Goal: Transaction & Acquisition: Purchase product/service

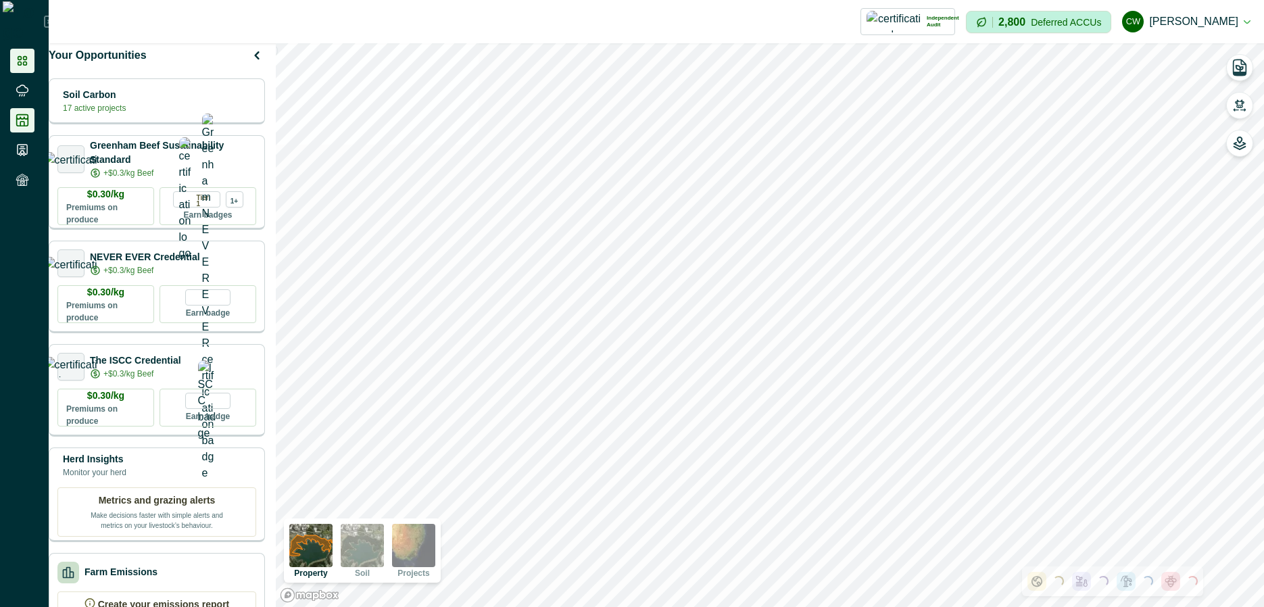
click at [21, 119] on icon at bounding box center [22, 120] width 11 height 11
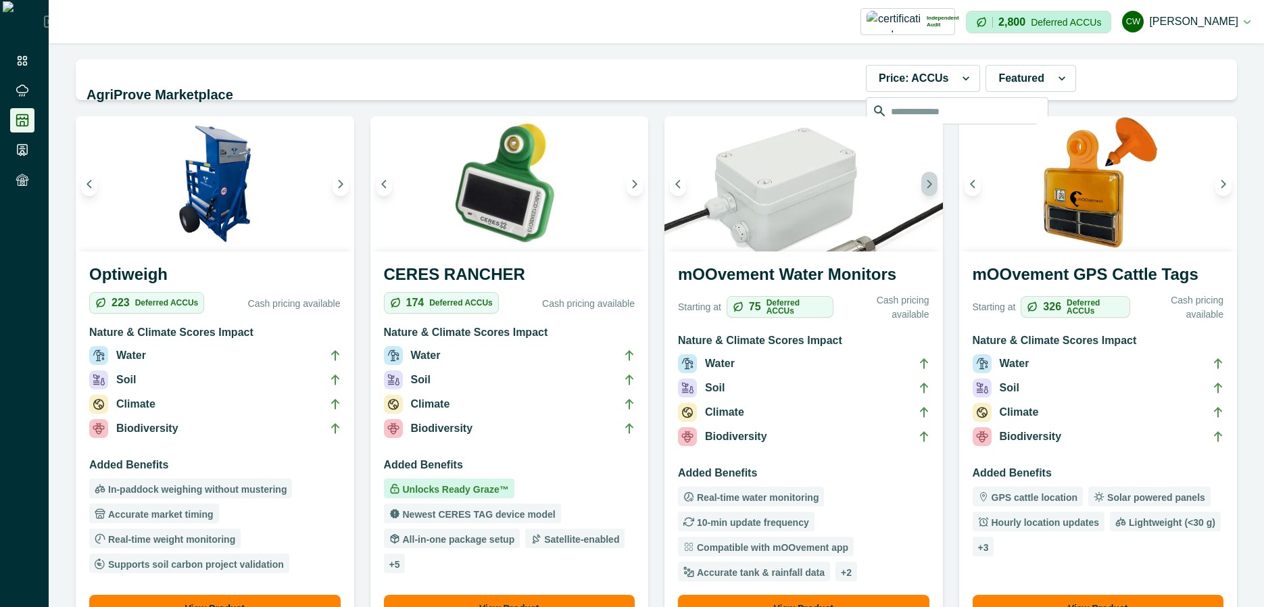
click at [922, 189] on button "Next image" at bounding box center [930, 184] width 16 height 24
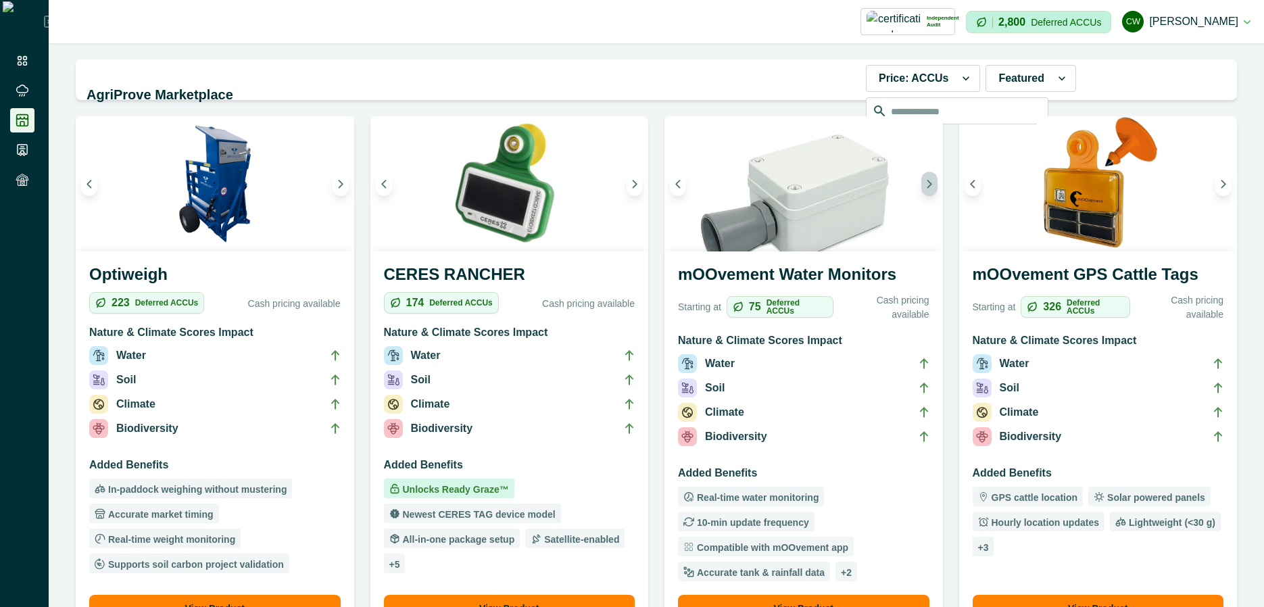
click at [922, 189] on button "Next image" at bounding box center [930, 184] width 16 height 24
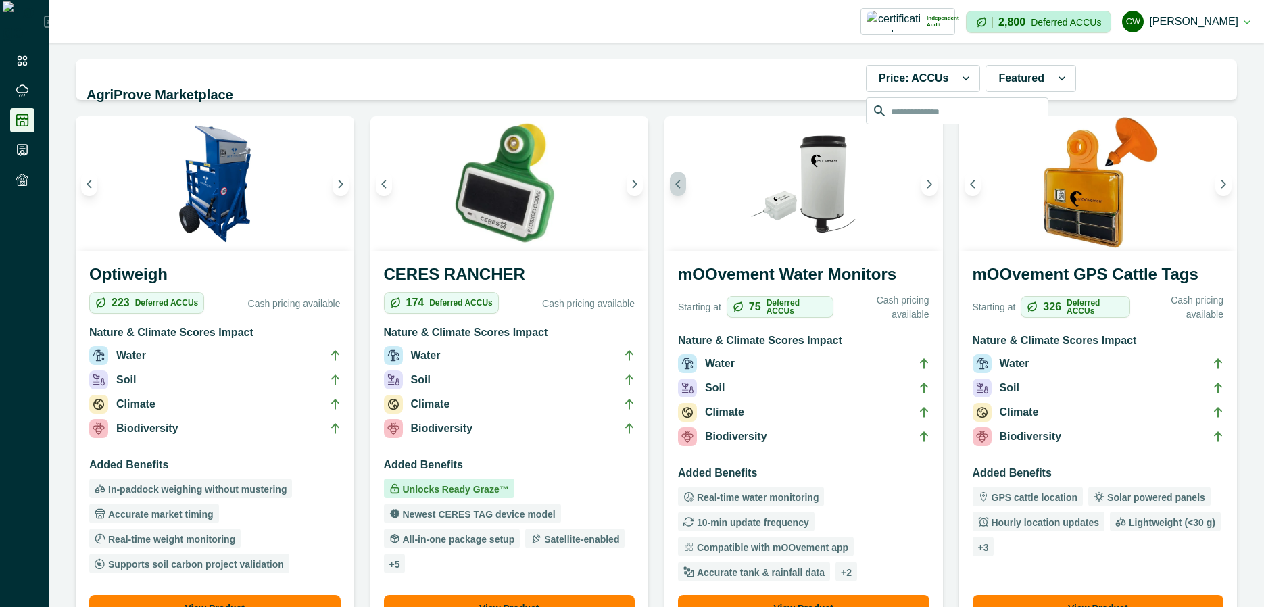
click at [673, 188] on icon "Previous image" at bounding box center [677, 183] width 9 height 9
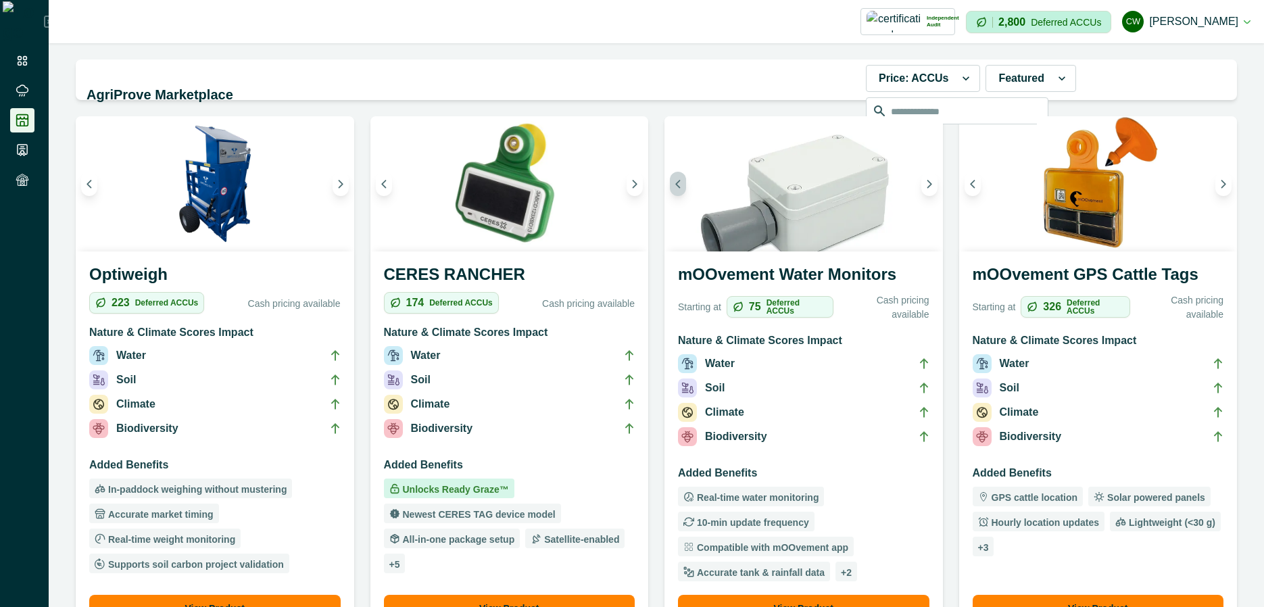
click at [673, 188] on icon "Previous image" at bounding box center [677, 183] width 9 height 9
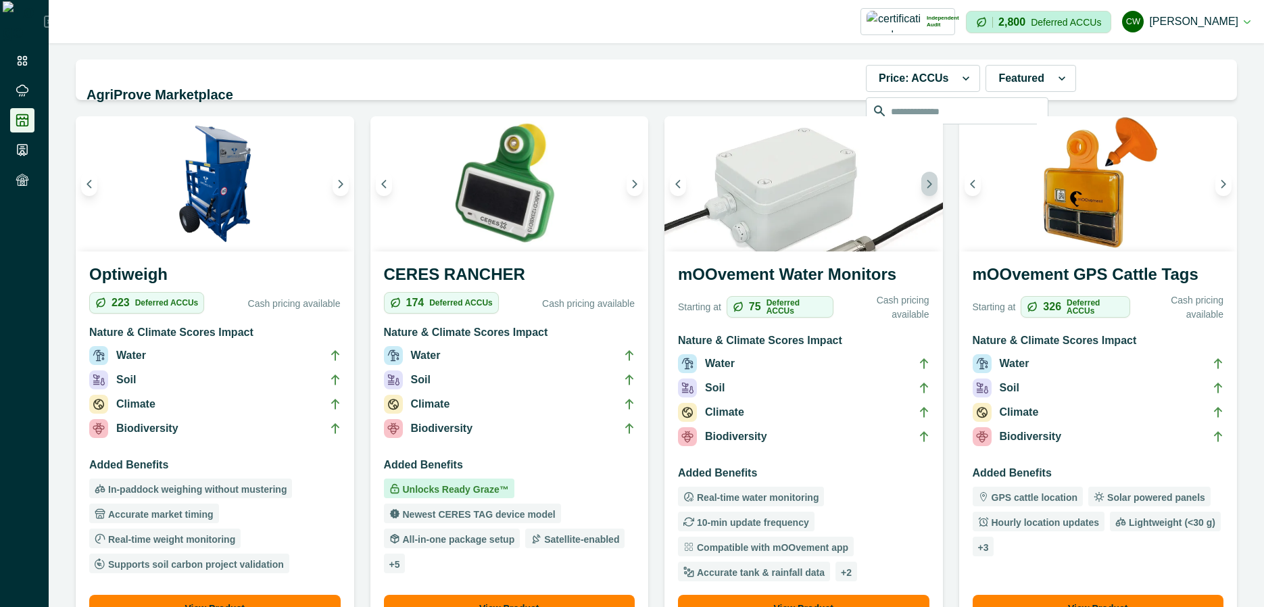
click at [925, 186] on icon "Next image" at bounding box center [929, 183] width 9 height 9
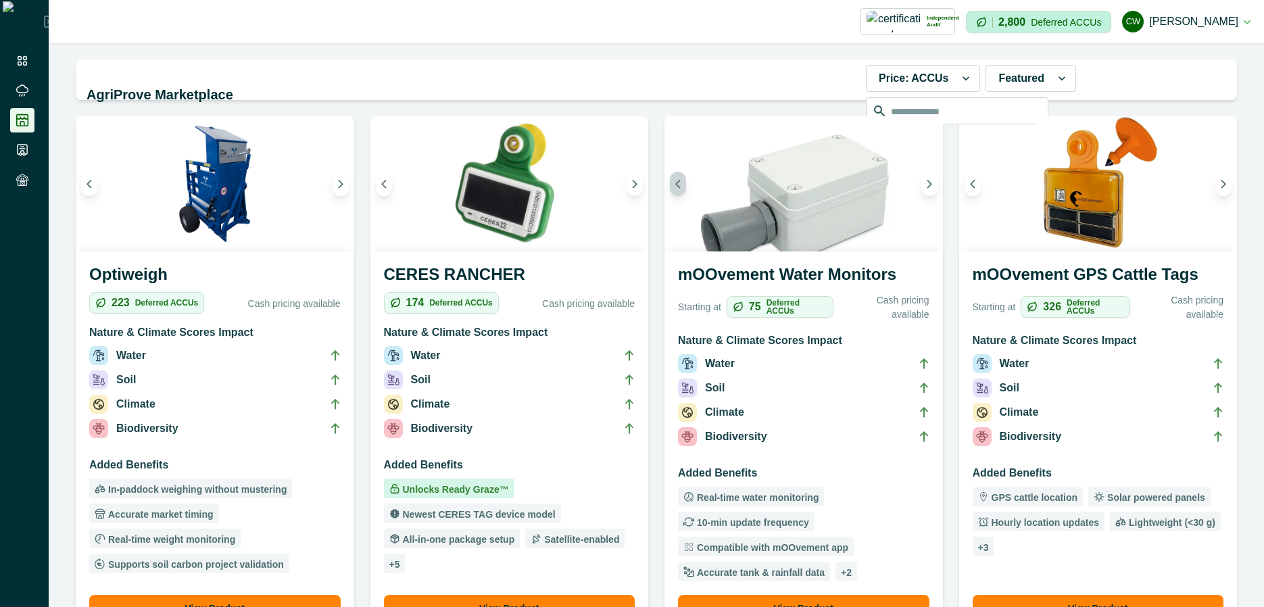
click at [671, 189] on button "Previous image" at bounding box center [678, 184] width 16 height 24
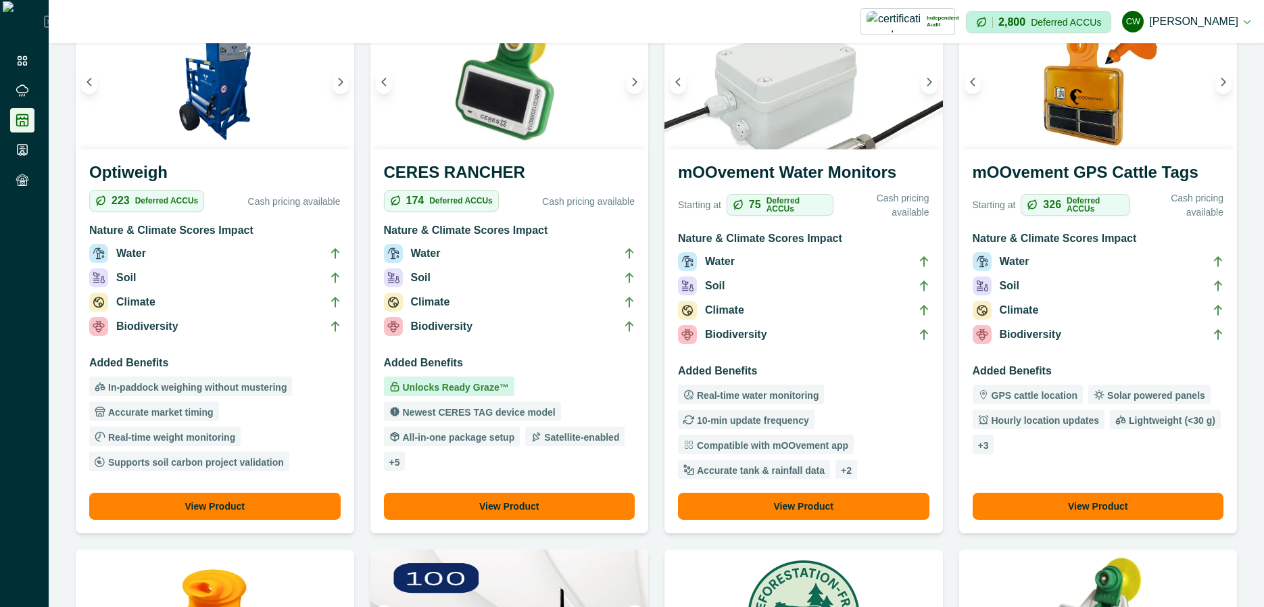
scroll to position [81, 0]
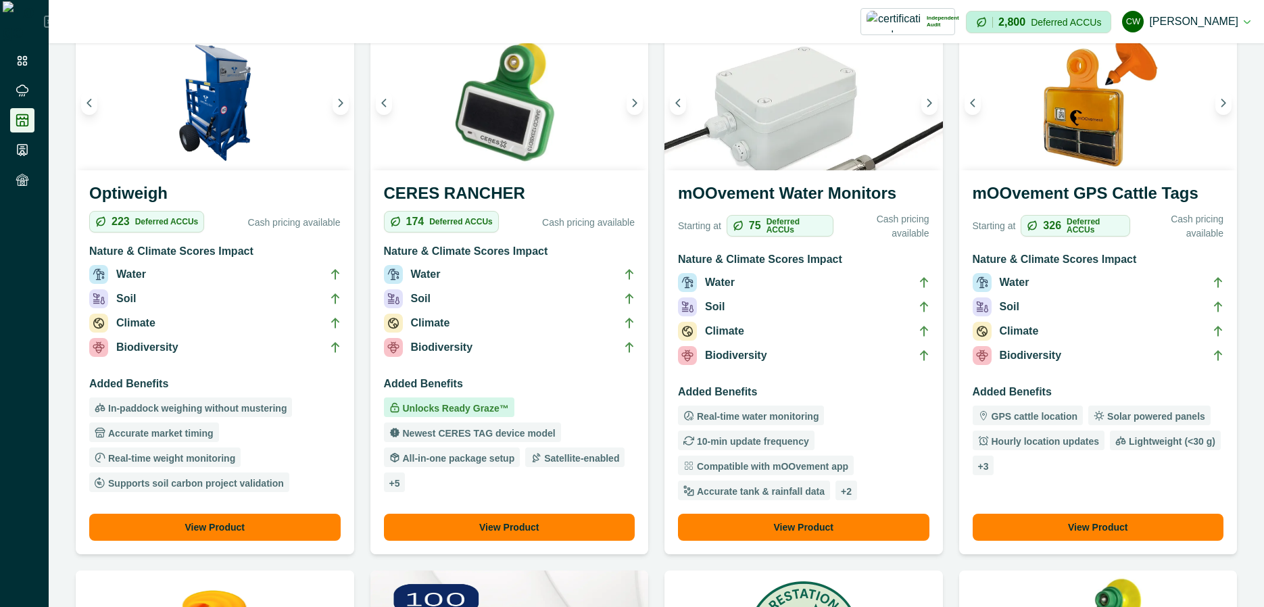
click at [868, 204] on h3 "mOOvement Water Monitors" at bounding box center [804, 196] width 252 height 30
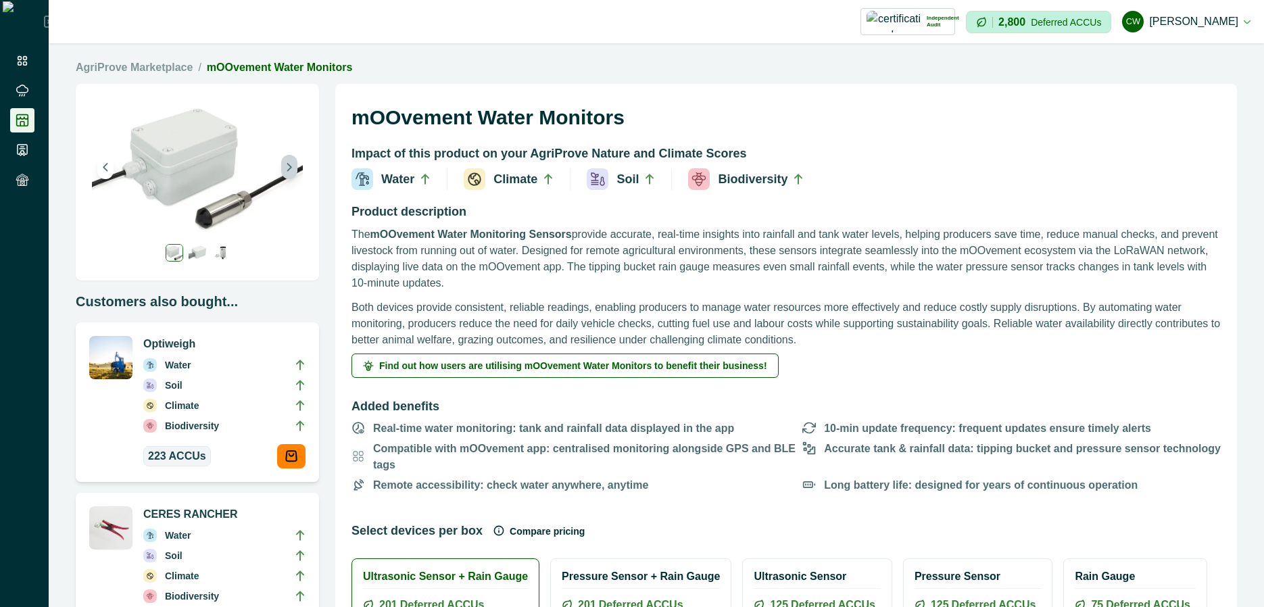
click at [297, 173] on button "Next image" at bounding box center [289, 167] width 16 height 24
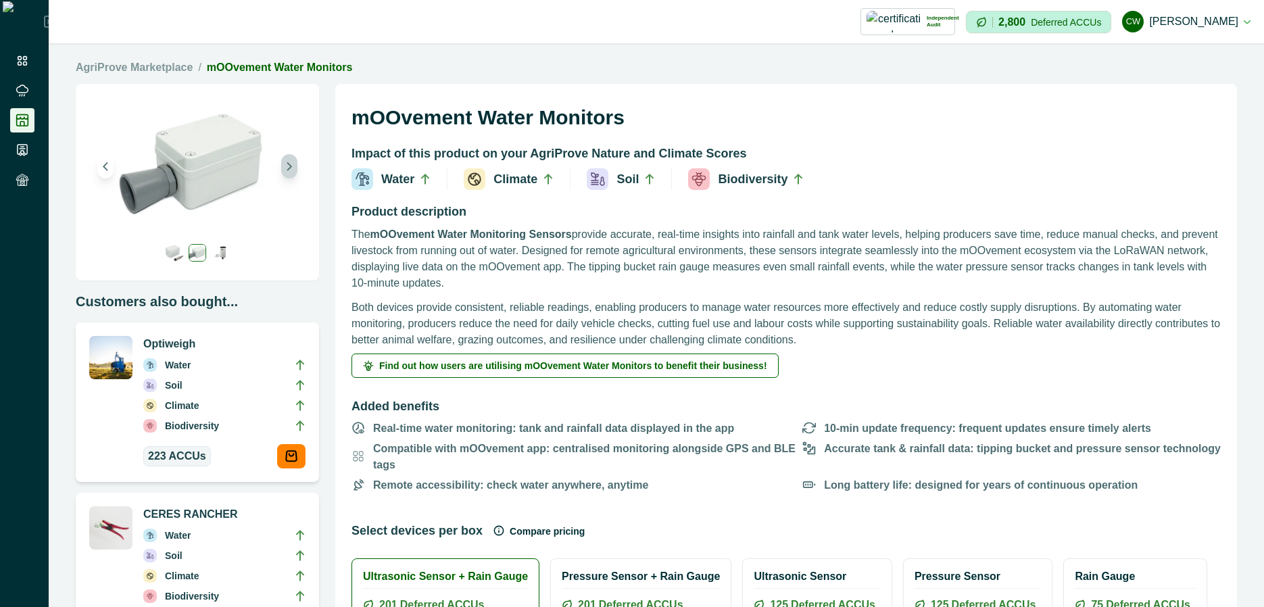
click at [295, 170] on button "Next image" at bounding box center [289, 166] width 16 height 24
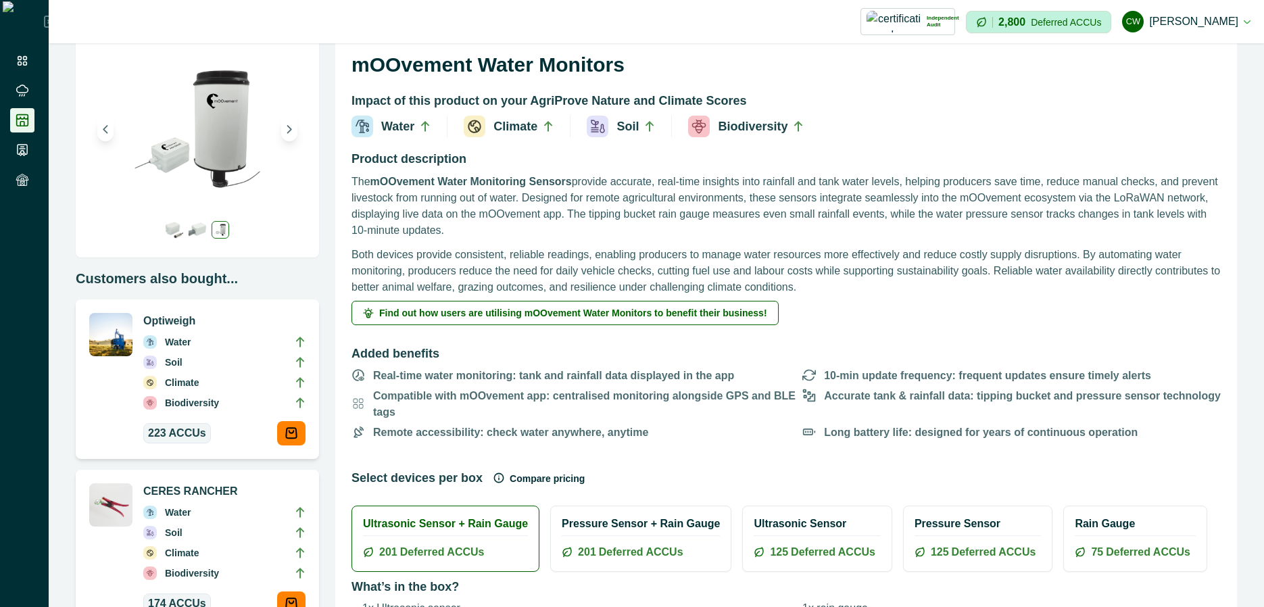
scroll to position [81, 0]
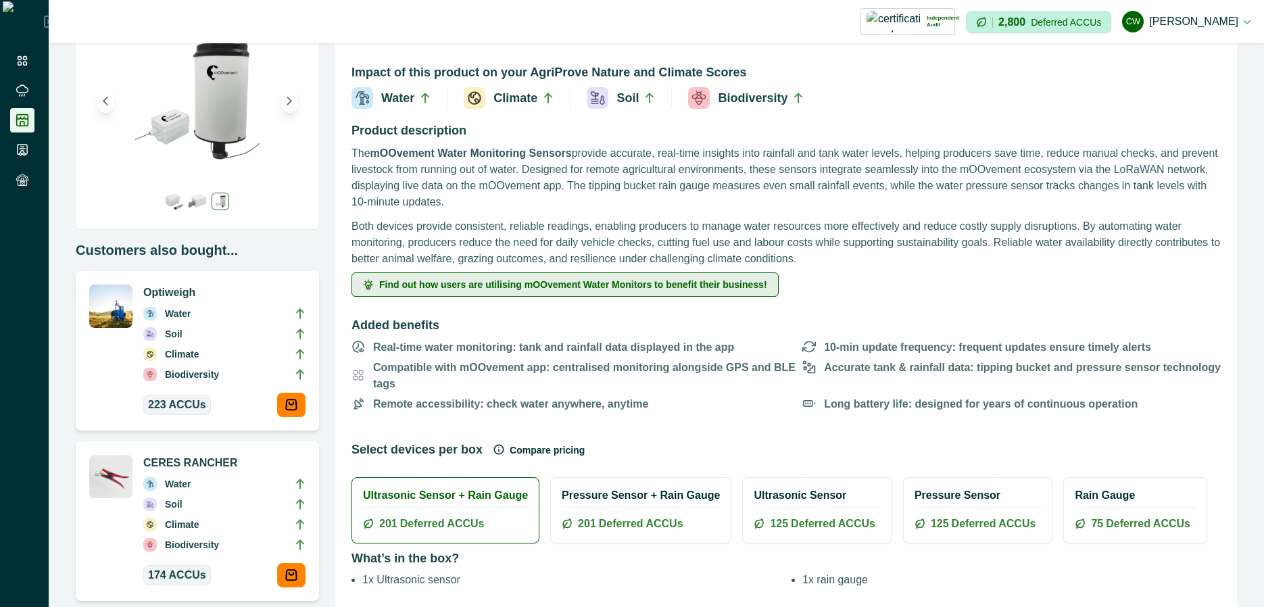
click at [479, 289] on span "Find out how users are utilising mOOvement Water Monitors to benefit their busi…" at bounding box center [573, 284] width 388 height 9
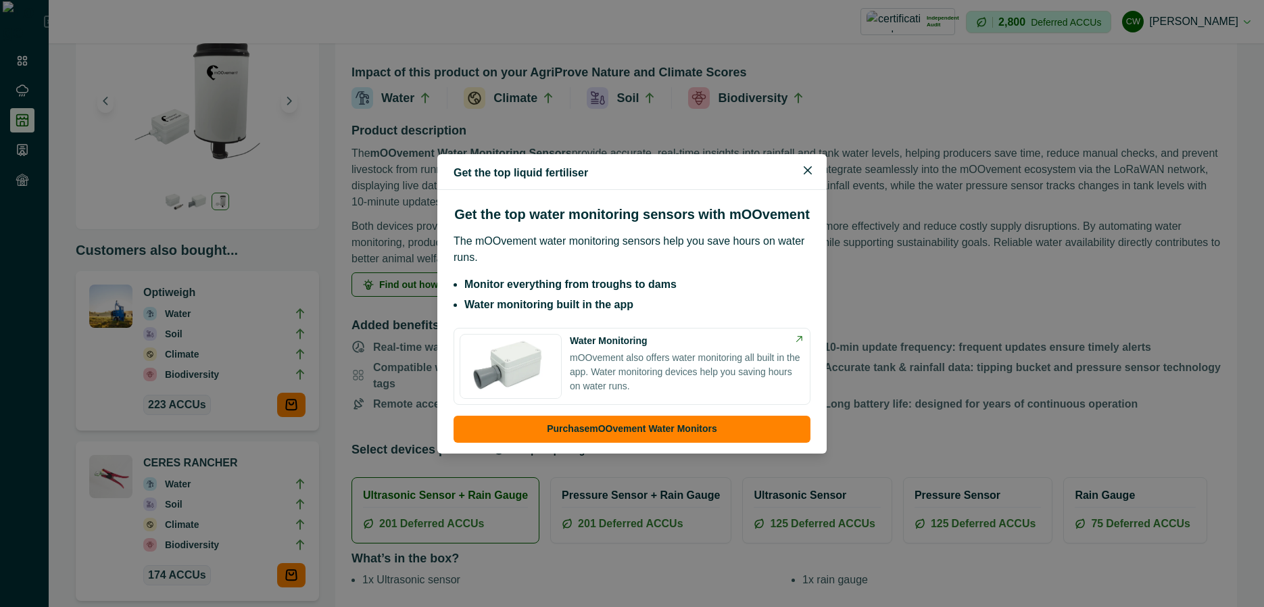
click at [688, 279] on li "Monitor everything from troughs to dams" at bounding box center [638, 285] width 346 height 16
click at [632, 374] on p "mOOvement also offers water monitoring all built in the app. Water monitoring d…" at bounding box center [687, 372] width 235 height 43
click at [598, 270] on div "Get the top water monitoring sensors with mOOvement The mOOvement water monitor…" at bounding box center [632, 305] width 357 height 199
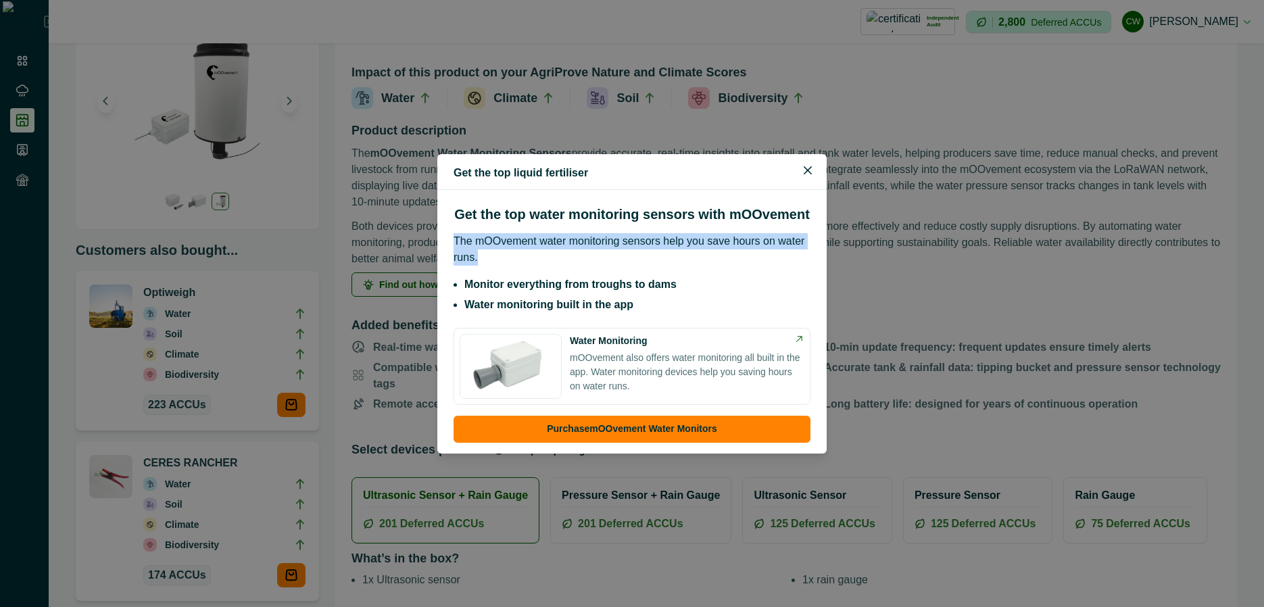
click at [598, 270] on div "Get the top water monitoring sensors with mOOvement The mOOvement water monitor…" at bounding box center [632, 305] width 357 height 199
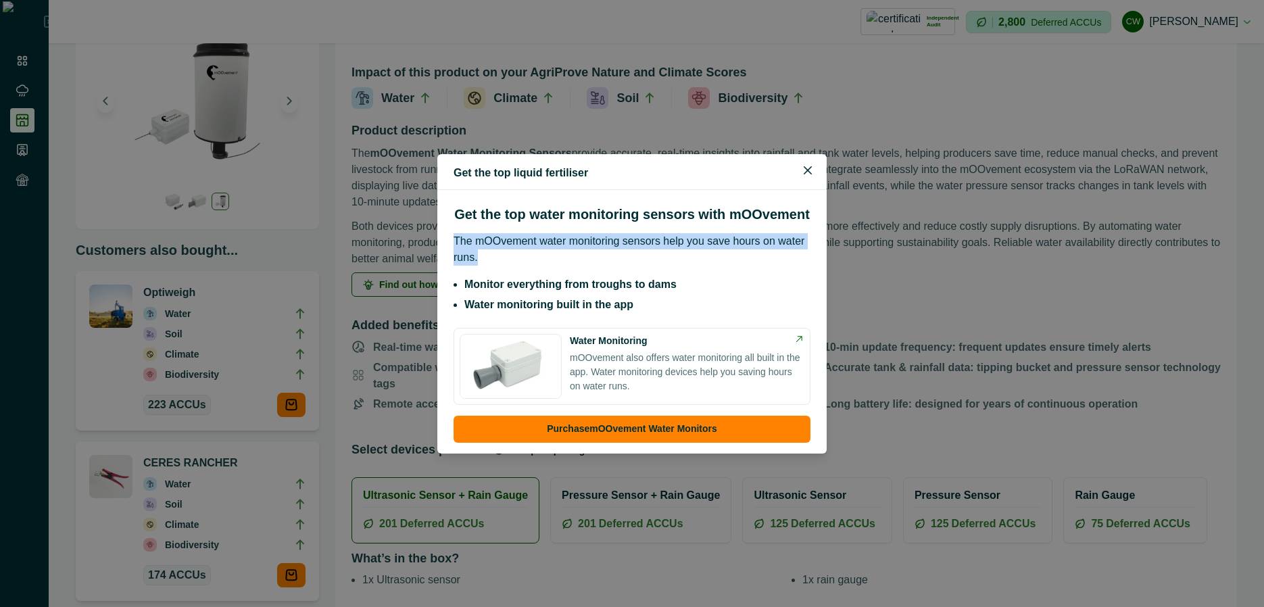
click at [598, 270] on div "Get the top water monitoring sensors with mOOvement The mOOvement water monitor…" at bounding box center [632, 305] width 357 height 199
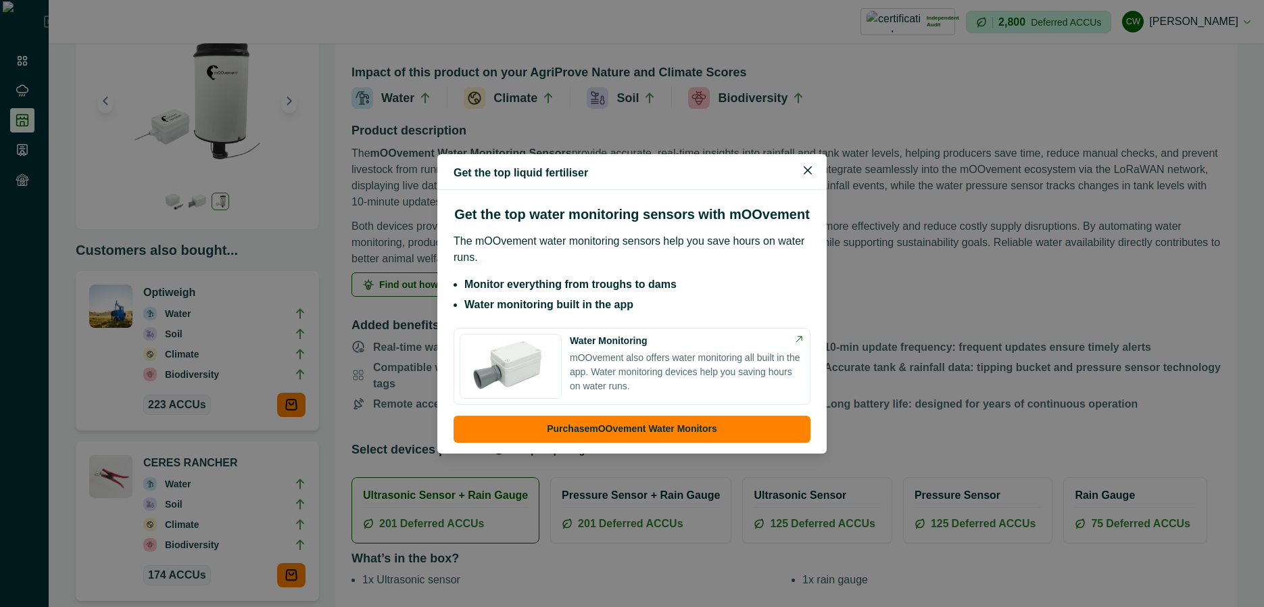
click at [953, 251] on div "Get the top liquid fertiliser Get the top water monitoring sensors with mOOveme…" at bounding box center [632, 303] width 1264 height 607
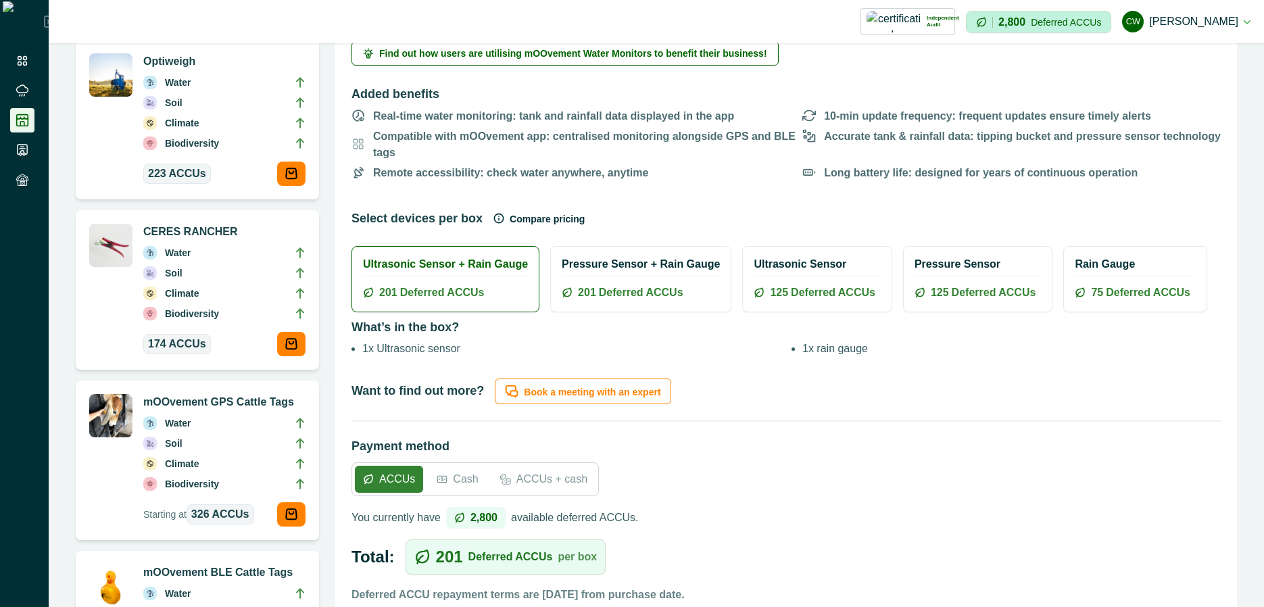
scroll to position [325, 0]
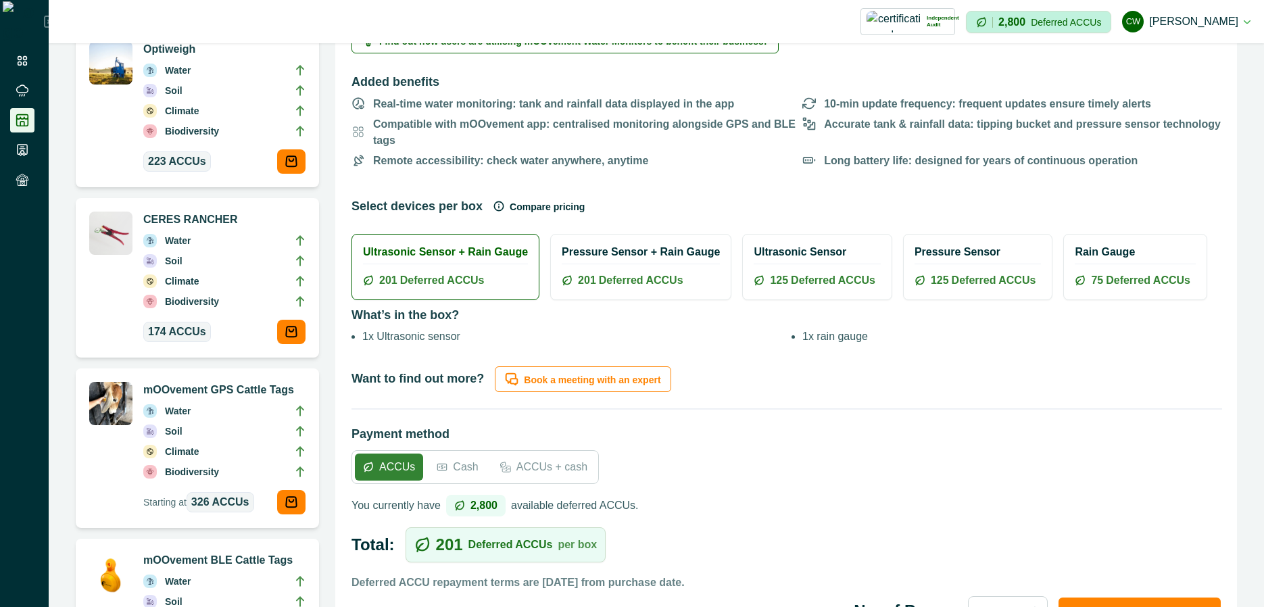
click at [596, 244] on div "Pressure Sensor + Rain Gauge 201 Deferred ACCUs" at bounding box center [641, 267] width 180 height 65
click at [783, 246] on div "Ultrasonic Sensor 125 Deferred ACCUs" at bounding box center [817, 267] width 148 height 65
click at [462, 249] on div "Ultrasonic Sensor + Rain Gauge 201 Deferred ACCUs" at bounding box center [445, 267] width 187 height 65
click at [799, 254] on div "Ultrasonic Sensor 125 Deferred ACCUs" at bounding box center [817, 267] width 148 height 65
click at [933, 249] on div "Pressure Sensor 125 Deferred ACCUs" at bounding box center [978, 267] width 148 height 65
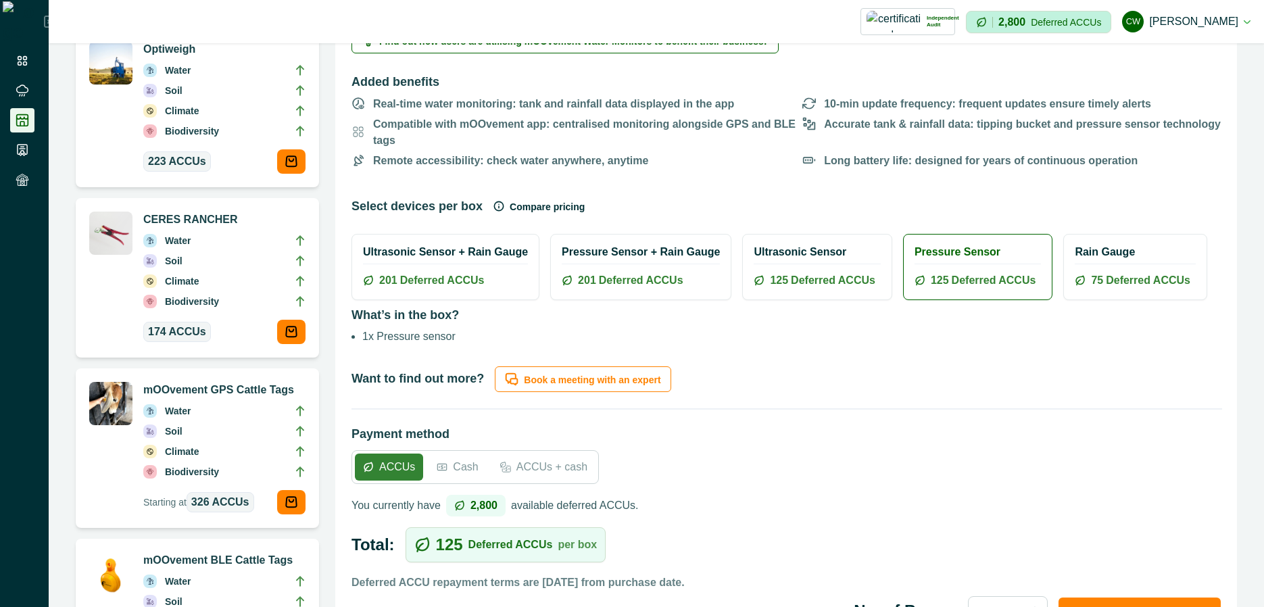
click at [1118, 252] on div "Rain Gauge 75 Deferred ACCUs" at bounding box center [1135, 267] width 143 height 65
click at [797, 252] on div "Ultrasonic Sensor 125 Deferred ACCUs" at bounding box center [817, 267] width 148 height 65
click at [617, 252] on div "Pressure Sensor + Rain Gauge 201 Deferred ACCUs" at bounding box center [641, 267] width 180 height 65
click at [450, 252] on div "Ultrasonic Sensor + Rain Gauge 201 Deferred ACCUs" at bounding box center [445, 267] width 187 height 65
click at [598, 255] on div "Pressure Sensor + Rain Gauge 201 Deferred ACCUs" at bounding box center [641, 267] width 180 height 65
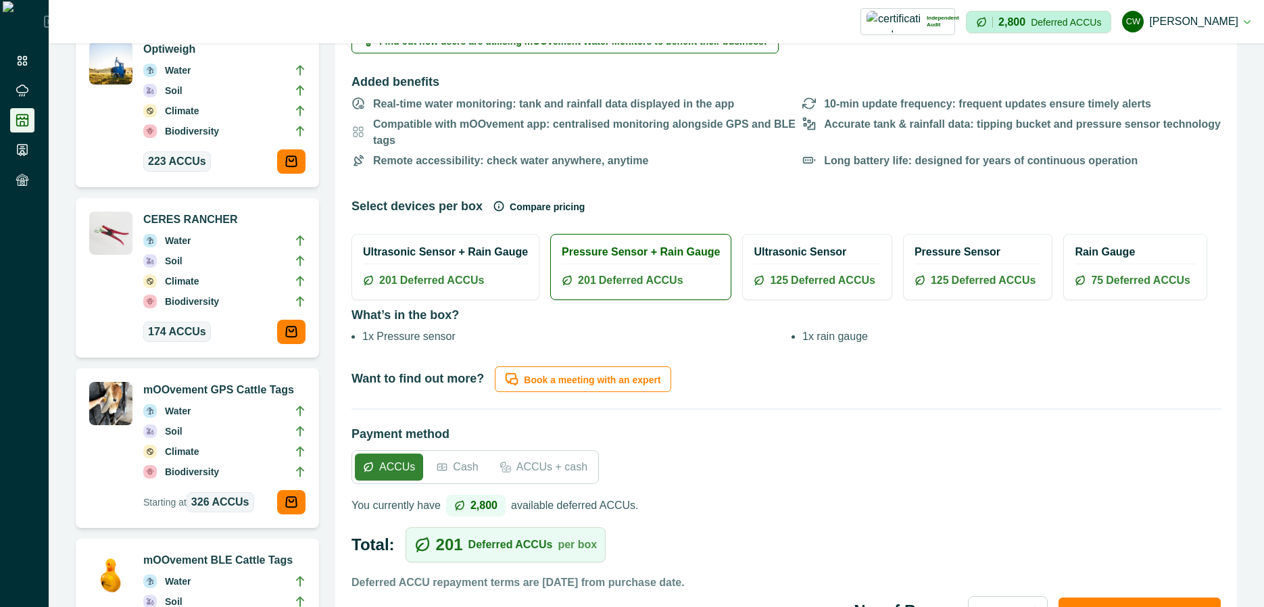
click at [444, 254] on div "Ultrasonic Sensor + Rain Gauge 201 Deferred ACCUs" at bounding box center [445, 267] width 187 height 65
click at [427, 300] on h2 "What’s in the box?" at bounding box center [787, 314] width 870 height 28
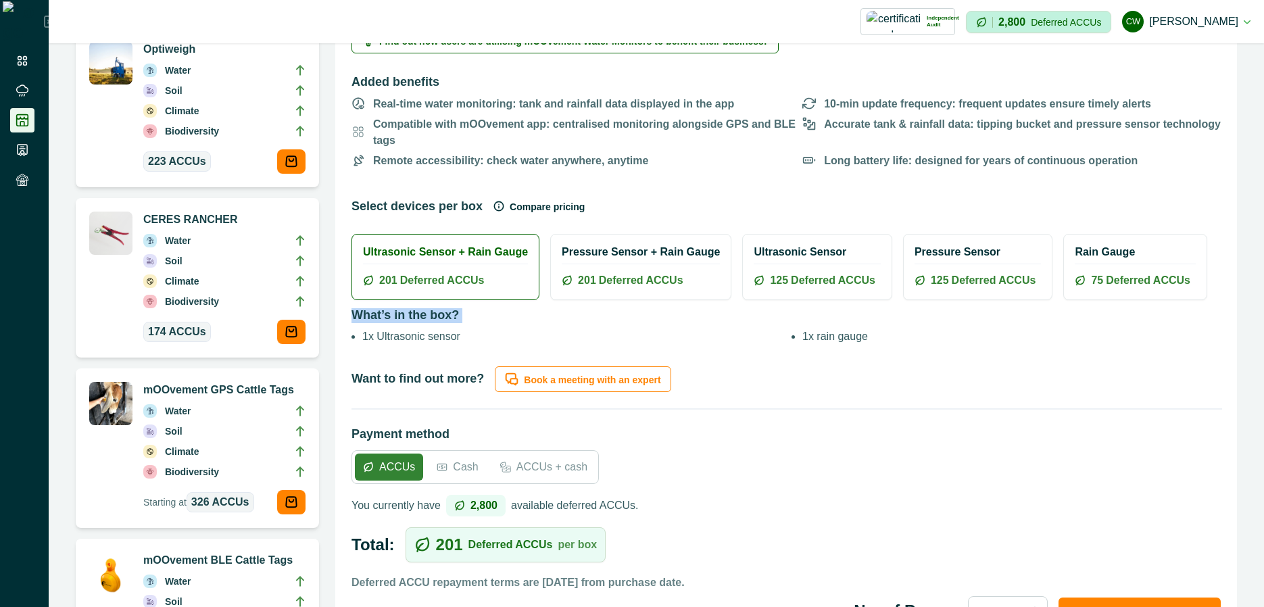
click at [427, 300] on h2 "What’s in the box?" at bounding box center [787, 314] width 870 height 28
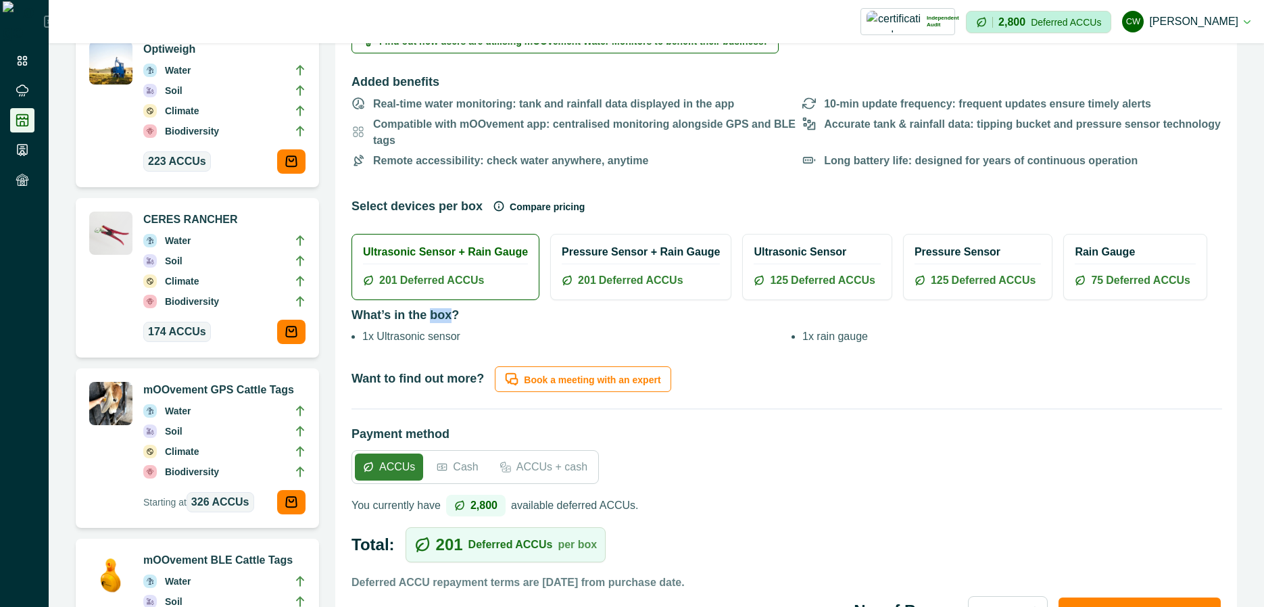
click at [427, 300] on h2 "What’s in the box?" at bounding box center [787, 314] width 870 height 28
click at [434, 300] on h2 "What’s in the box?" at bounding box center [787, 314] width 870 height 28
click at [435, 308] on h2 "What’s in the box?" at bounding box center [787, 314] width 870 height 28
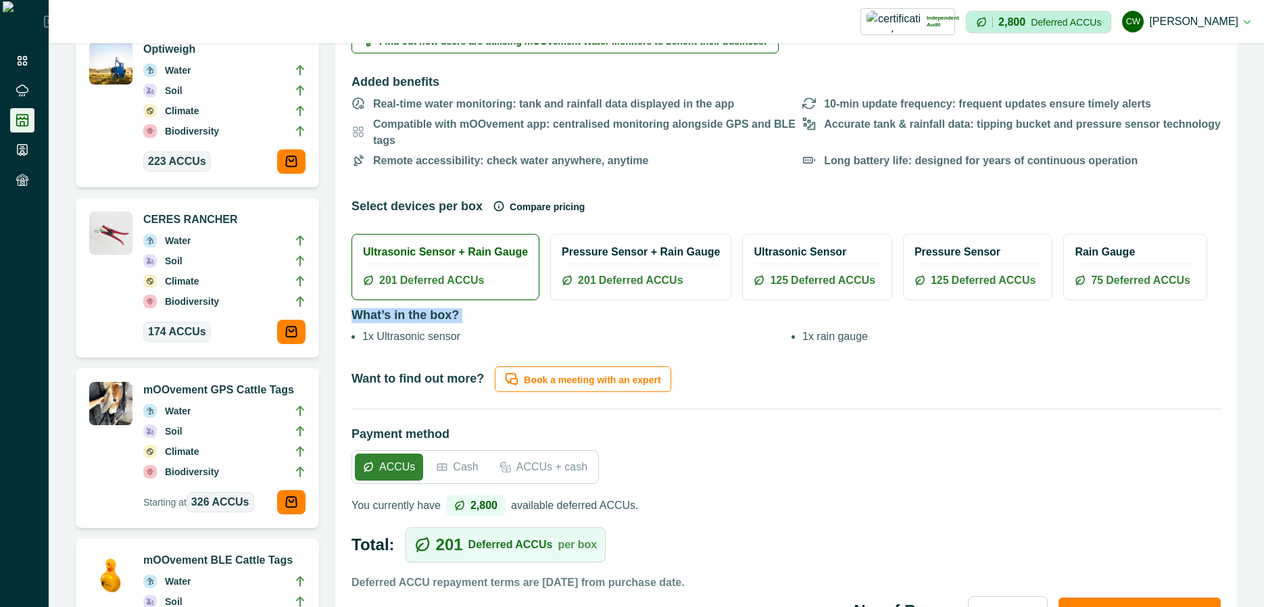
click at [435, 308] on h2 "What’s in the box?" at bounding box center [787, 314] width 870 height 28
click at [533, 197] on button "Compare pricing" at bounding box center [539, 206] width 91 height 27
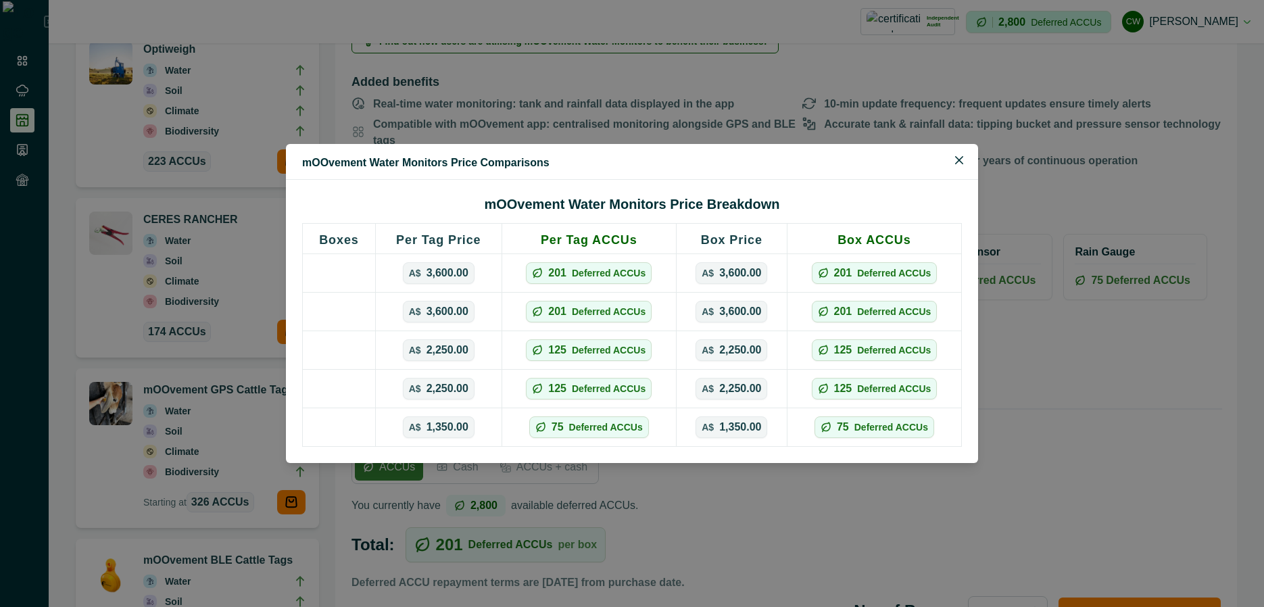
click at [456, 268] on p "3,600.00" at bounding box center [448, 273] width 42 height 14
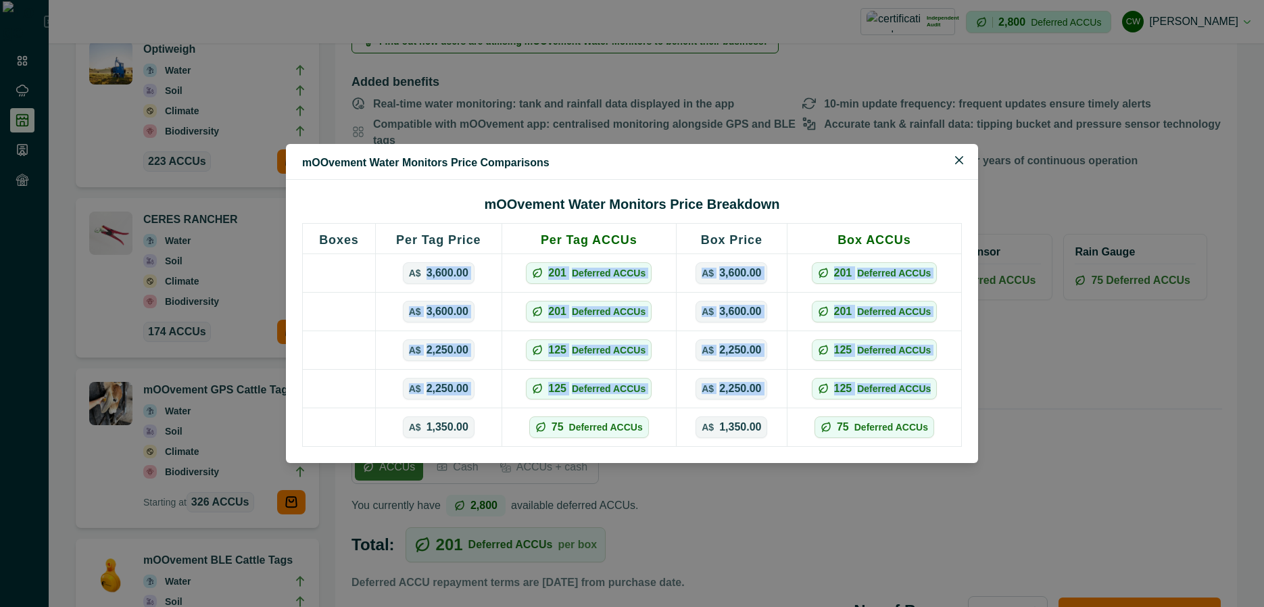
drag, startPoint x: 456, startPoint y: 268, endPoint x: 910, endPoint y: 391, distance: 470.1
click at [908, 389] on tbody "A$ 3,600.00 201 Deferred ACCUs A$ 3,600.00 201 Deferred ACCUs A$ 3,600.00 201 D…" at bounding box center [632, 350] width 659 height 193
click at [910, 391] on p "Deferred ACCUs" at bounding box center [894, 388] width 74 height 9
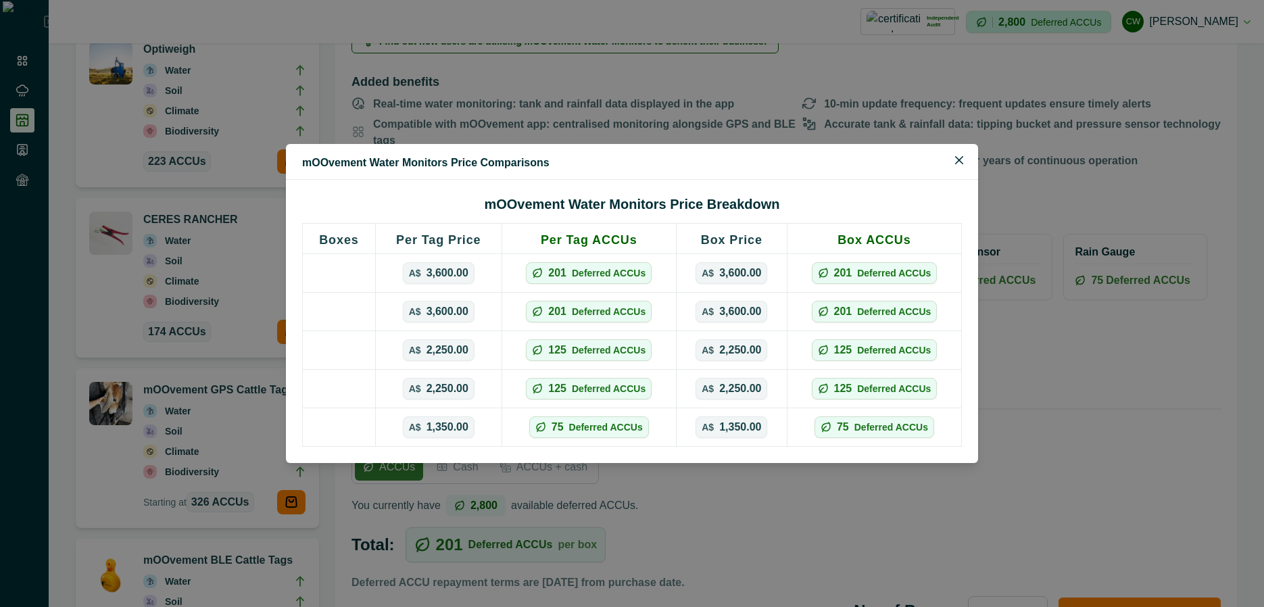
click at [584, 100] on div "mOOvement Water Monitors Price Comparisons mOOvement Water Monitors Price Break…" at bounding box center [632, 303] width 1264 height 607
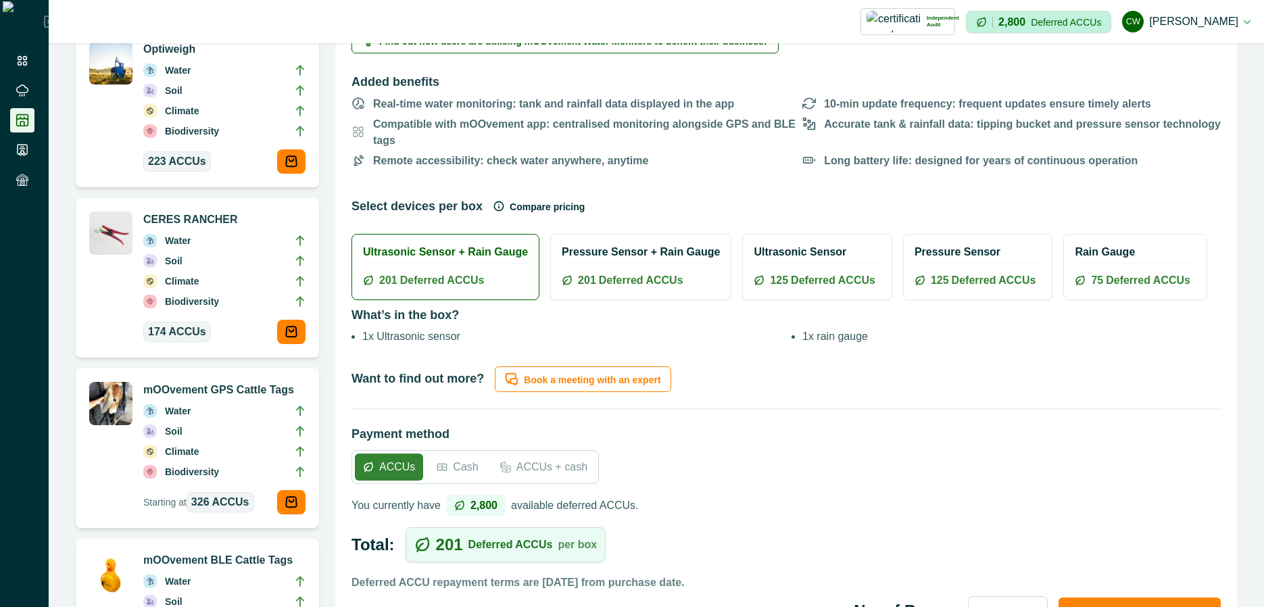
click at [524, 193] on button "Compare pricing" at bounding box center [539, 206] width 91 height 27
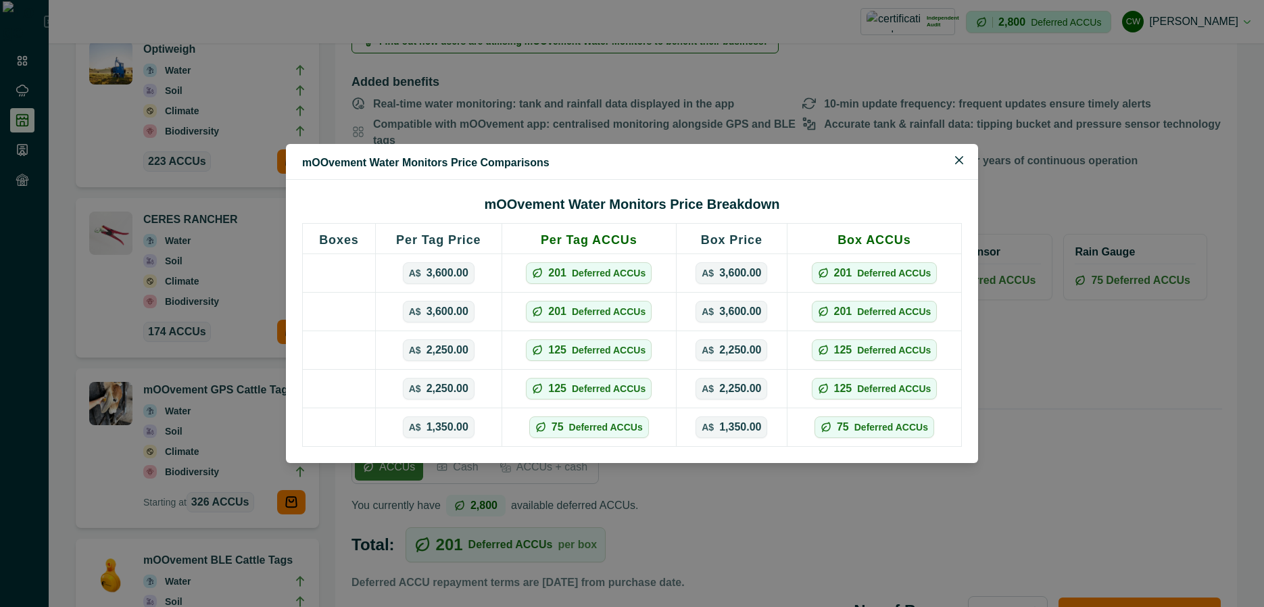
click at [718, 111] on div "mOOvement Water Monitors Price Comparisons mOOvement Water Monitors Price Break…" at bounding box center [632, 303] width 1264 height 607
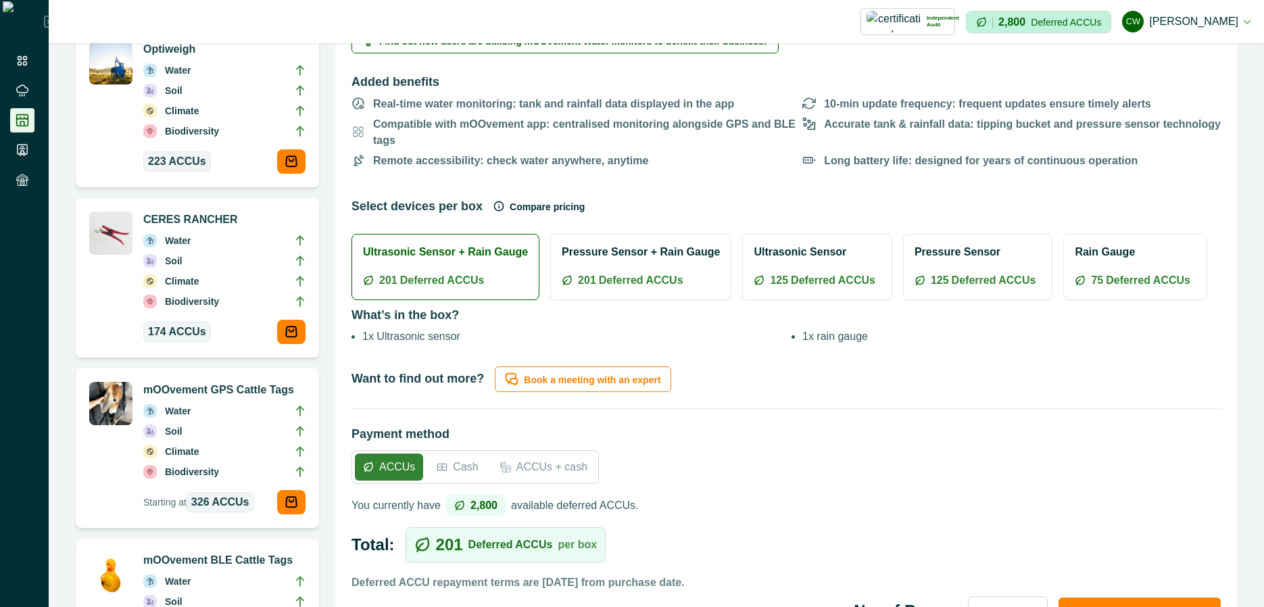
click at [652, 272] on span "Deferred ACCUs" at bounding box center [641, 280] width 85 height 16
click at [473, 246] on div "Ultrasonic Sensor + Rain Gauge 201 Deferred ACCUs" at bounding box center [445, 267] width 187 height 65
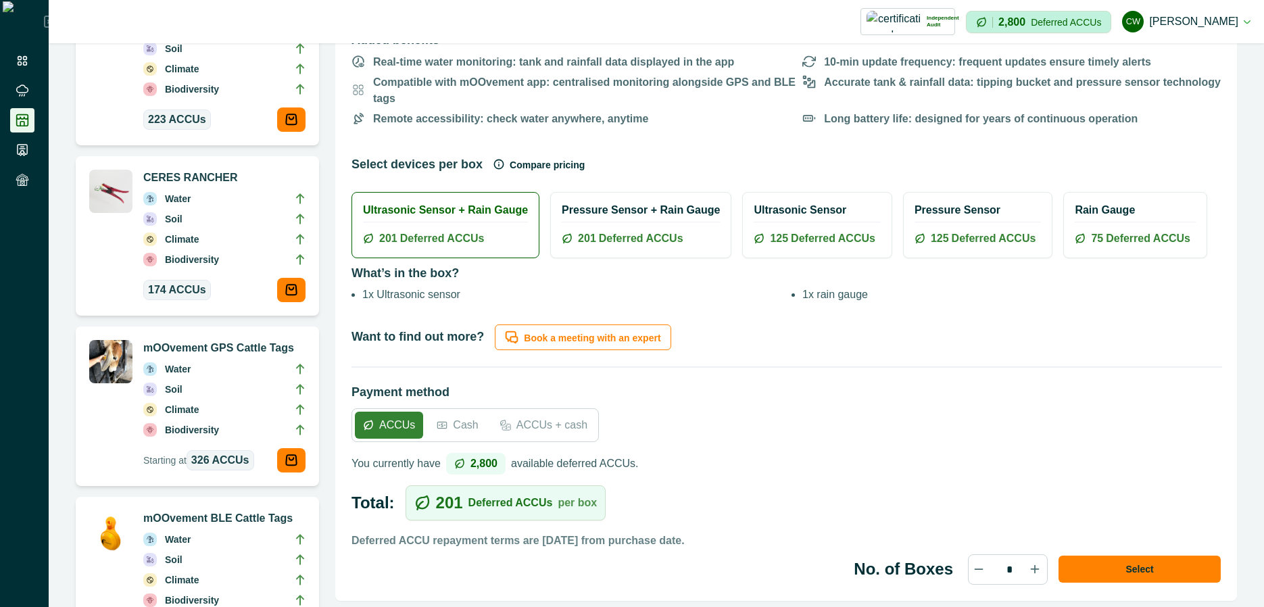
scroll to position [243, 0]
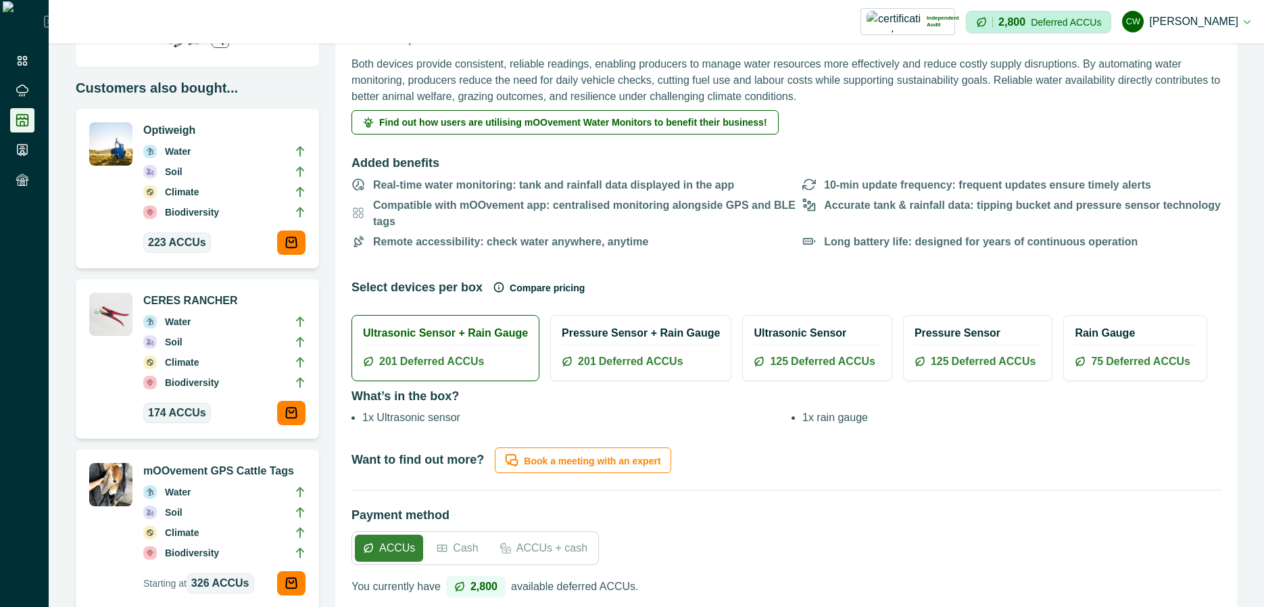
click at [620, 345] on hr at bounding box center [641, 345] width 158 height 1
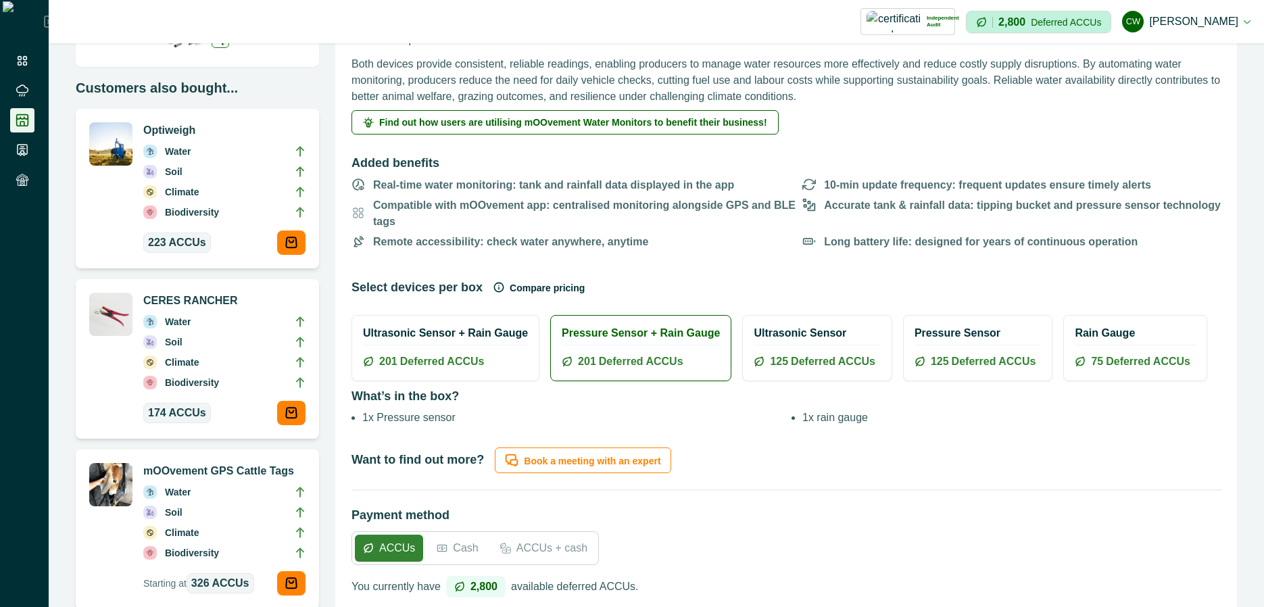
click at [765, 328] on div "Ultrasonic Sensor 125 Deferred ACCUs" at bounding box center [817, 348] width 148 height 65
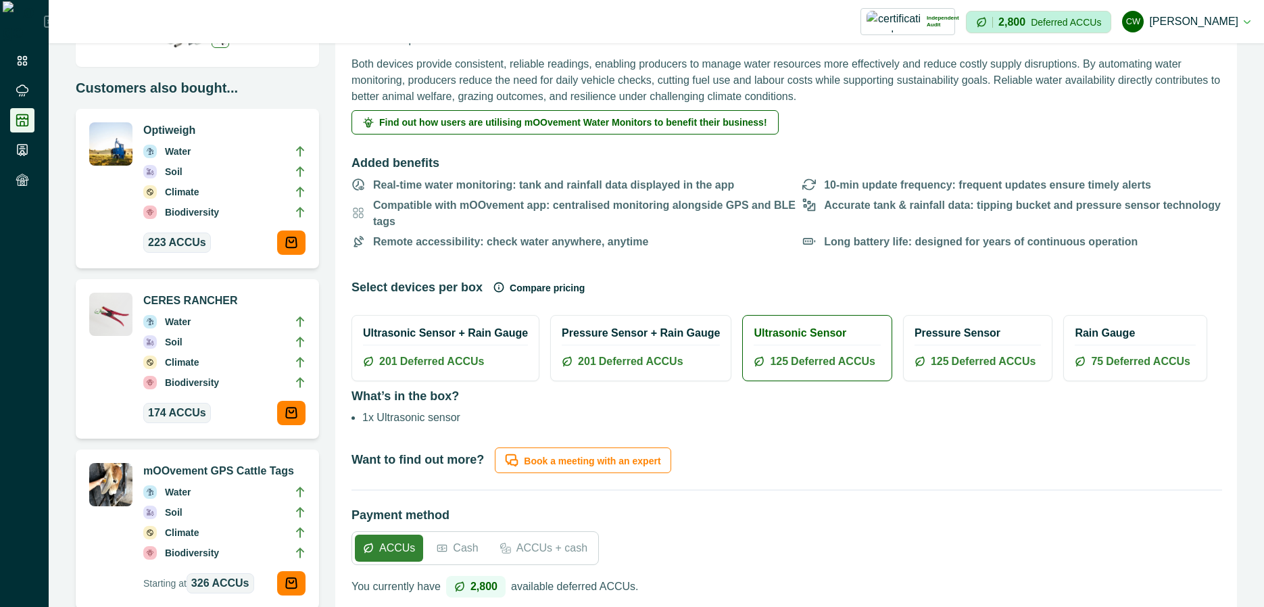
click at [943, 333] on div "Pressure Sensor 125 Deferred ACCUs" at bounding box center [978, 348] width 148 height 65
click at [1064, 333] on div "Rain Gauge 75 Deferred ACCUs" at bounding box center [1135, 348] width 143 height 65
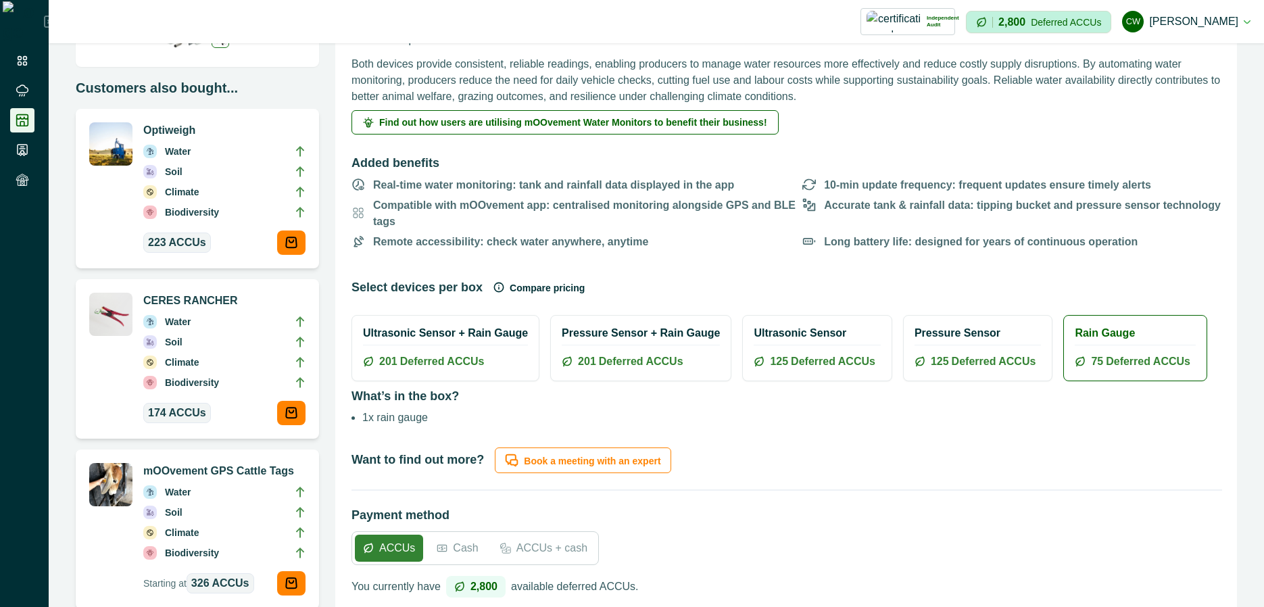
click at [438, 354] on span "Deferred ACCUs" at bounding box center [442, 362] width 85 height 16
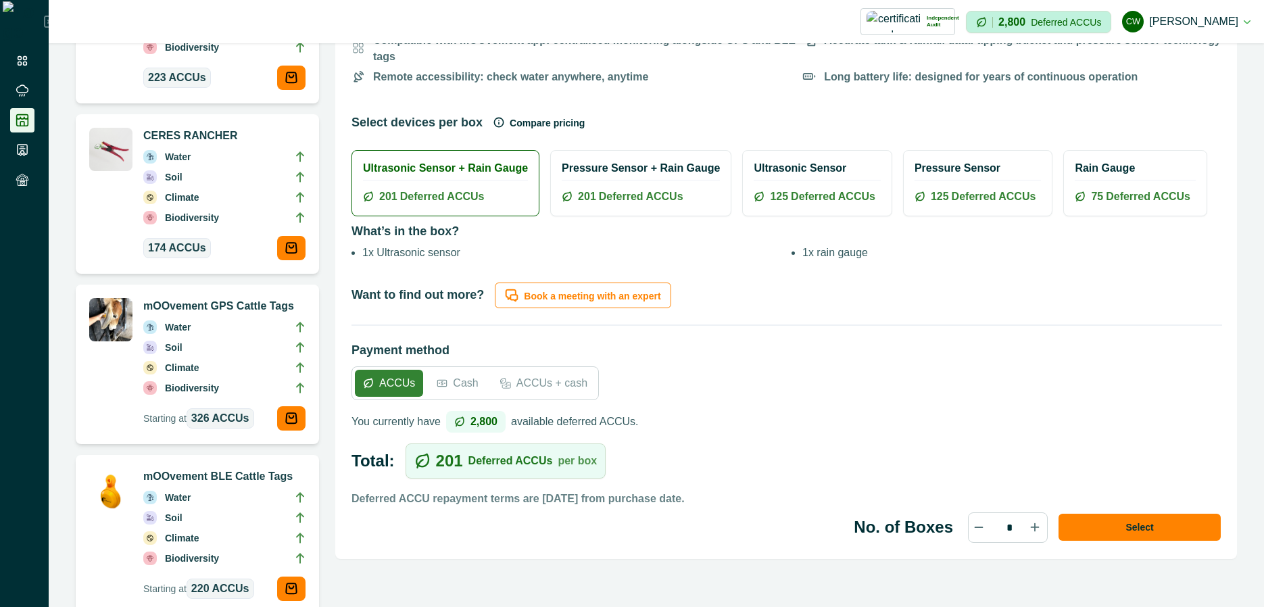
scroll to position [406, 0]
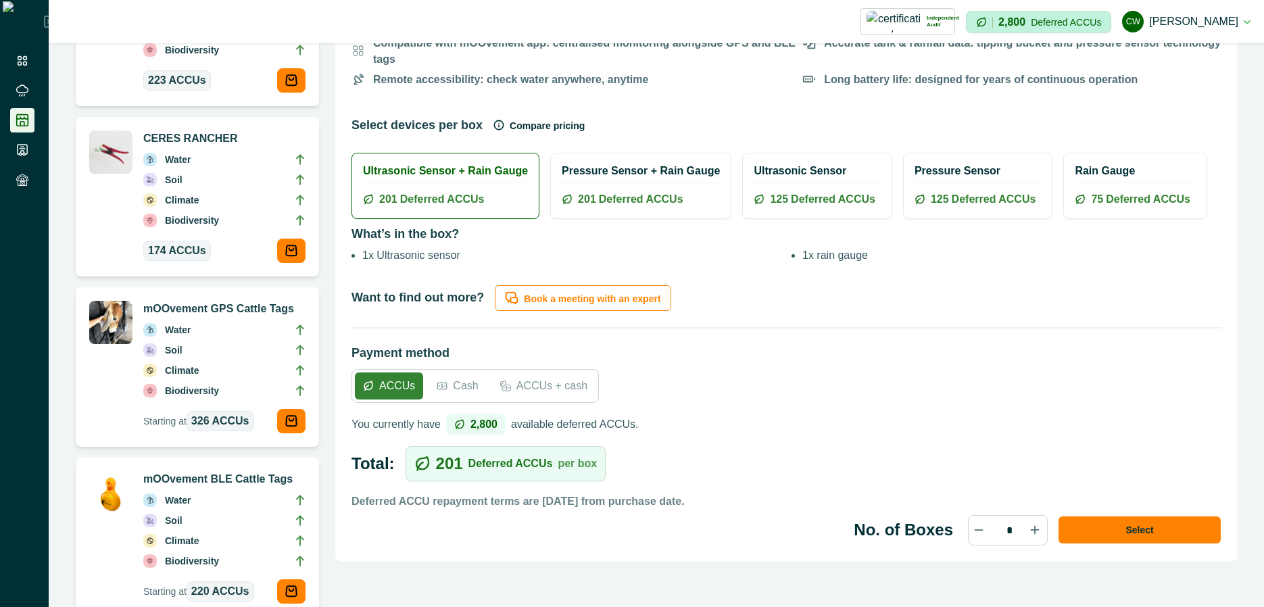
click at [475, 373] on div "Cash" at bounding box center [457, 386] width 57 height 27
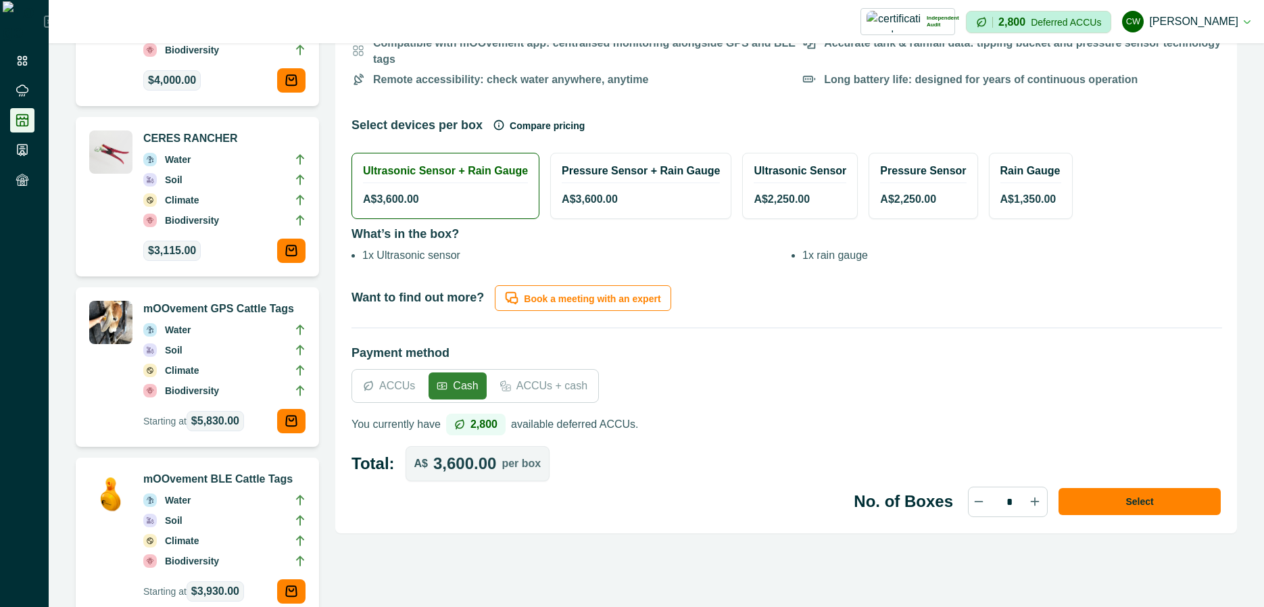
click at [525, 378] on p "ACCUs + cash" at bounding box center [552, 386] width 71 height 16
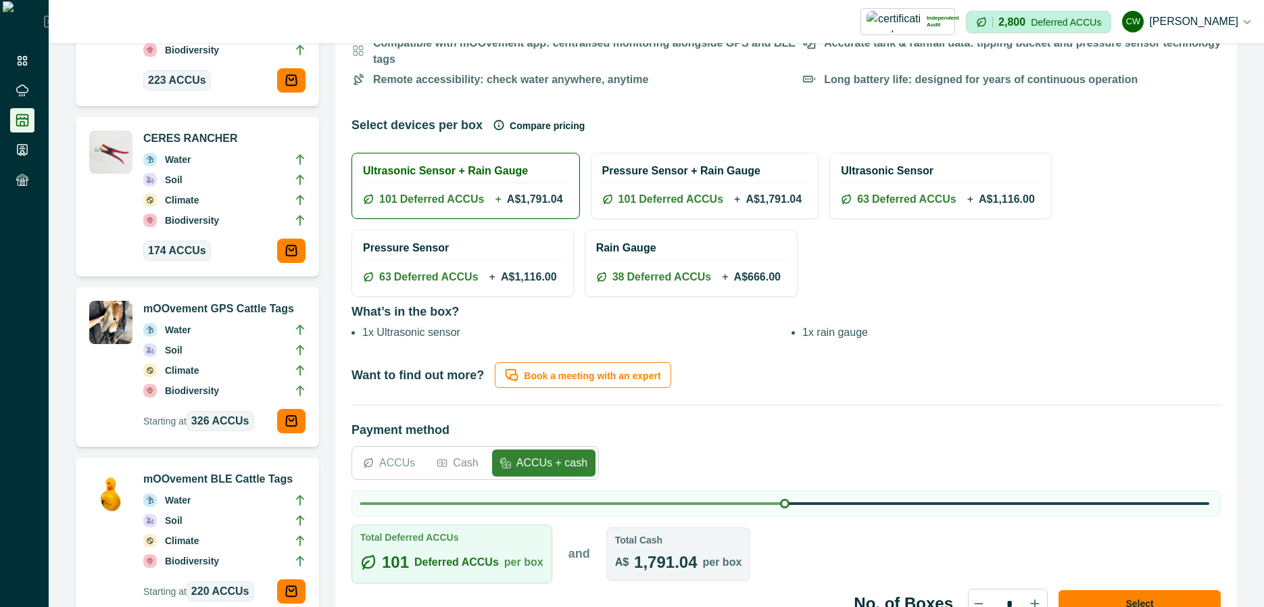
click at [383, 379] on div "mOOvement Water Monitors Impact of this product on your AgriProve Nature and Cl…" at bounding box center [786, 156] width 902 height 957
click at [375, 462] on div "ACCUs Cash ACCUs + cash" at bounding box center [475, 463] width 247 height 34
click at [399, 460] on div "ACCUs" at bounding box center [389, 463] width 68 height 27
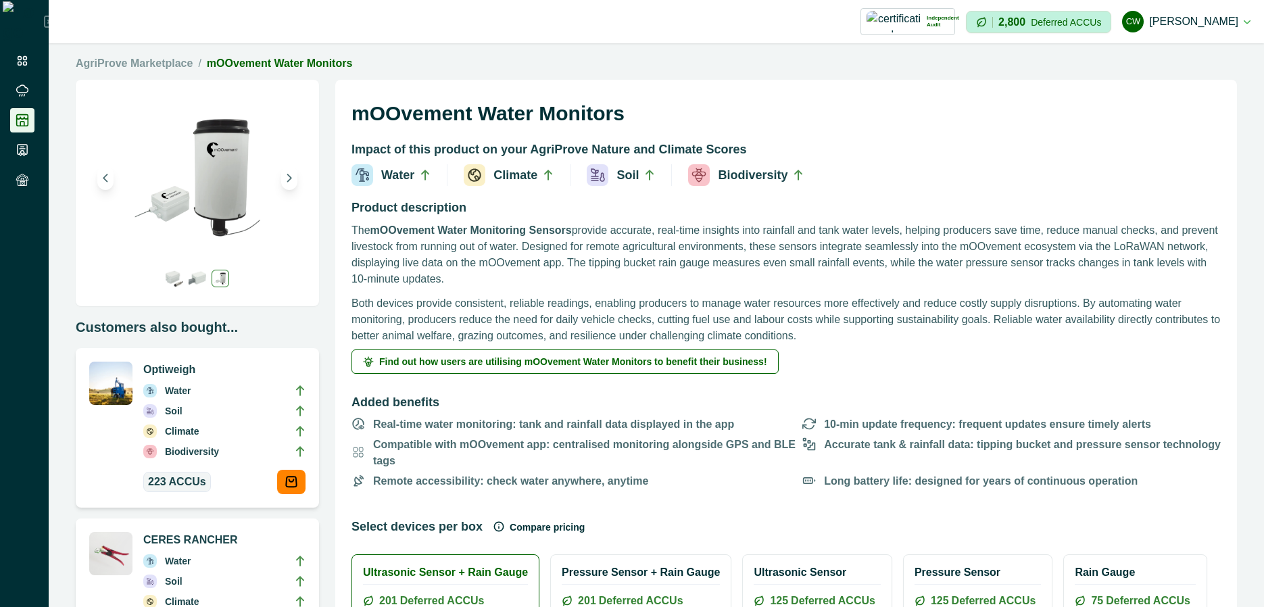
scroll to position [0, 0]
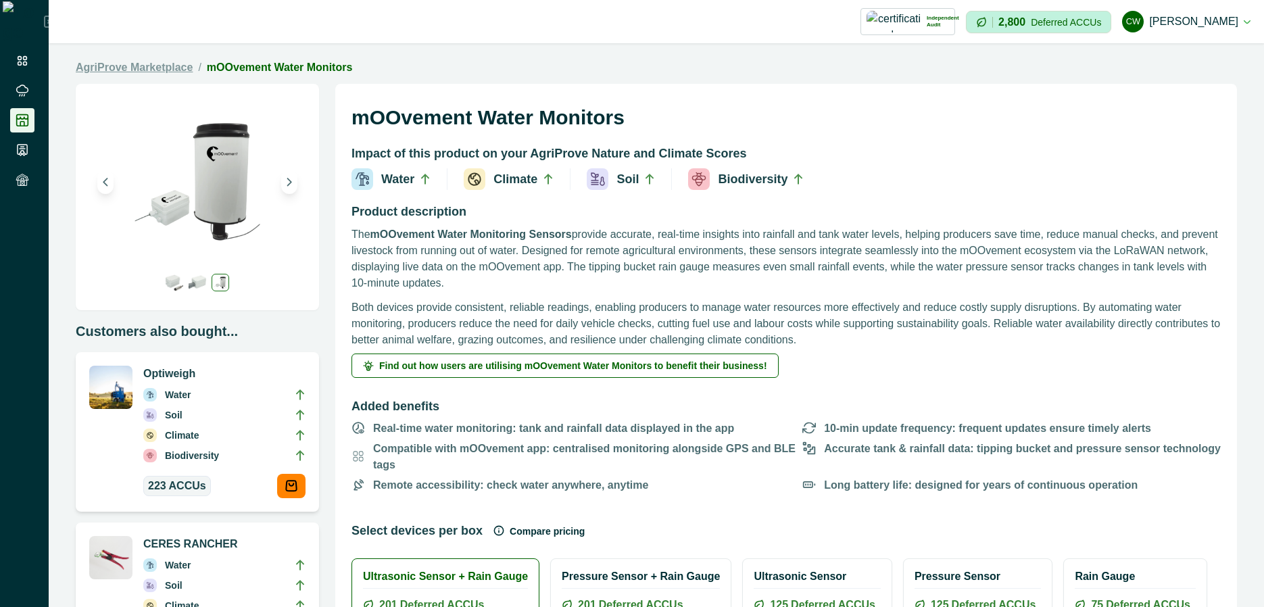
click at [183, 62] on link "AgriProve Marketplace" at bounding box center [134, 67] width 117 height 16
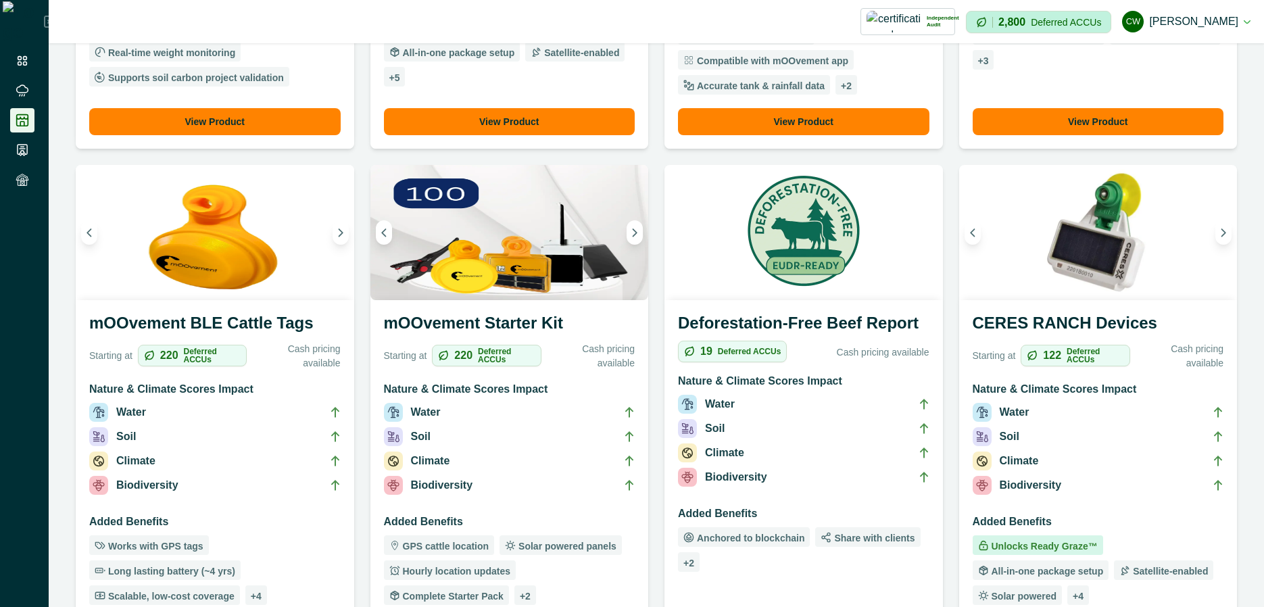
click at [495, 310] on div "mOOvement Starter Kit Starting at 220 Deferred ACCUs Cash pricing available Nat…" at bounding box center [510, 479] width 279 height 359
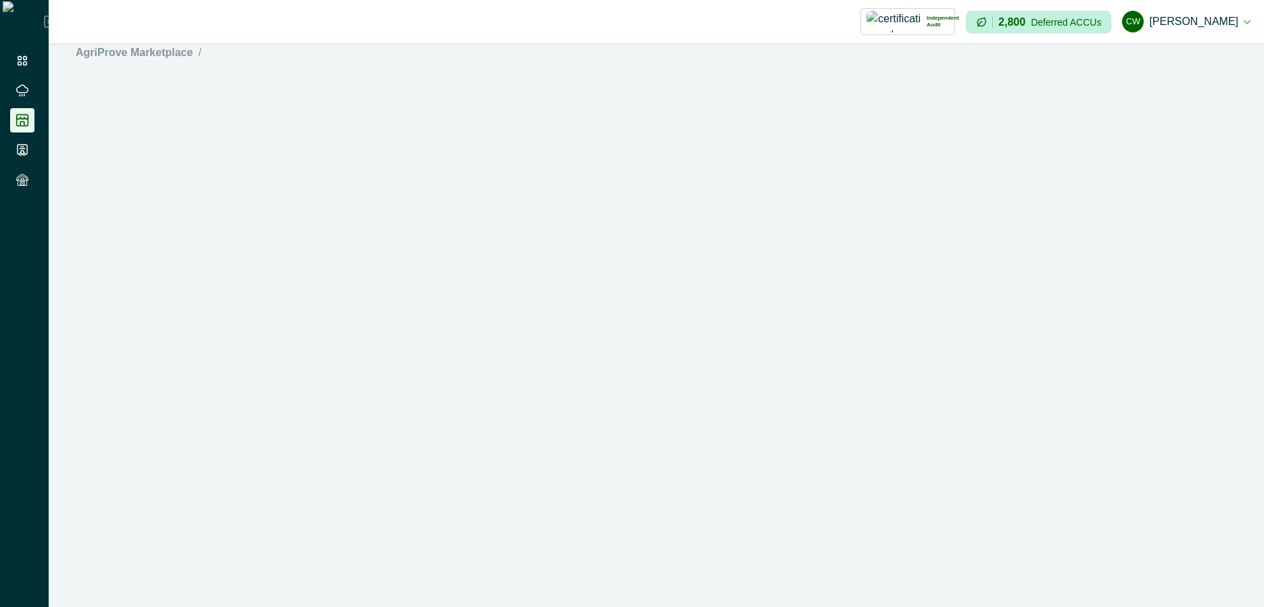
scroll to position [15, 0]
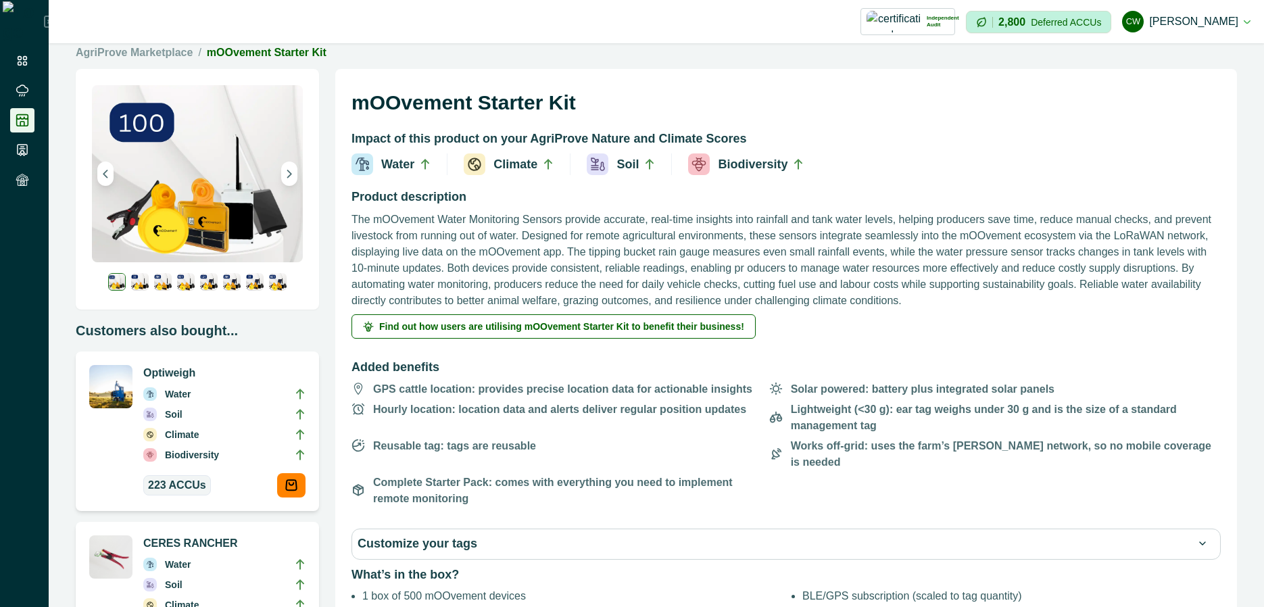
click at [539, 269] on p "The mOOvement Water Monitoring Sensors provide accurate, real-time insights int…" at bounding box center [787, 260] width 870 height 97
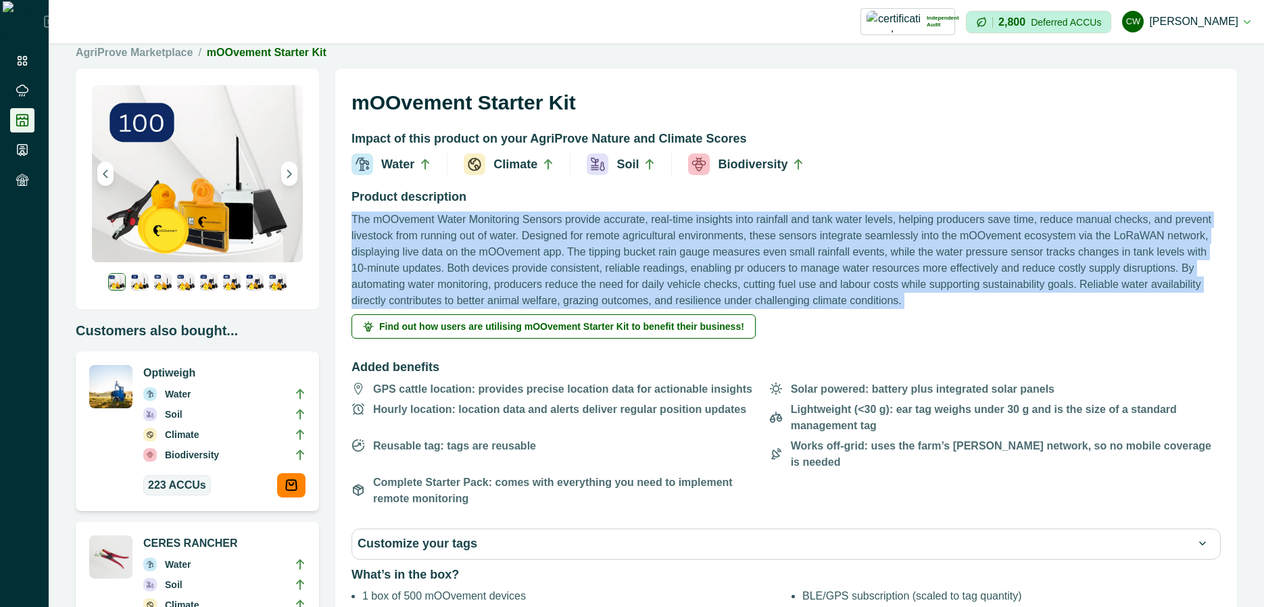
click at [539, 269] on p "The mOOvement Water Monitoring Sensors provide accurate, real-time insights int…" at bounding box center [787, 260] width 870 height 97
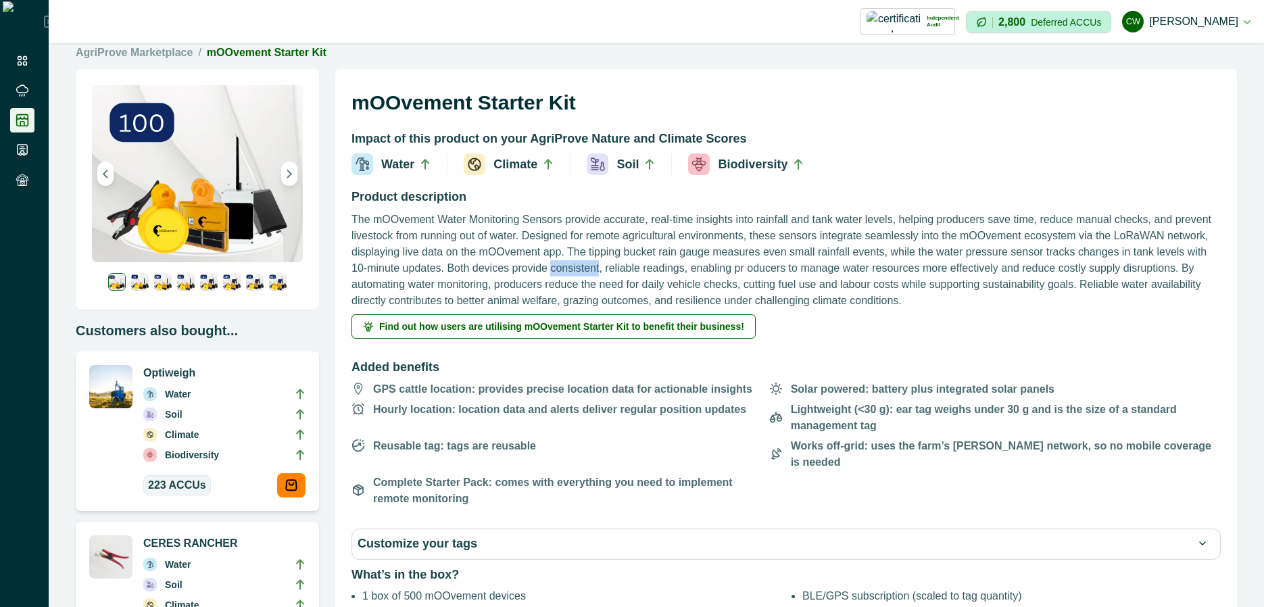
click at [539, 269] on p "The mOOvement Water Monitoring Sensors provide accurate, real-time insights int…" at bounding box center [787, 260] width 870 height 97
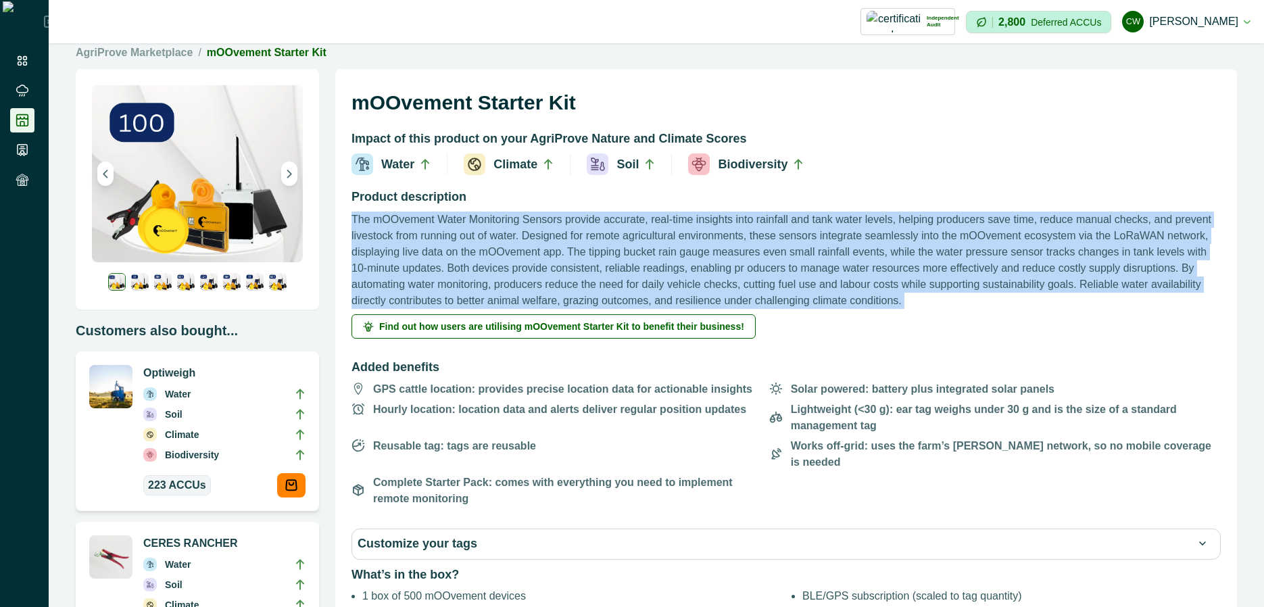
click at [539, 269] on p "The mOOvement Water Monitoring Sensors provide accurate, real-time insights int…" at bounding box center [787, 260] width 870 height 97
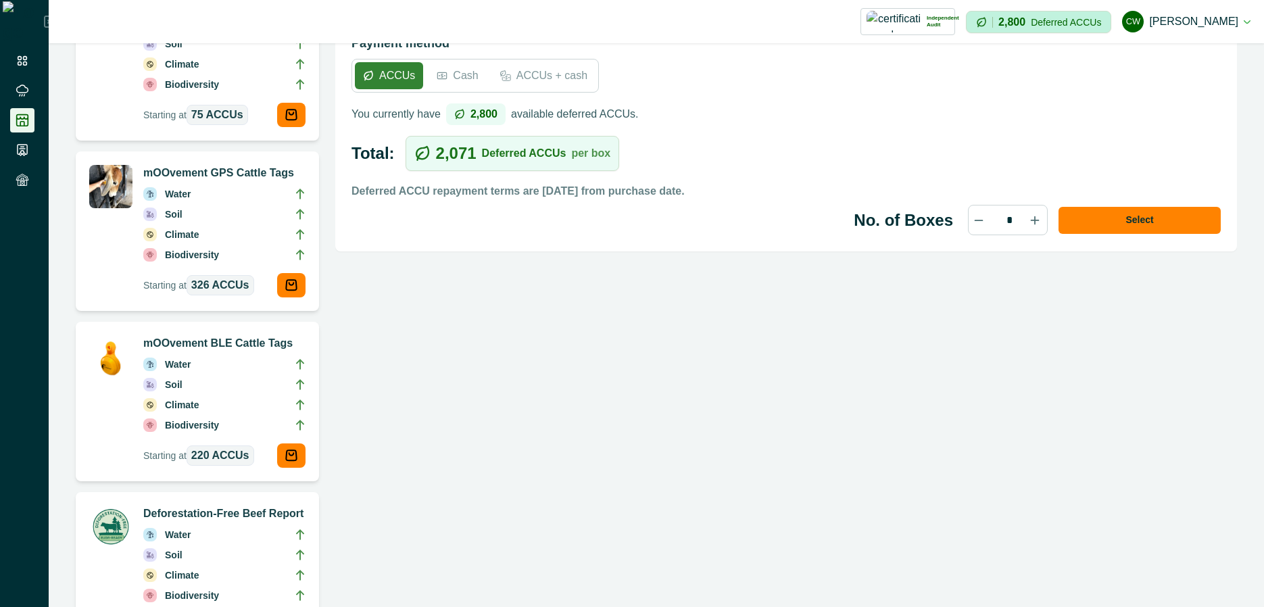
scroll to position [664, 0]
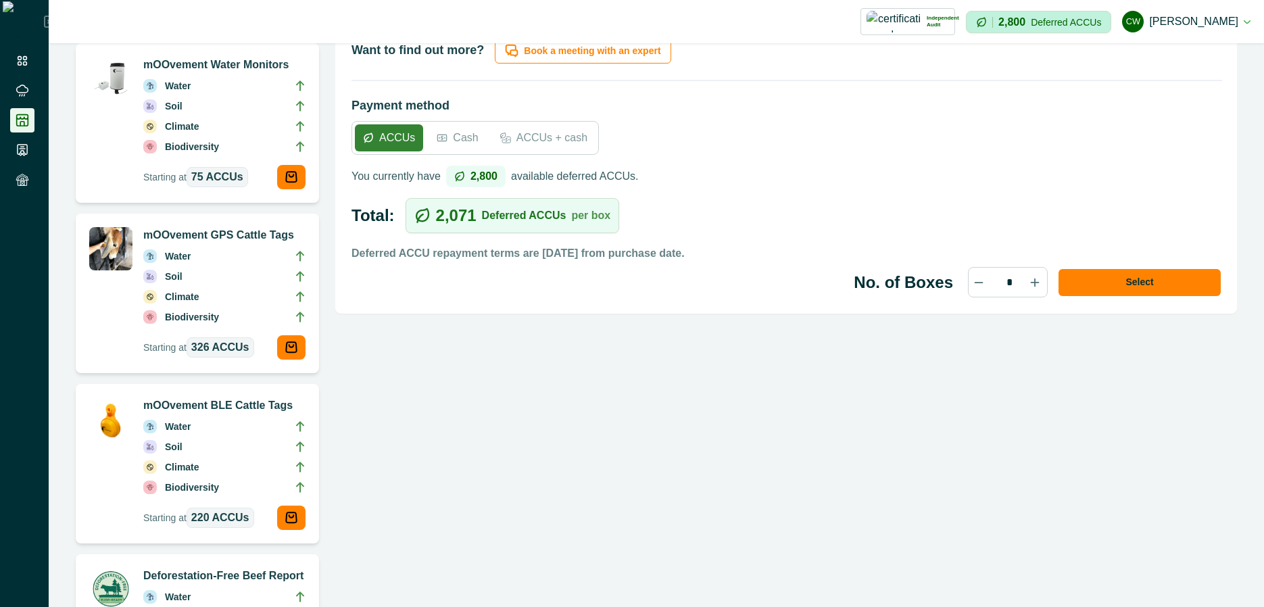
click at [458, 130] on p "Cash" at bounding box center [465, 138] width 25 height 16
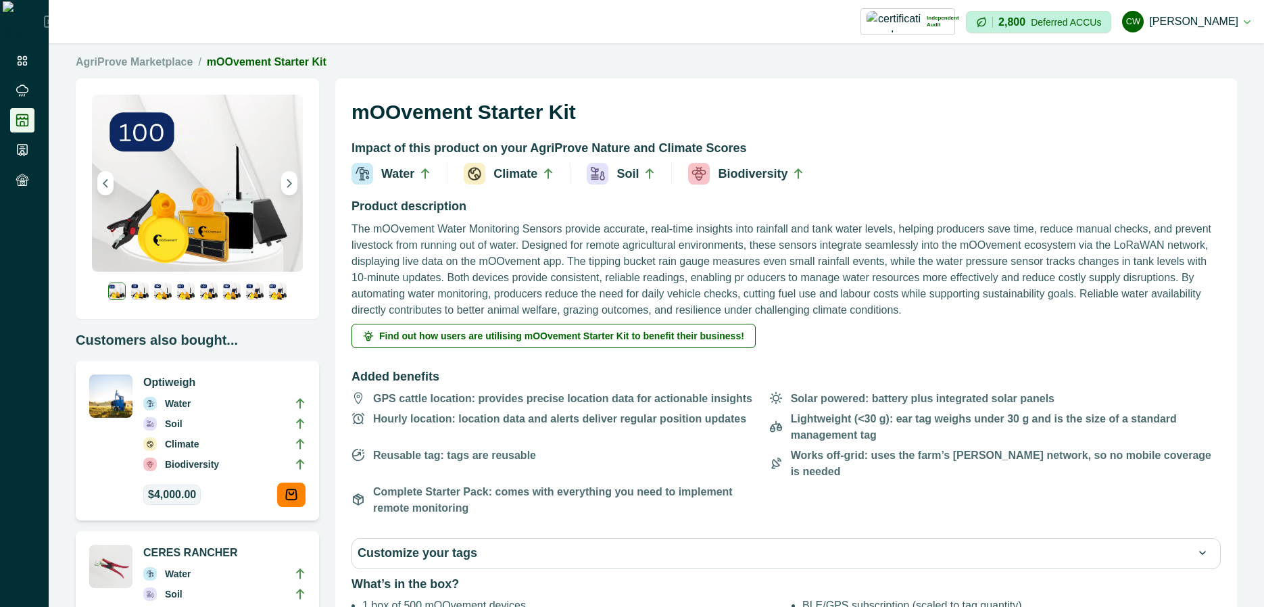
scroll to position [0, 0]
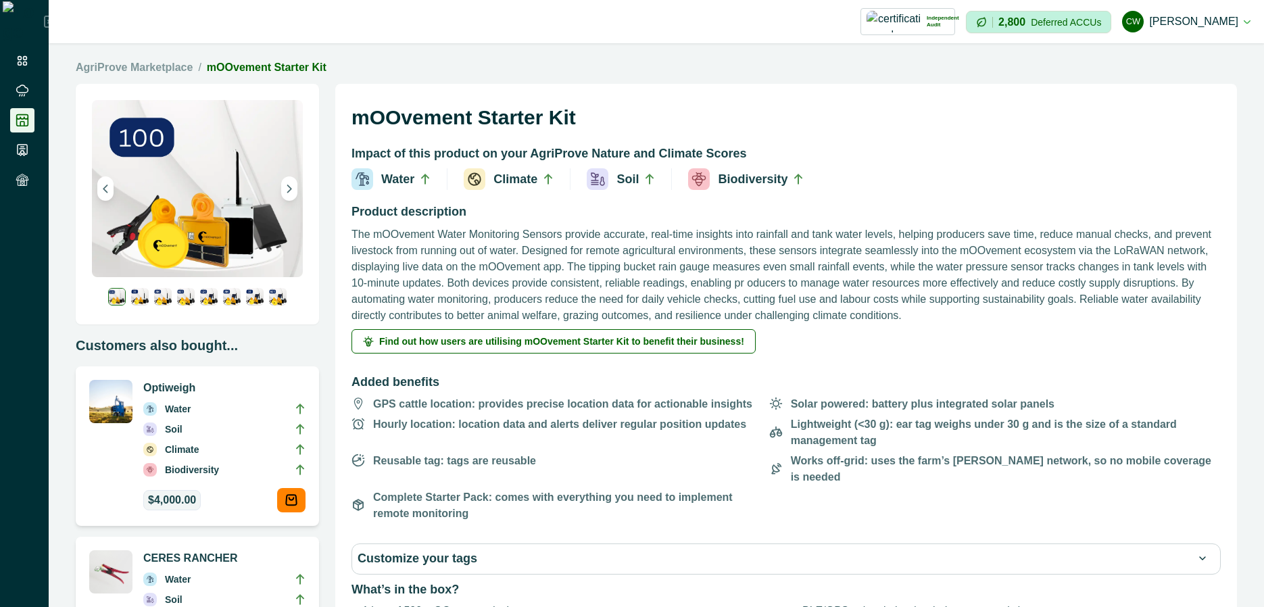
click at [505, 286] on p "The mOOvement Water Monitoring Sensors provide accurate, real-time insights int…" at bounding box center [787, 275] width 870 height 97
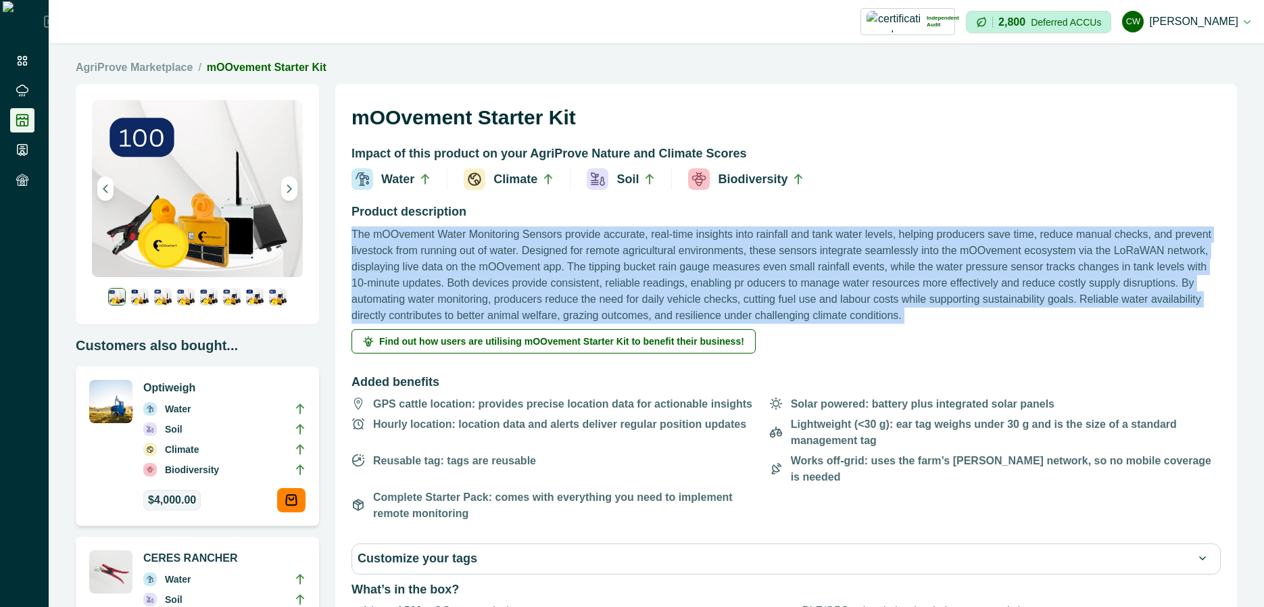
click at [505, 286] on p "The mOOvement Water Monitoring Sensors provide accurate, real-time insights int…" at bounding box center [787, 275] width 870 height 97
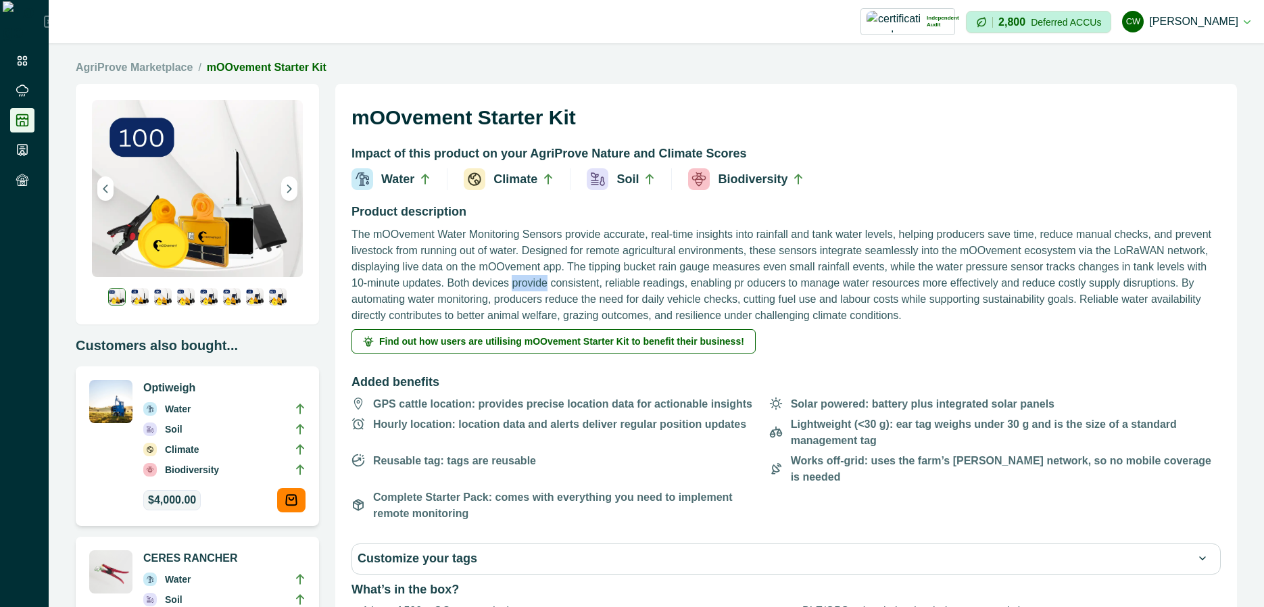
click at [505, 286] on p "The mOOvement Water Monitoring Sensors provide accurate, real-time insights int…" at bounding box center [787, 275] width 870 height 97
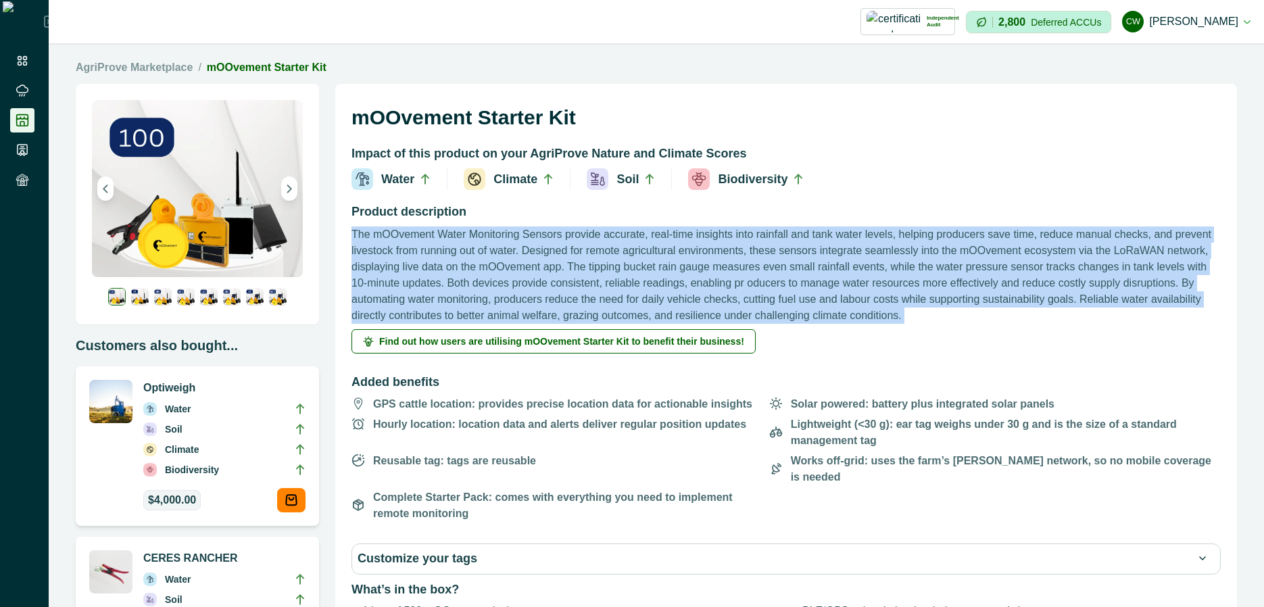
click at [505, 286] on p "The mOOvement Water Monitoring Sensors provide accurate, real-time insights int…" at bounding box center [787, 275] width 870 height 97
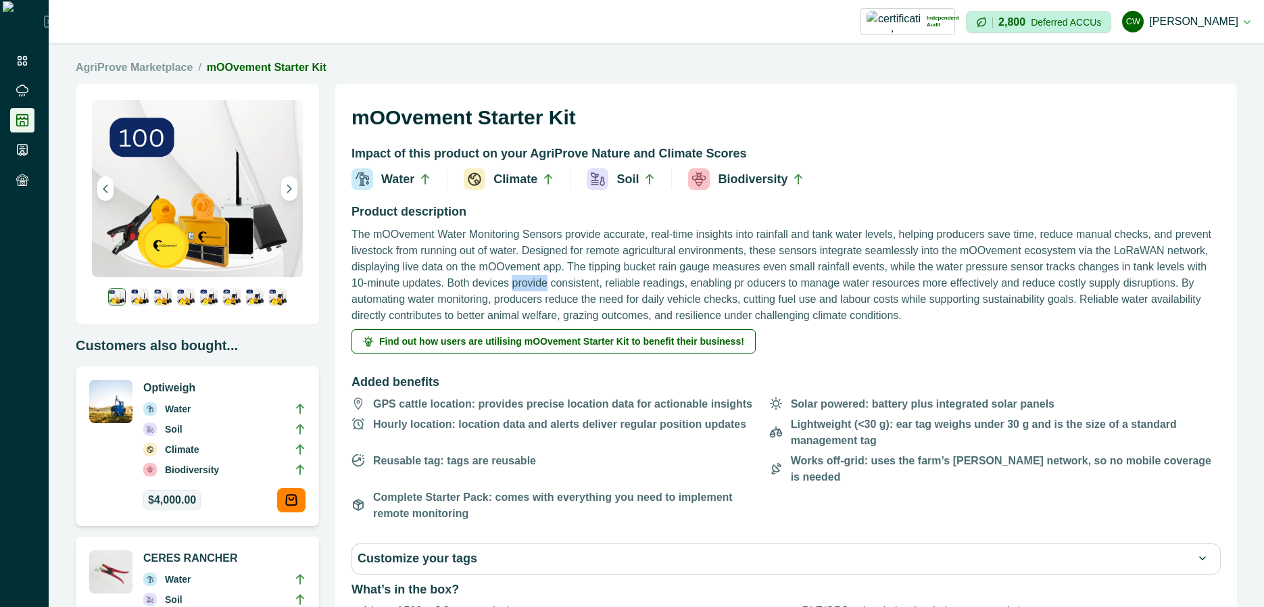
click at [505, 286] on p "The mOOvement Water Monitoring Sensors provide accurate, real-time insights int…" at bounding box center [787, 275] width 870 height 97
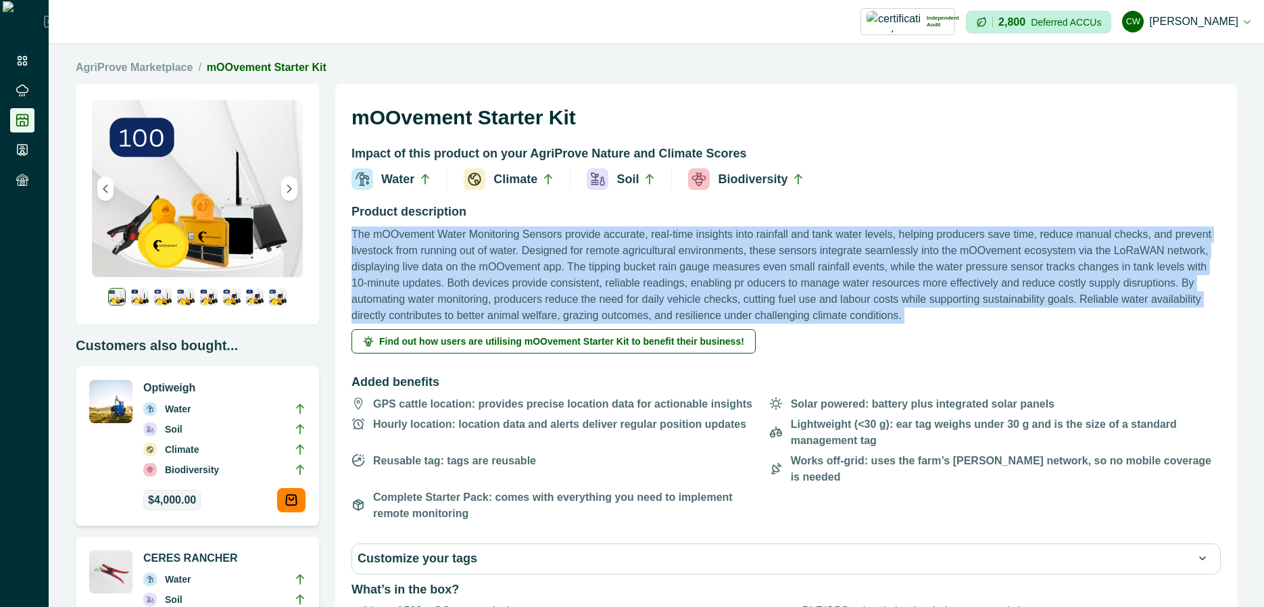
click at [505, 286] on p "The mOOvement Water Monitoring Sensors provide accurate, real-time insights int…" at bounding box center [787, 275] width 870 height 97
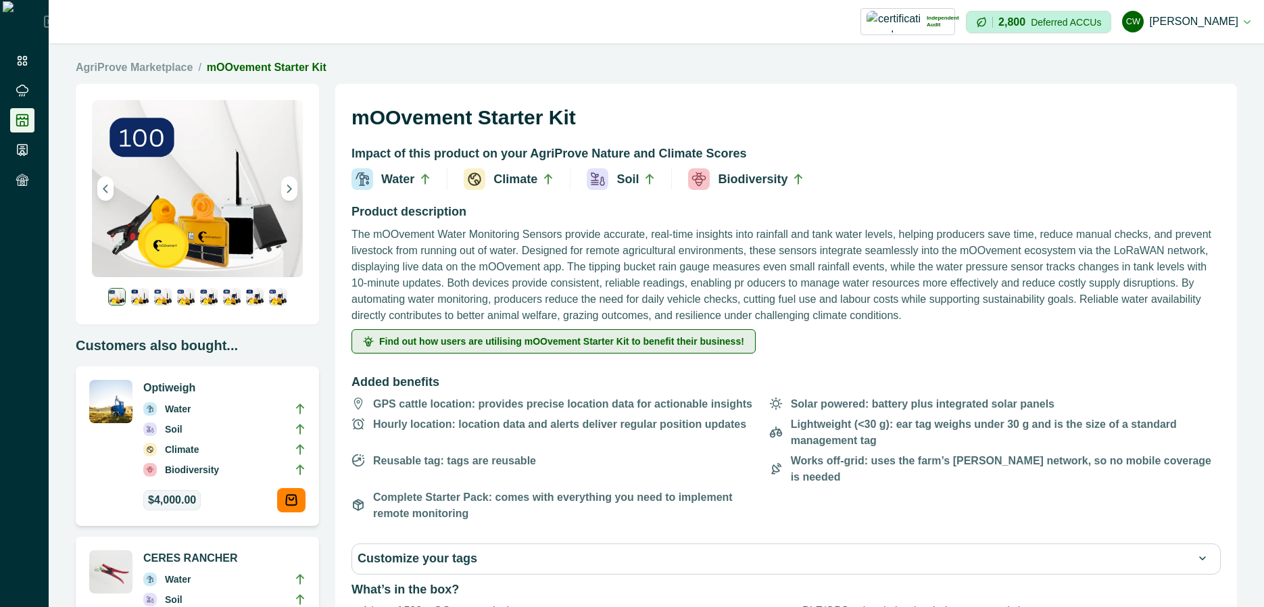
click at [496, 352] on button "Find out how users are utilising mOOvement Starter Kit to benefit their busines…" at bounding box center [554, 341] width 404 height 24
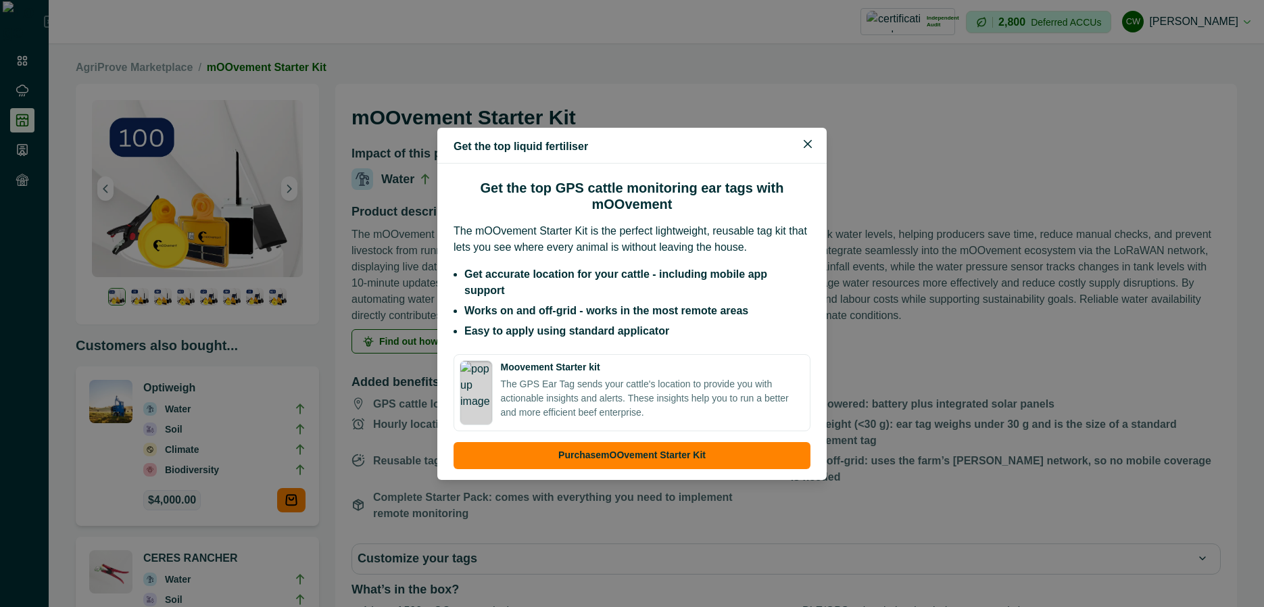
click at [593, 254] on p "The mOOvement Starter Kit is the perfect lightweight, reusable tag kit that let…" at bounding box center [632, 239] width 357 height 32
click at [593, 253] on p "The mOOvement Starter Kit is the perfect lightweight, reusable tag kit that let…" at bounding box center [632, 239] width 357 height 32
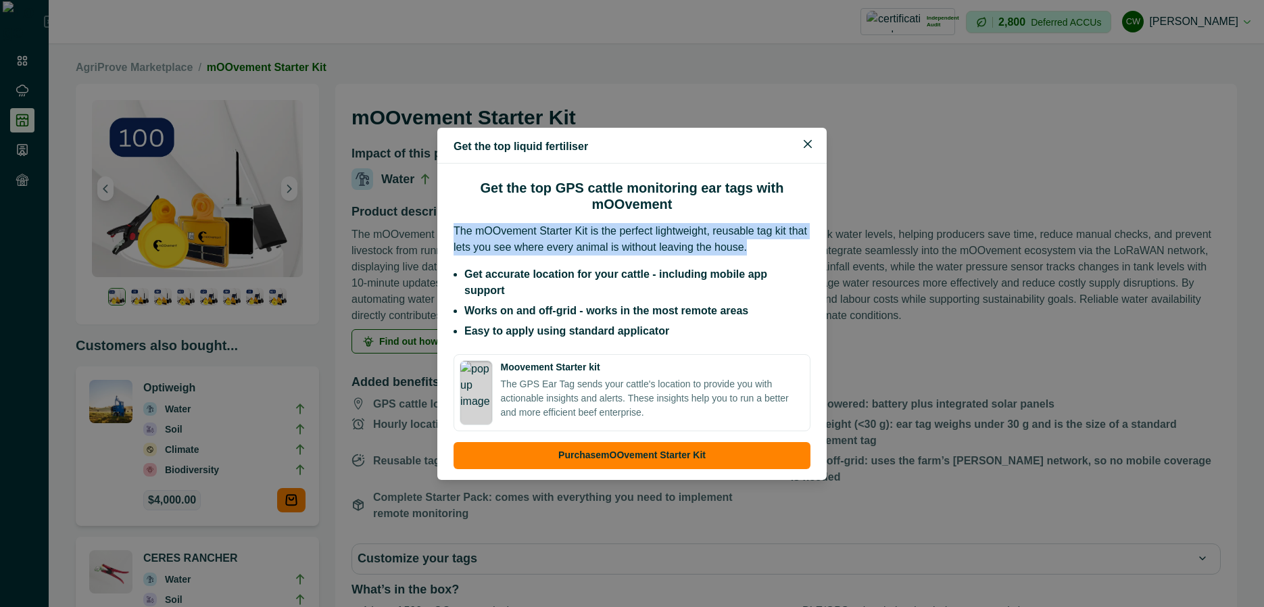
click at [593, 253] on p "The mOOvement Starter Kit is the perfect lightweight, reusable tag kit that let…" at bounding box center [632, 239] width 357 height 32
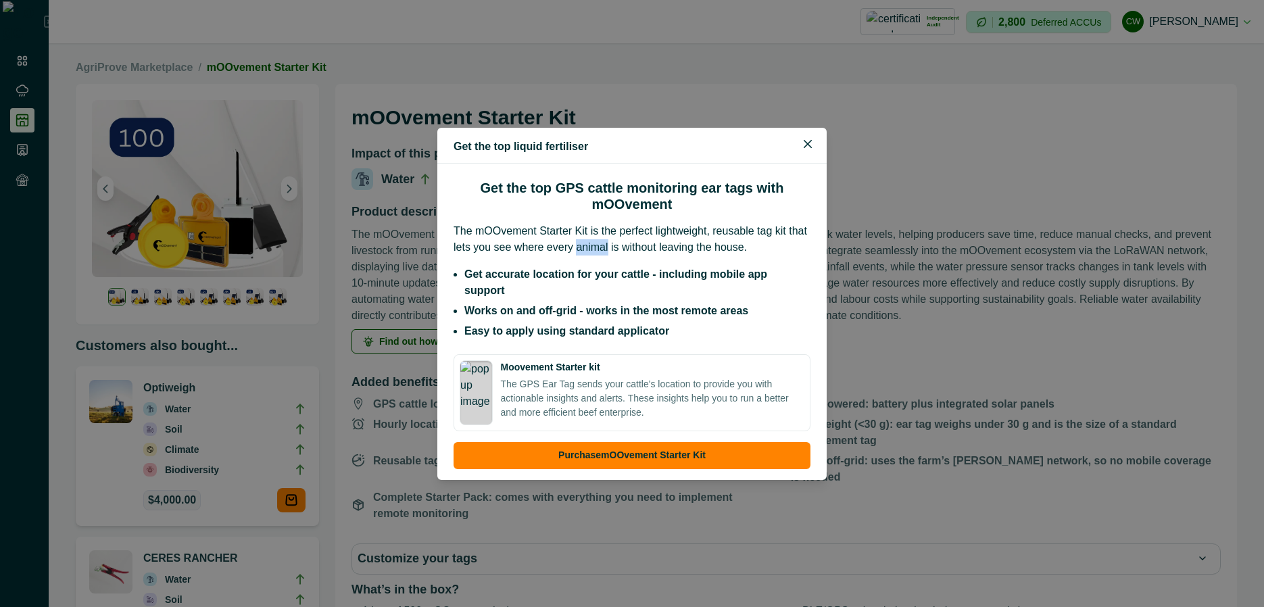
click at [593, 253] on p "The mOOvement Starter Kit is the perfect lightweight, reusable tag kit that let…" at bounding box center [632, 239] width 357 height 32
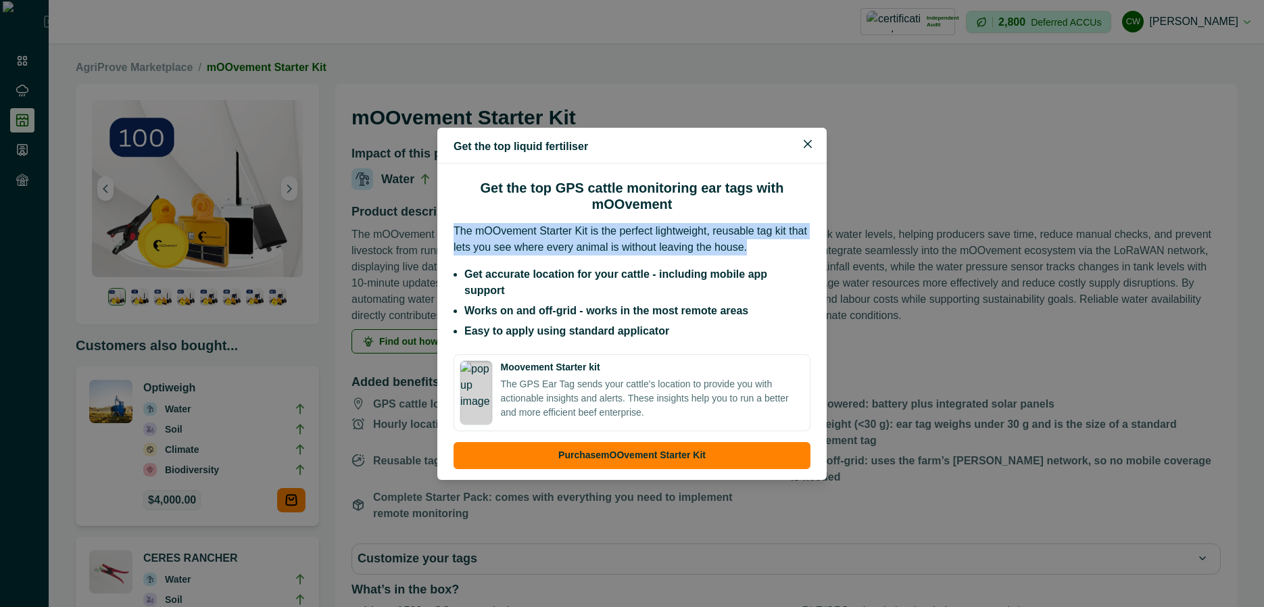
click at [593, 253] on p "The mOOvement Starter Kit is the perfect lightweight, reusable tag kit that let…" at bounding box center [632, 239] width 357 height 32
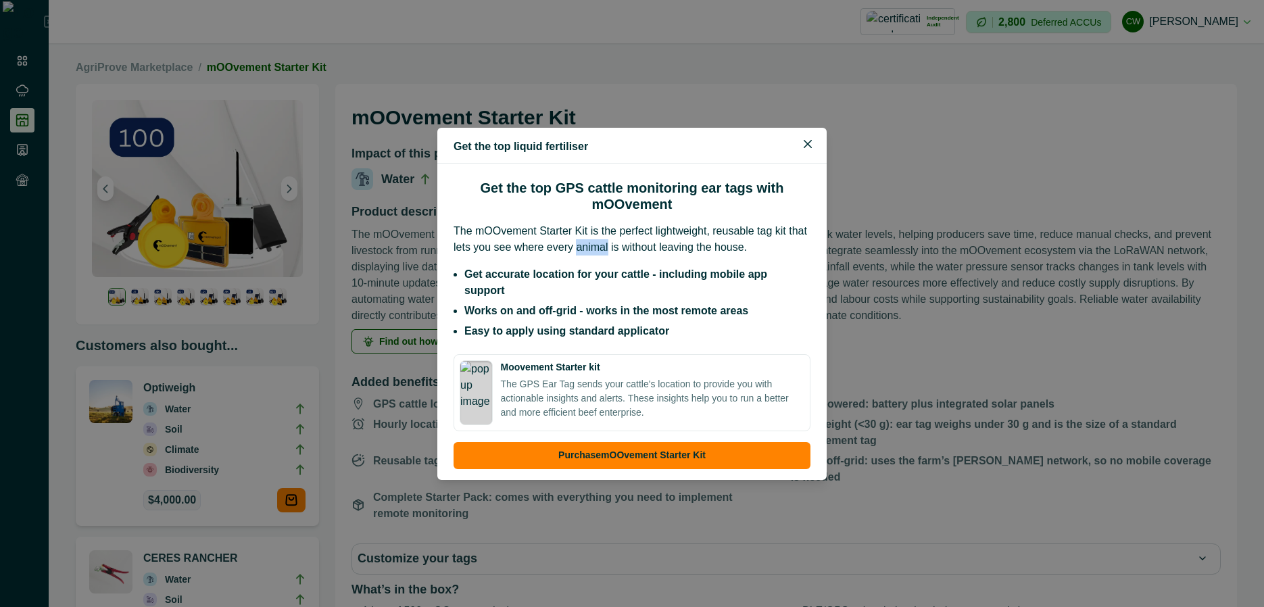
click at [593, 253] on p "The mOOvement Starter Kit is the perfect lightweight, reusable tag kit that let…" at bounding box center [632, 239] width 357 height 32
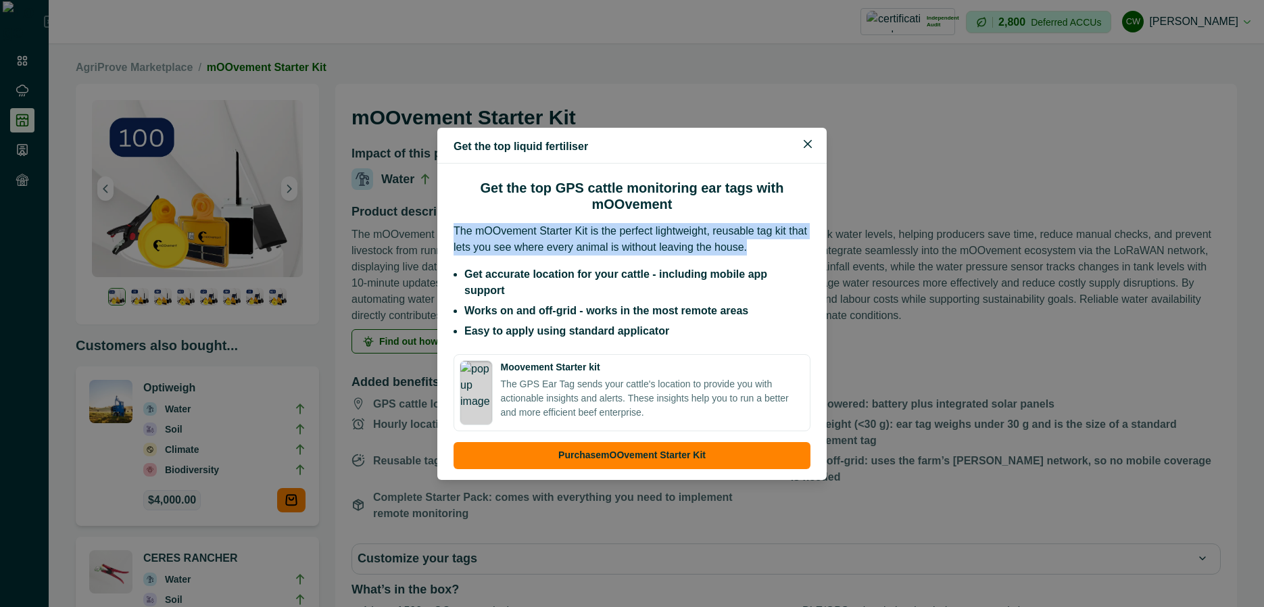
click at [593, 253] on p "The mOOvement Starter Kit is the perfect lightweight, reusable tag kit that let…" at bounding box center [632, 239] width 357 height 32
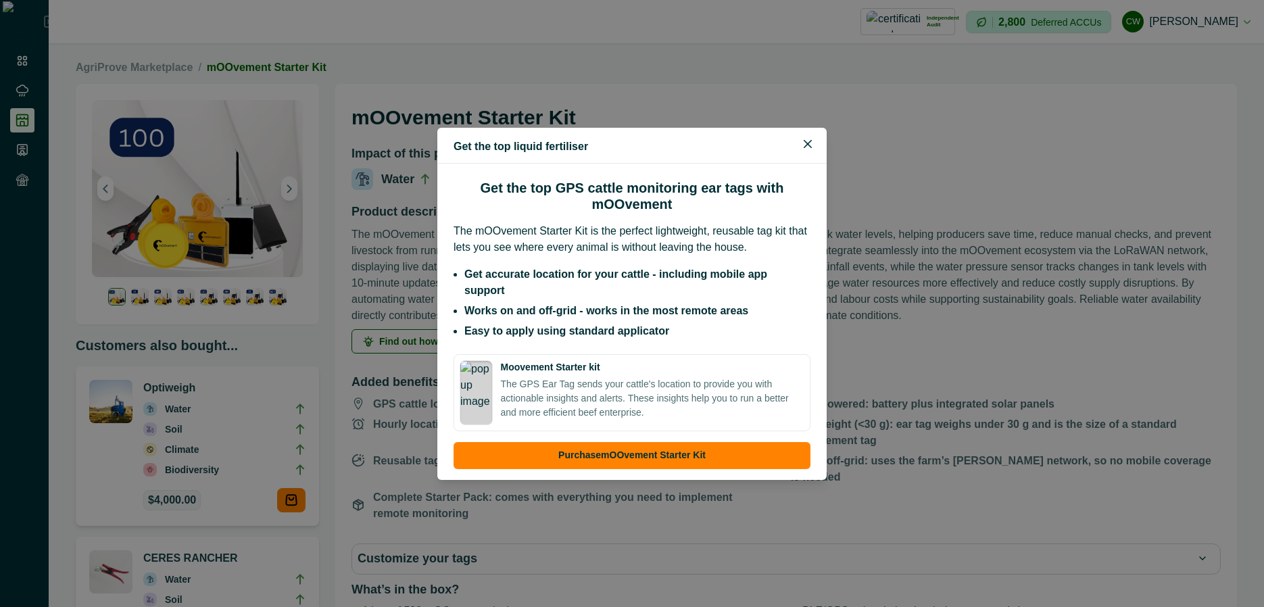
click at [612, 329] on li "Easy to apply using standard applicator" at bounding box center [638, 331] width 346 height 16
click at [604, 389] on p "The GPS Ear Tag sends your cattle's location to provide you with actionable ins…" at bounding box center [653, 398] width 304 height 43
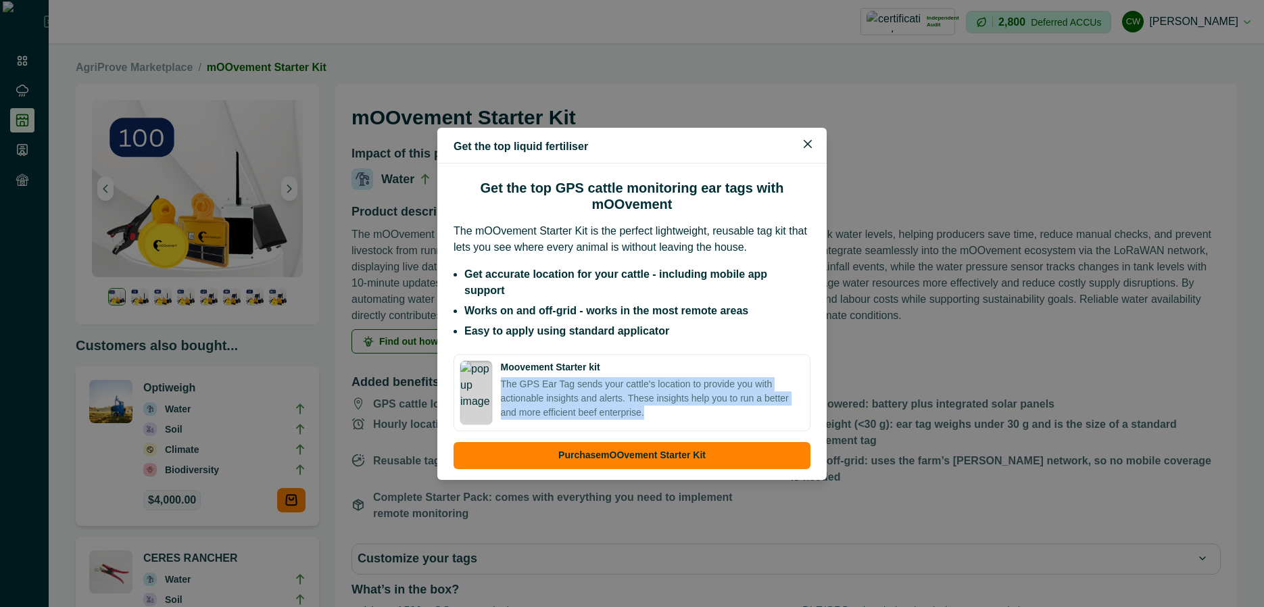
click at [604, 389] on p "The GPS Ear Tag sends your cattle's location to provide you with actionable ins…" at bounding box center [653, 398] width 304 height 43
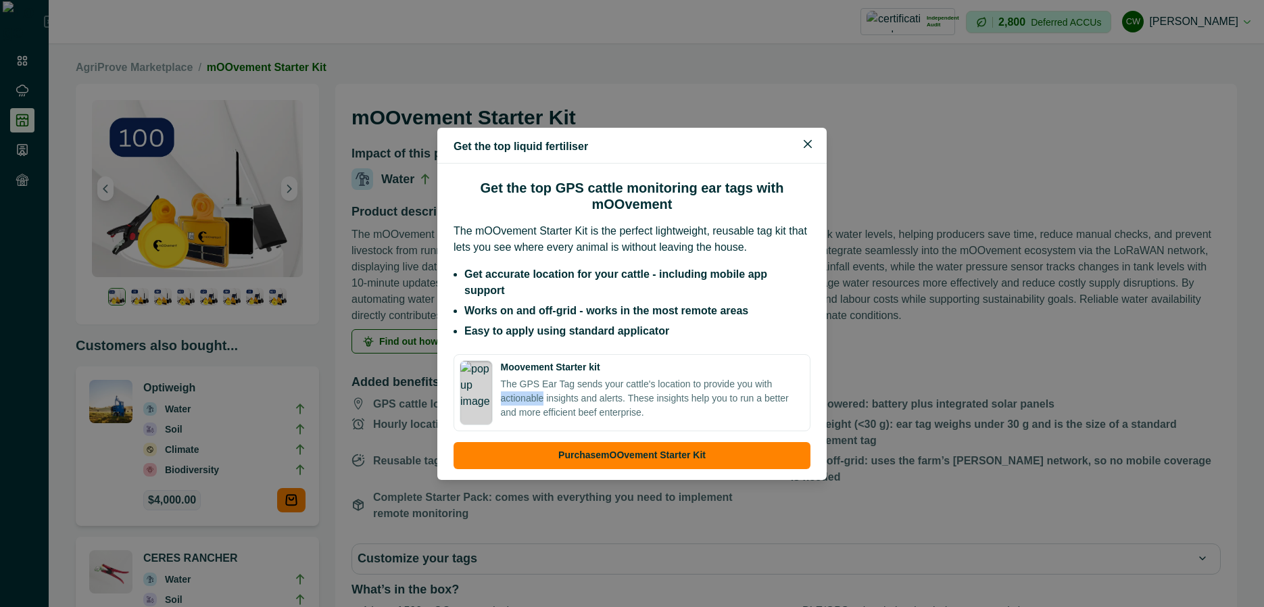
click at [604, 389] on p "The GPS Ear Tag sends your cattle's location to provide you with actionable ins…" at bounding box center [653, 398] width 304 height 43
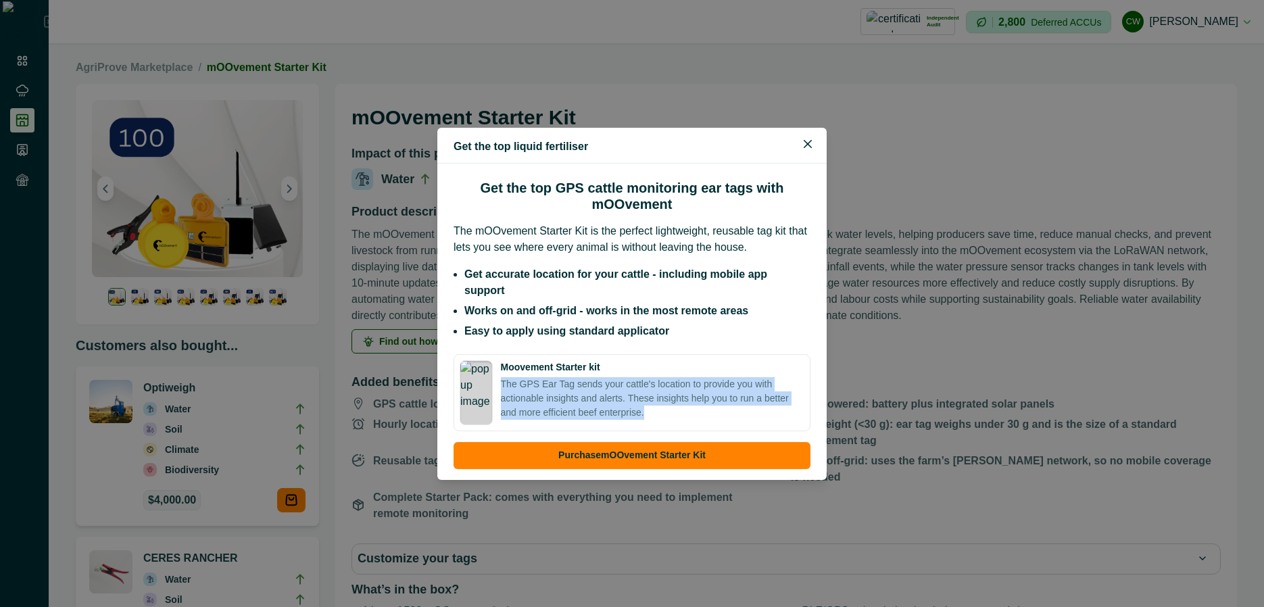
click at [604, 389] on p "The GPS Ear Tag sends your cattle's location to provide you with actionable ins…" at bounding box center [653, 398] width 304 height 43
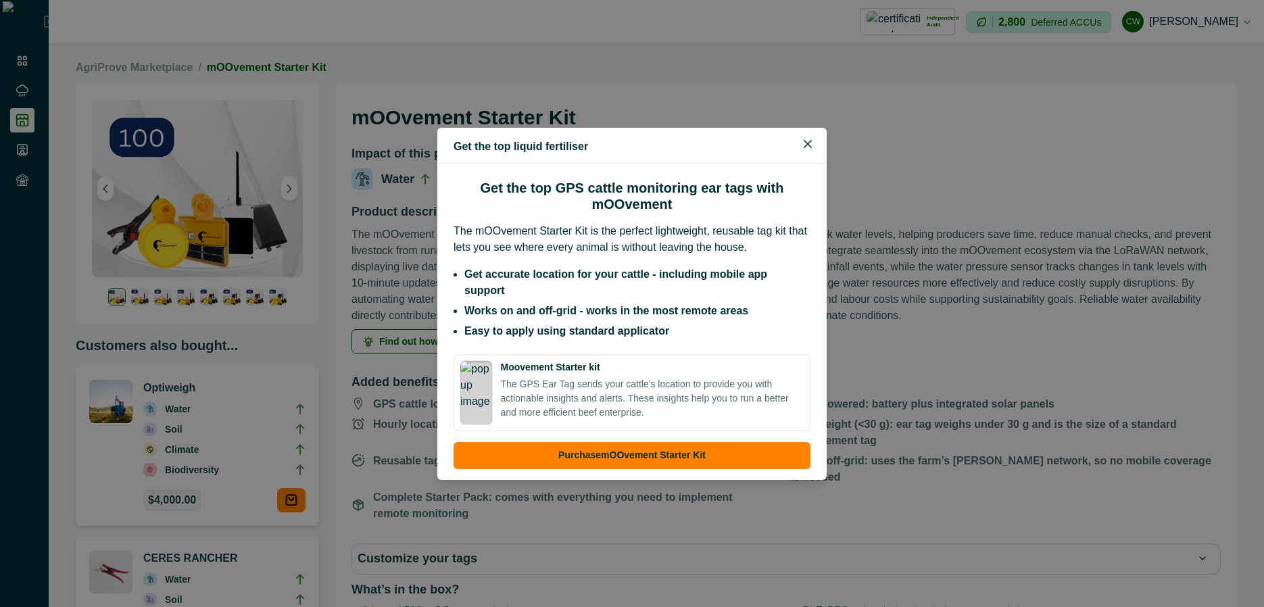
click at [623, 377] on p "The GPS Ear Tag sends your cattle's location to provide you with actionable ins…" at bounding box center [653, 398] width 304 height 43
click at [955, 357] on div "Get the top liquid fertiliser Get the top GPS cattle monitoring ear tags with m…" at bounding box center [632, 303] width 1264 height 607
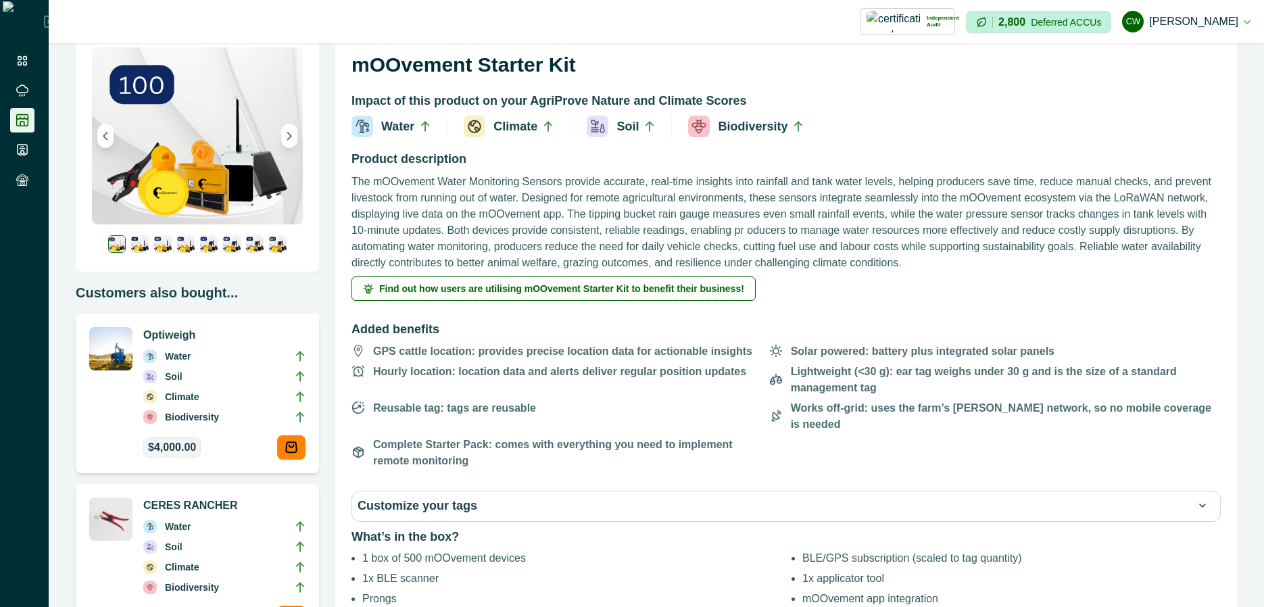
scroll to position [81, 0]
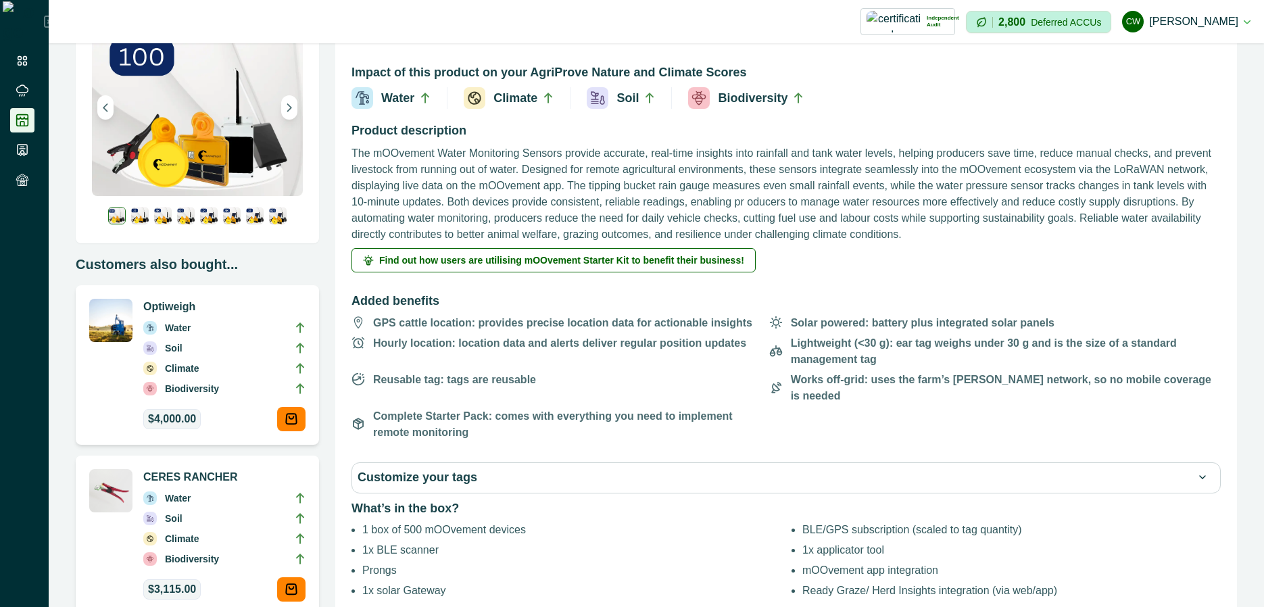
click at [456, 522] on li "1 box of 500 mOOvement devices" at bounding box center [571, 530] width 419 height 16
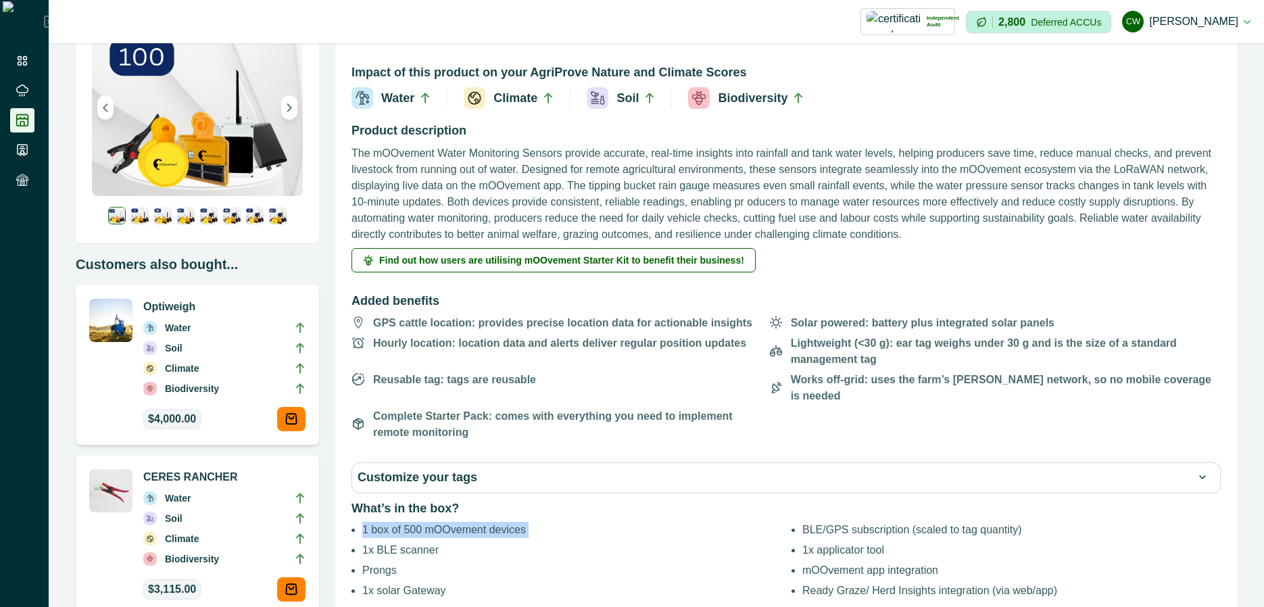
click at [456, 522] on li "1 box of 500 mOOvement devices" at bounding box center [571, 530] width 419 height 16
click at [454, 522] on li "1 box of 500 mOOvement devices" at bounding box center [571, 530] width 419 height 16
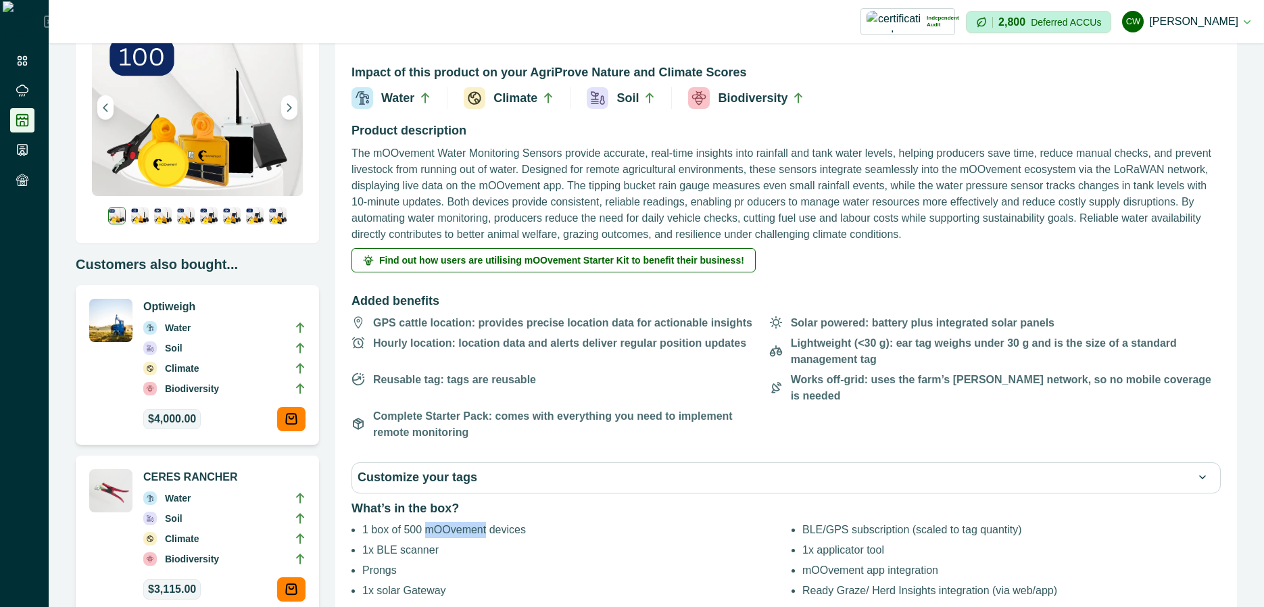
click at [446, 522] on li "1 box of 500 mOOvement devices" at bounding box center [571, 530] width 419 height 16
click at [459, 542] on li "1x BLE scanner" at bounding box center [571, 550] width 419 height 16
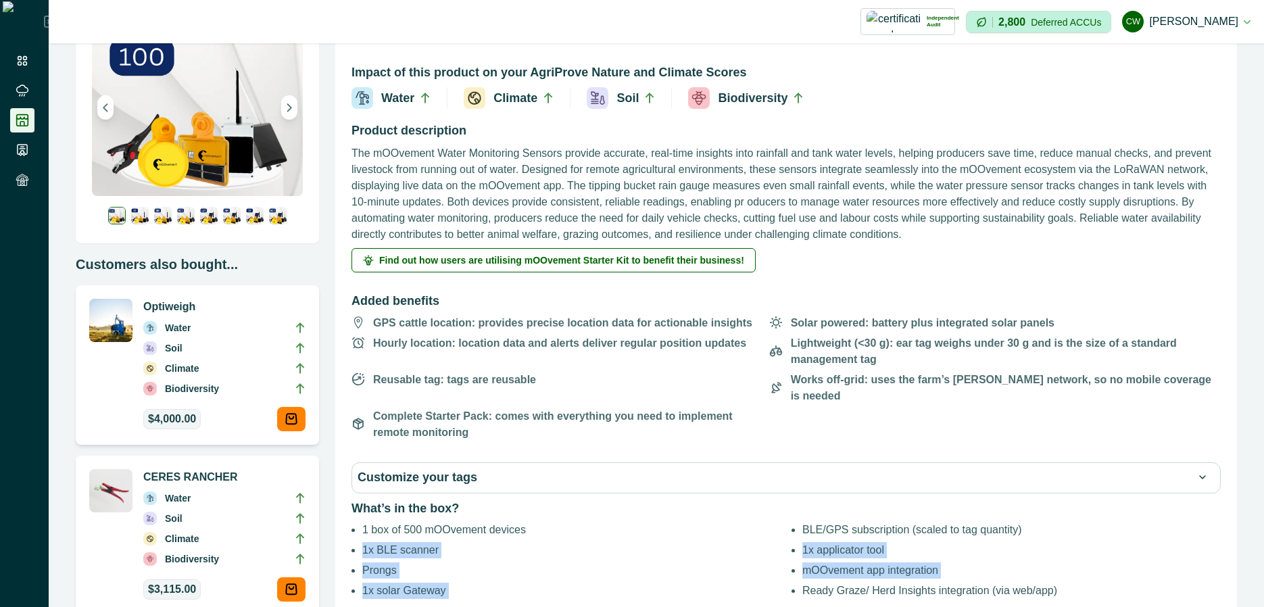
drag, startPoint x: 459, startPoint y: 526, endPoint x: 458, endPoint y: 570, distance: 44.0
click at [458, 570] on ul "1 box of 500 mOOvement devices BLE/GPS subscription (scaled to tag quantity) 1x…" at bounding box center [791, 560] width 859 height 77
click at [458, 583] on li "1x solar Gateway" at bounding box center [571, 591] width 419 height 16
click at [869, 522] on li "BLE/GPS subscription (scaled to tag quantity)" at bounding box center [1012, 530] width 419 height 16
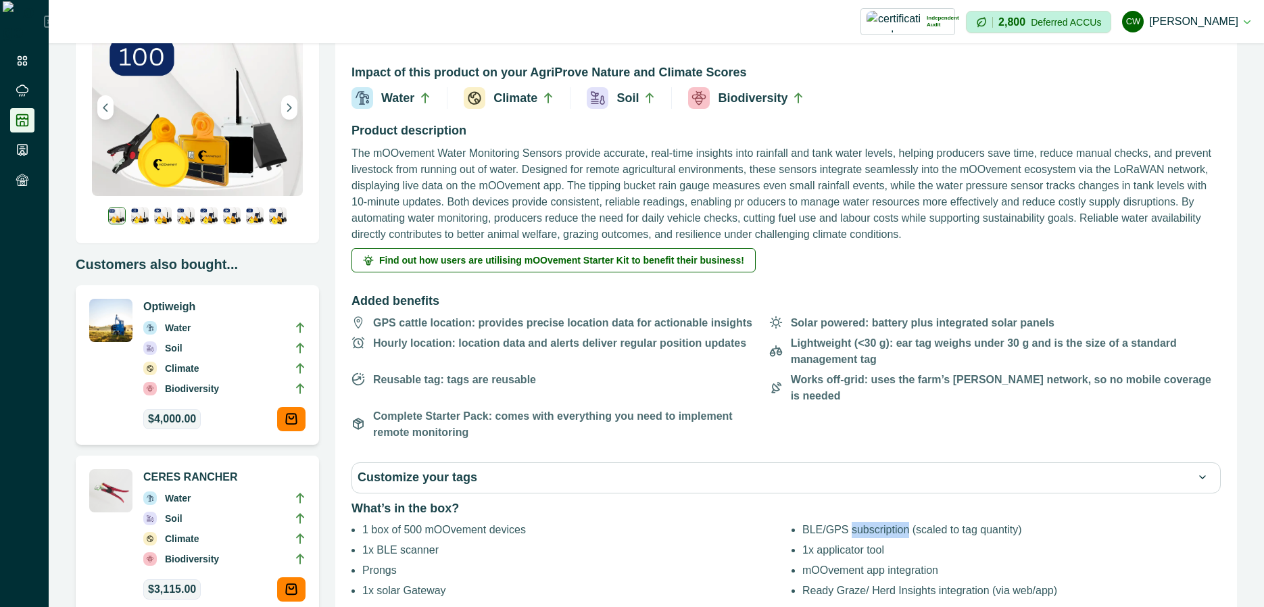
click at [869, 522] on li "BLE/GPS subscription (scaled to tag quantity)" at bounding box center [1012, 530] width 419 height 16
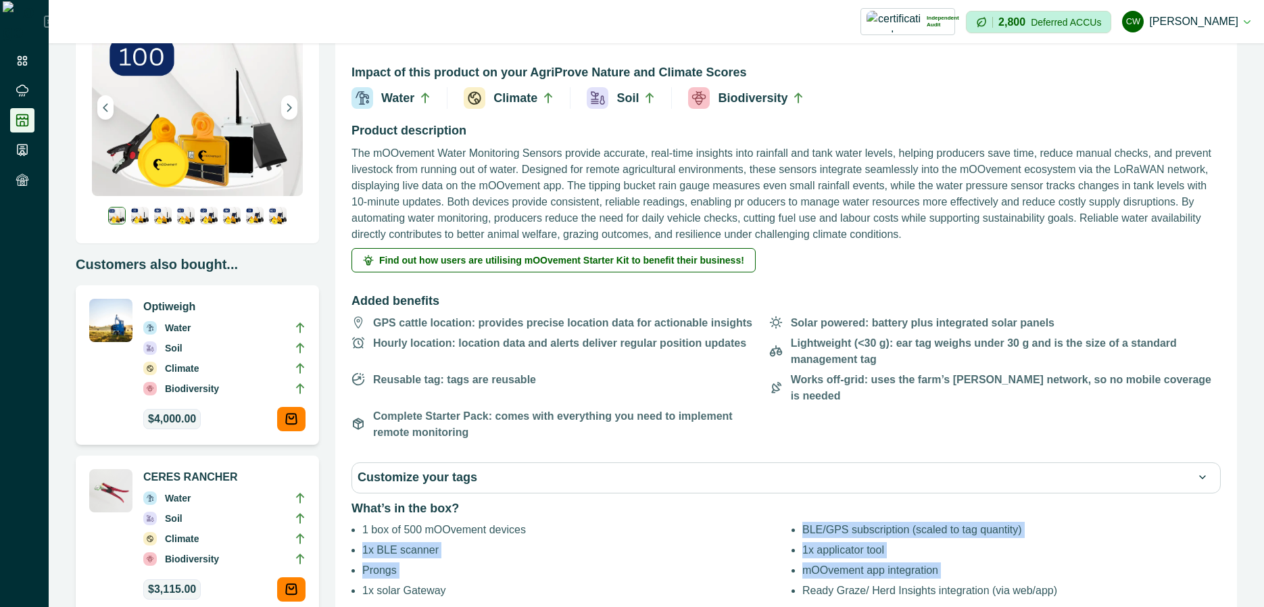
drag, startPoint x: 869, startPoint y: 517, endPoint x: 862, endPoint y: 549, distance: 33.2
click at [862, 549] on ul "1 box of 500 mOOvement devices BLE/GPS subscription (scaled to tag quantity) 1x…" at bounding box center [791, 560] width 859 height 77
click at [862, 563] on li "mOOvement app integration" at bounding box center [1012, 571] width 419 height 16
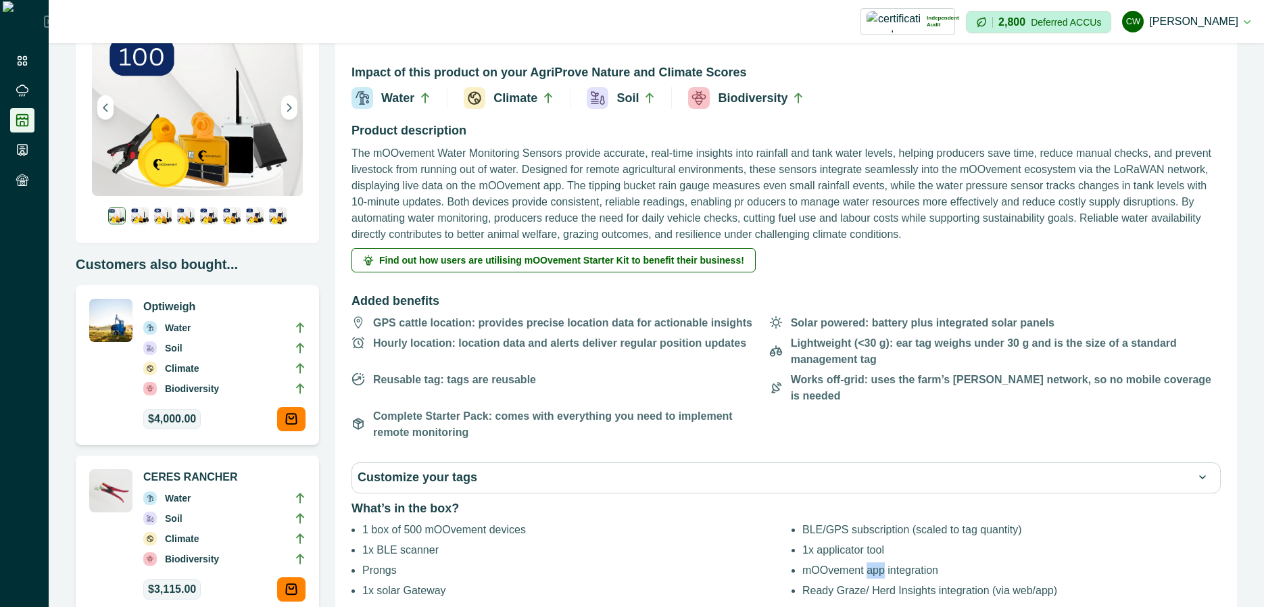
click at [862, 563] on li "mOOvement app integration" at bounding box center [1012, 571] width 419 height 16
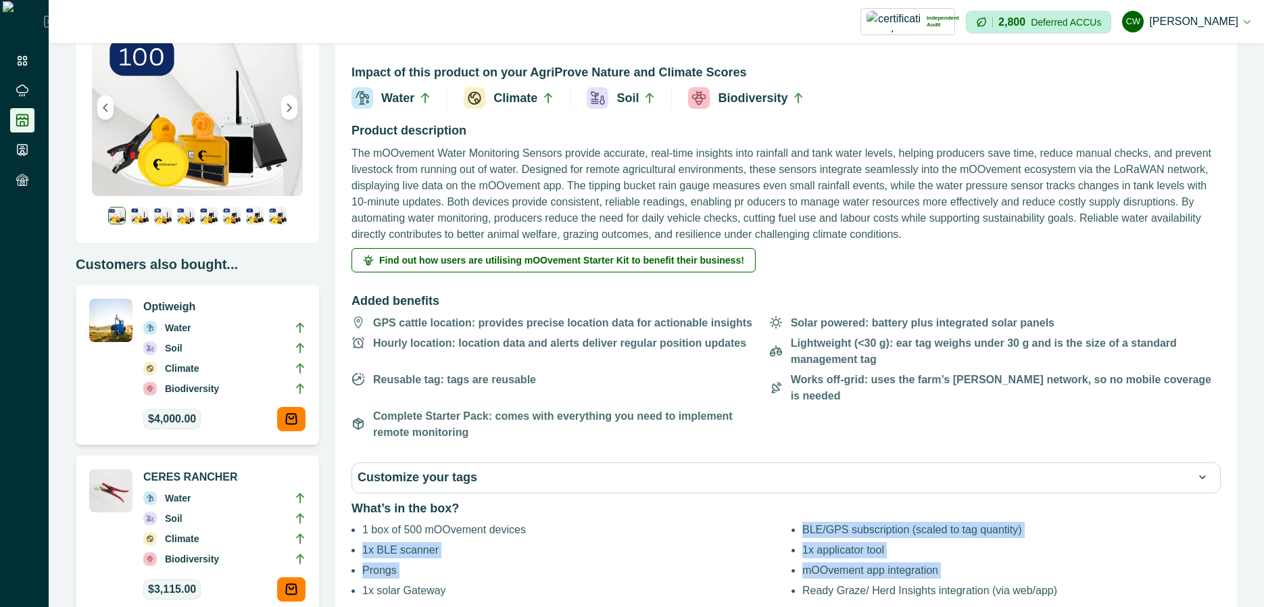
drag, startPoint x: 862, startPoint y: 549, endPoint x: 862, endPoint y: 511, distance: 37.9
click at [862, 522] on ul "1 box of 500 mOOvement devices BLE/GPS subscription (scaled to tag quantity) 1x…" at bounding box center [791, 560] width 859 height 77
click at [862, 522] on li "BLE/GPS subscription (scaled to tag quantity)" at bounding box center [1012, 530] width 419 height 16
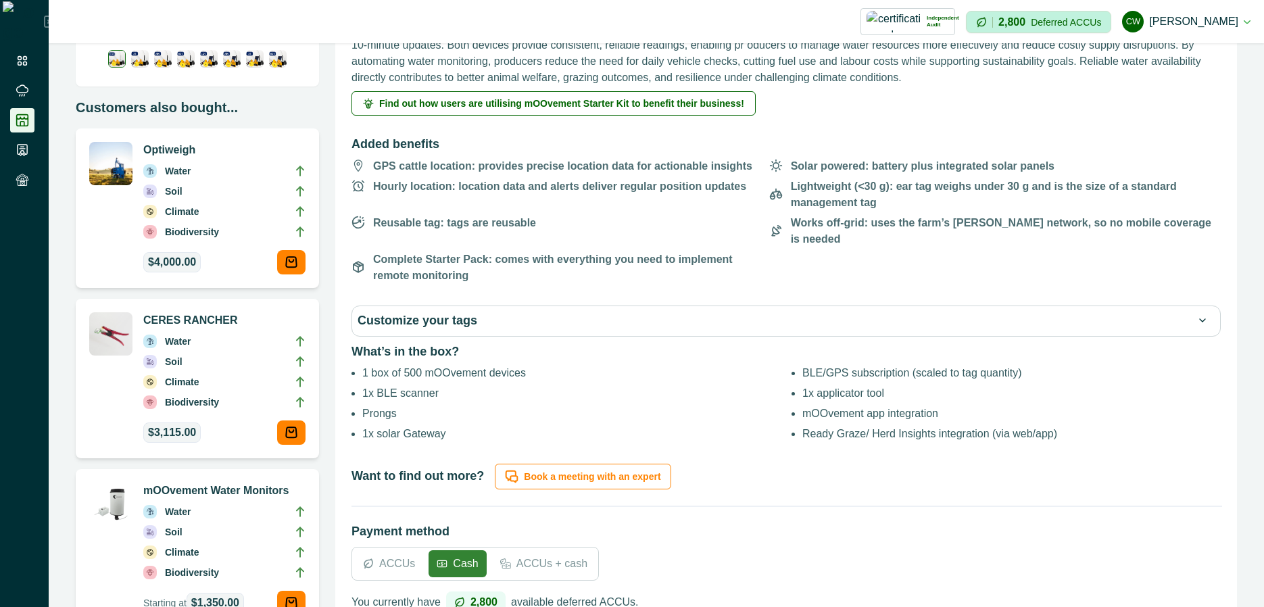
scroll to position [243, 0]
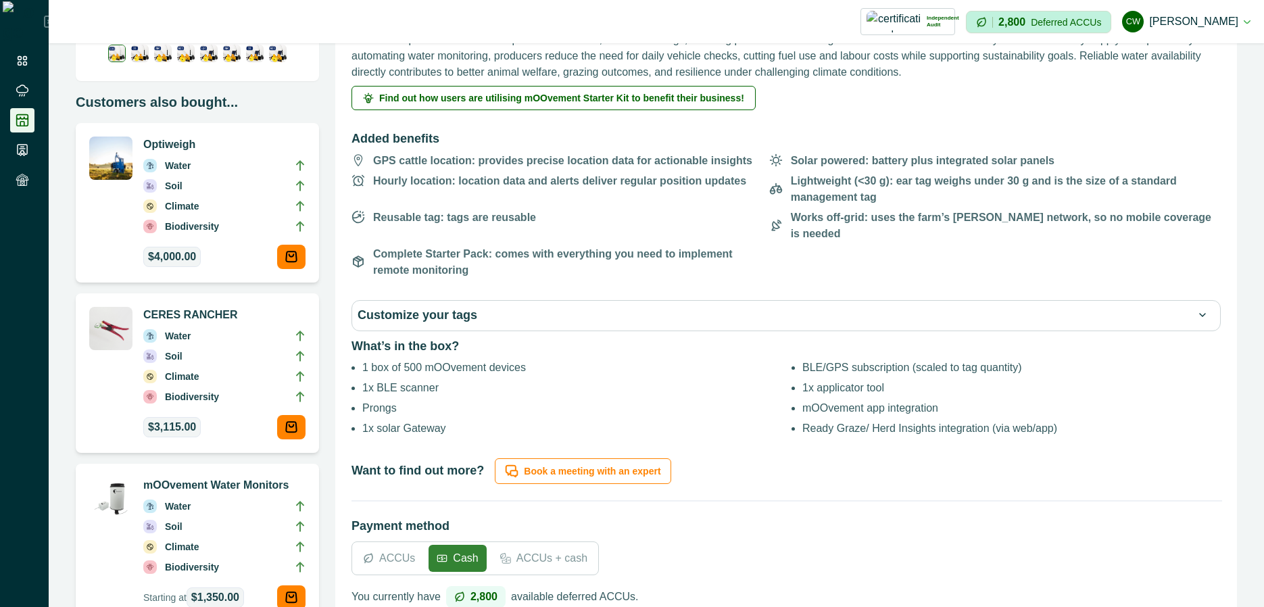
click at [900, 421] on li "Ready Graze/ Herd Insights integration (via web/app)" at bounding box center [1012, 429] width 419 height 16
click at [901, 421] on li "Ready Graze/ Herd Insights integration (via web/app)" at bounding box center [1012, 429] width 419 height 16
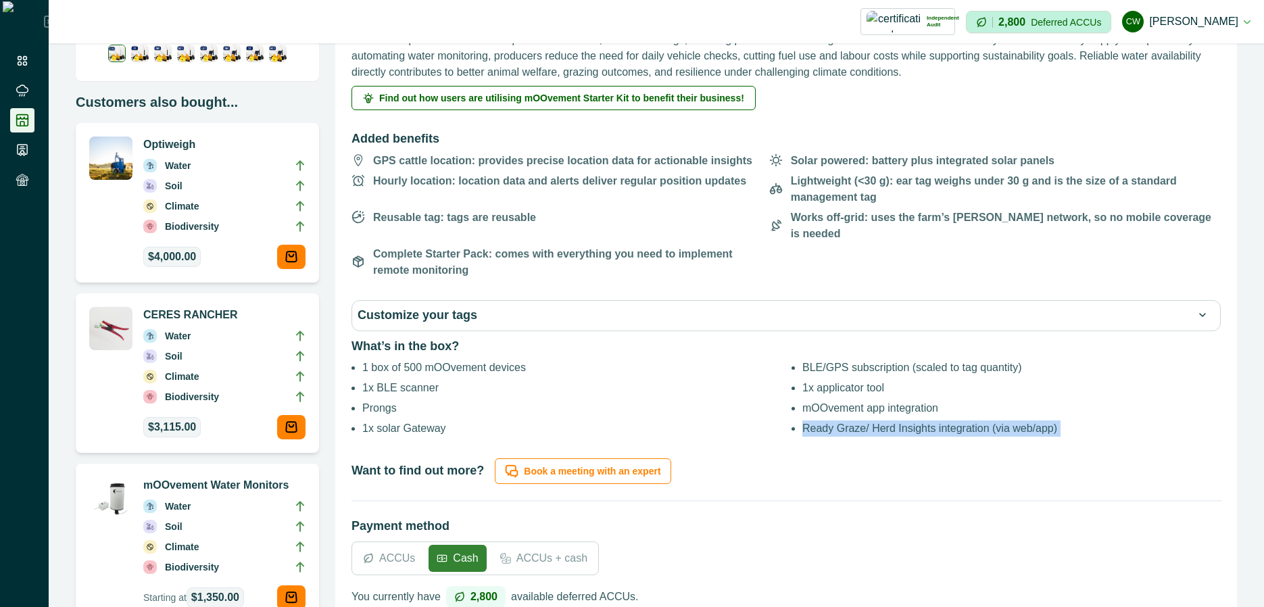
click at [901, 421] on li "Ready Graze/ Herd Insights integration (via web/app)" at bounding box center [1012, 429] width 419 height 16
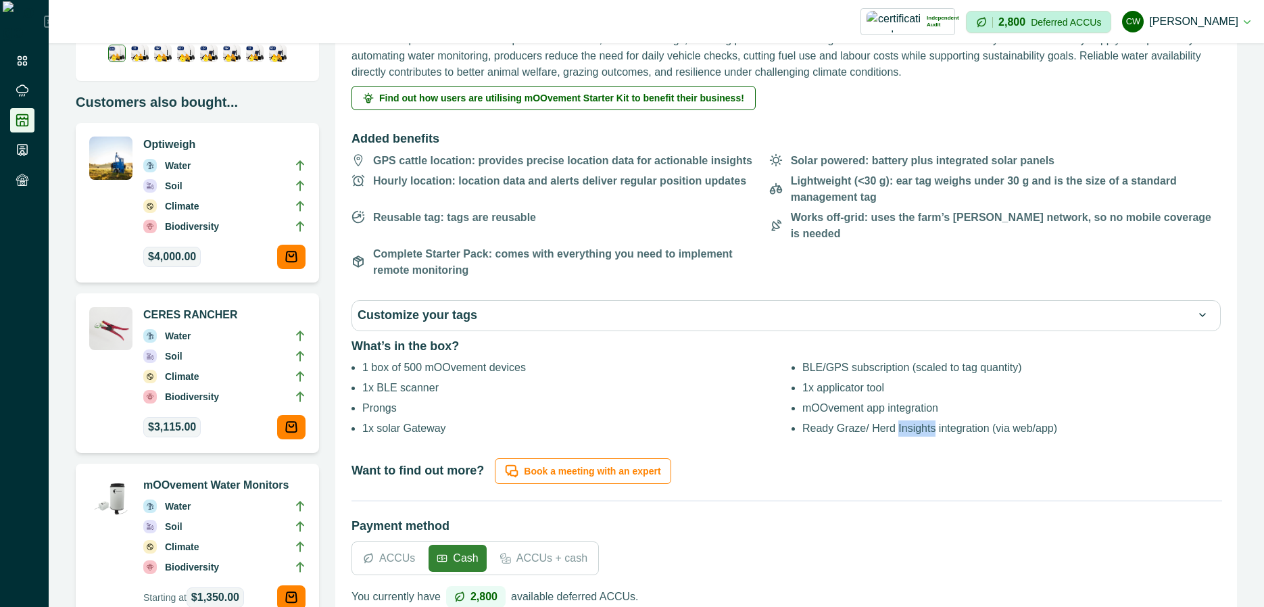
click at [901, 421] on li "Ready Graze/ Herd Insights integration (via web/app)" at bounding box center [1012, 429] width 419 height 16
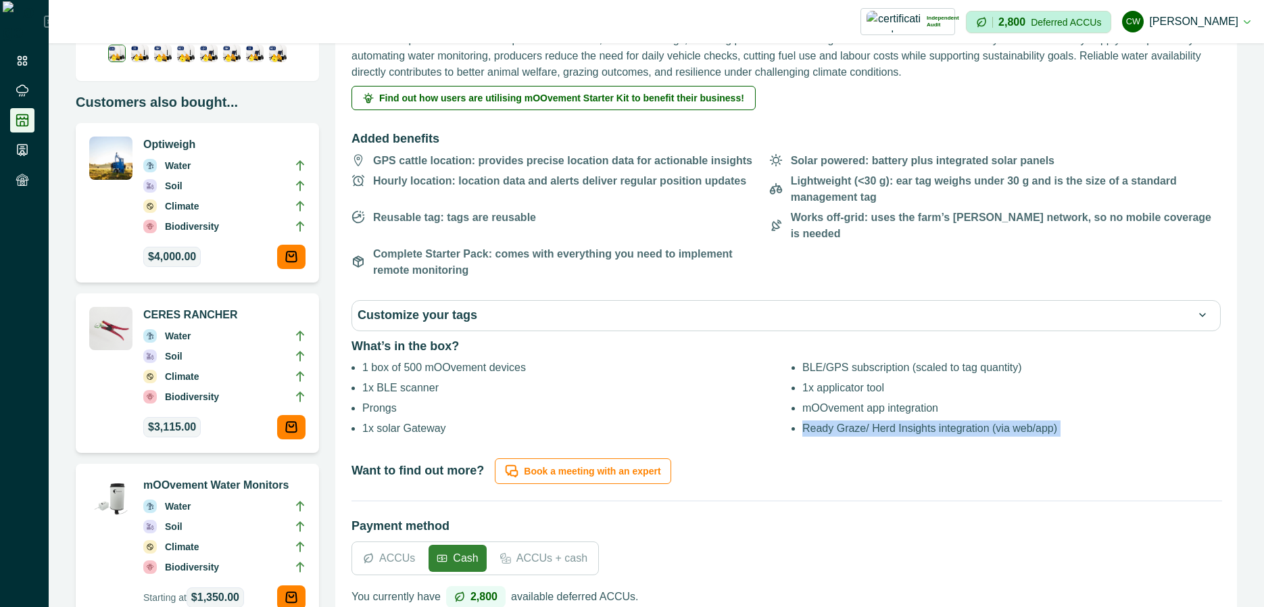
click at [901, 421] on li "Ready Graze/ Herd Insights integration (via web/app)" at bounding box center [1012, 429] width 419 height 16
click at [526, 306] on button "Customize your tags" at bounding box center [786, 315] width 857 height 19
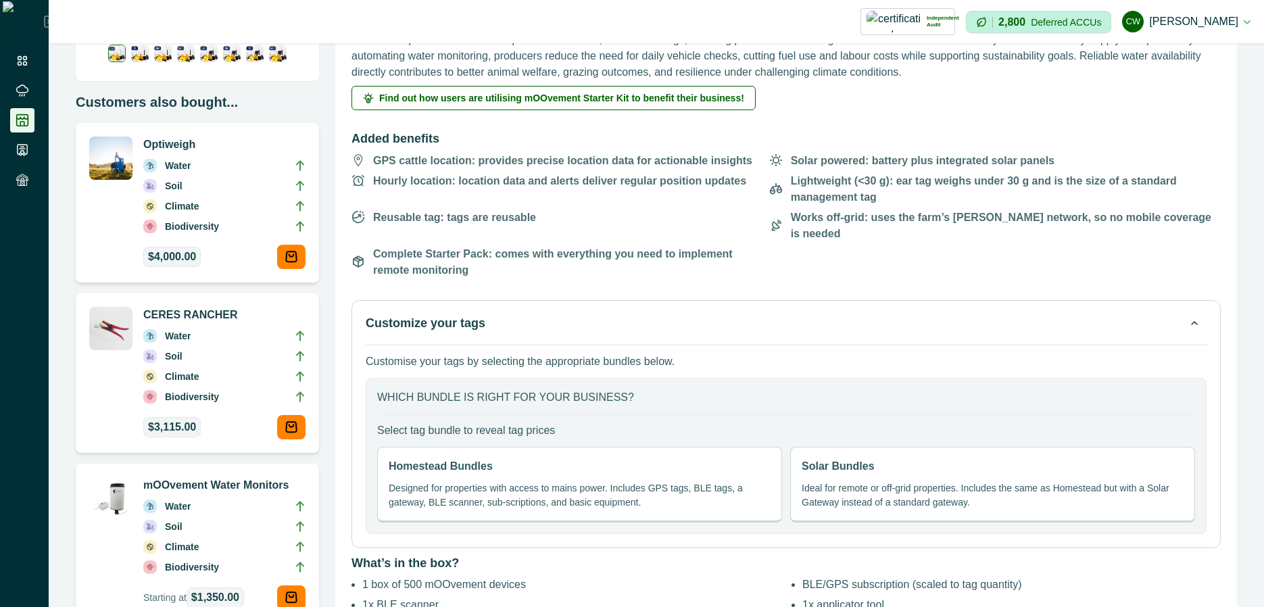
click at [526, 314] on button "Customize your tags" at bounding box center [786, 323] width 841 height 19
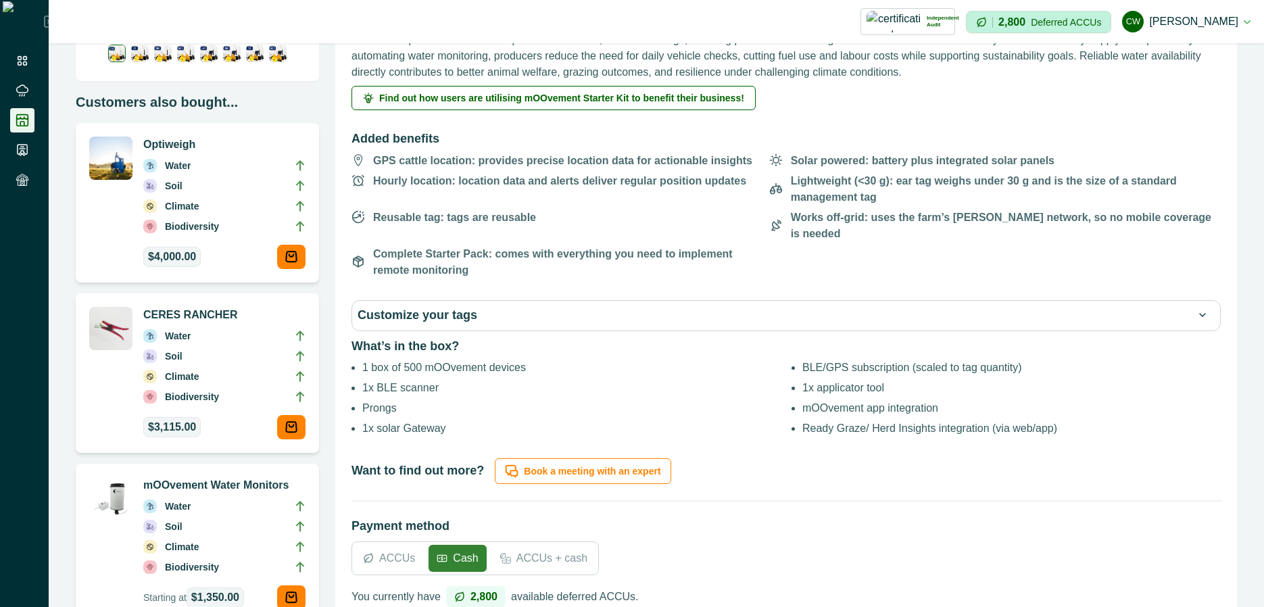
click at [642, 306] on button "Customize your tags" at bounding box center [786, 315] width 857 height 19
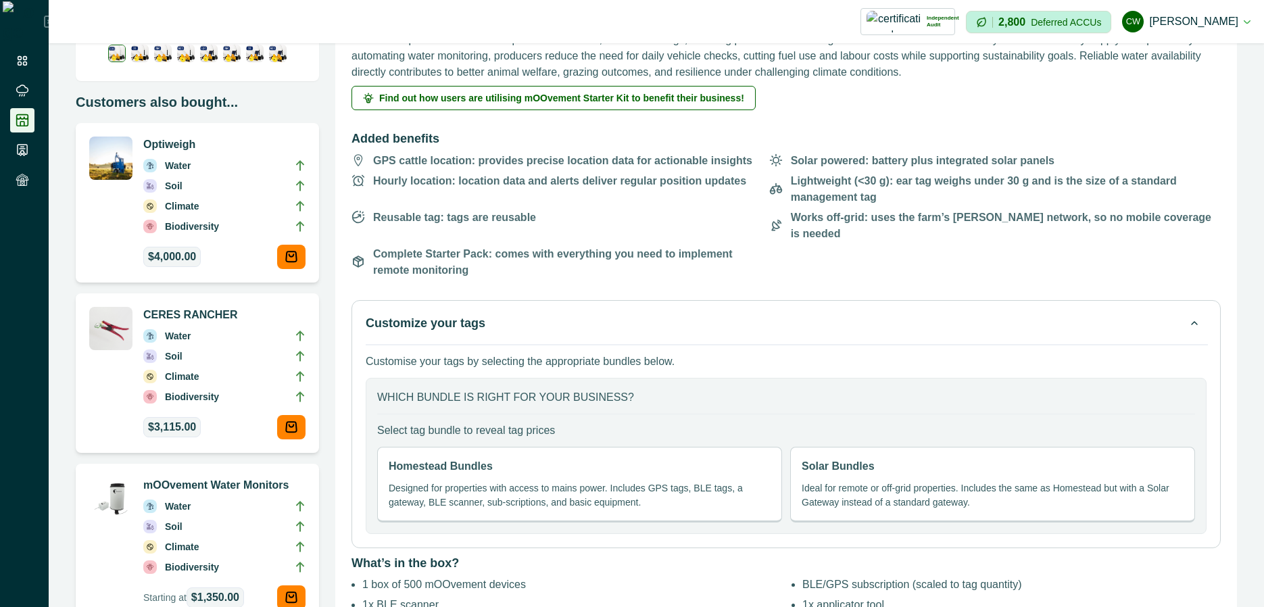
click at [581, 314] on button "Customize your tags" at bounding box center [786, 323] width 841 height 19
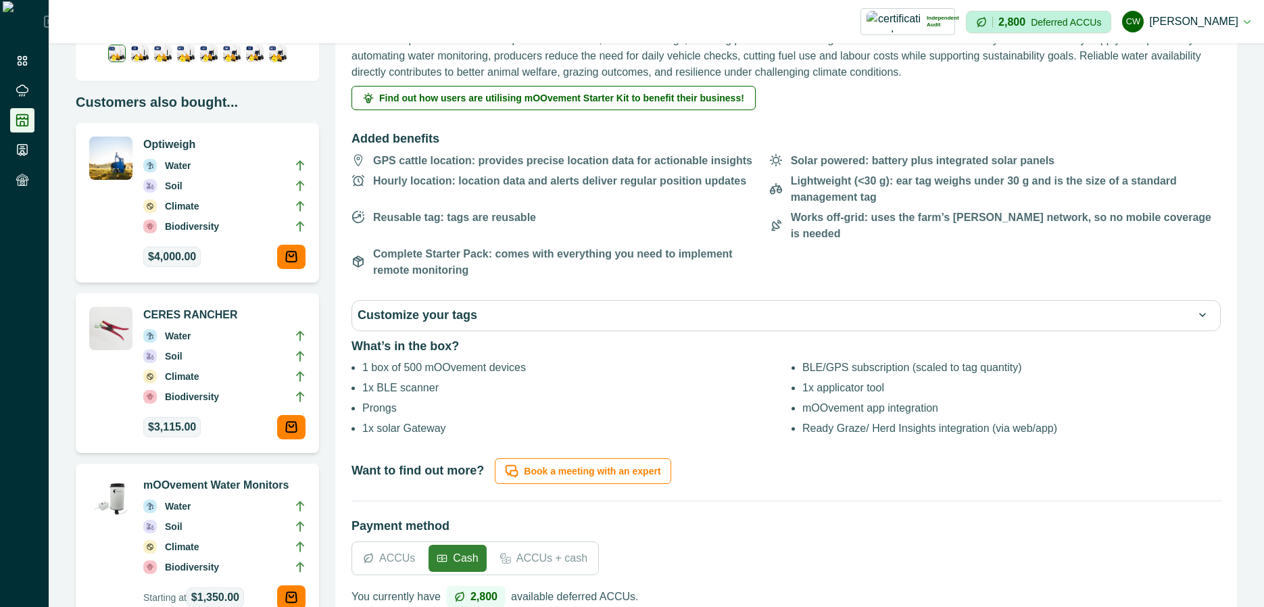
click at [535, 306] on button "Customize your tags" at bounding box center [786, 315] width 857 height 19
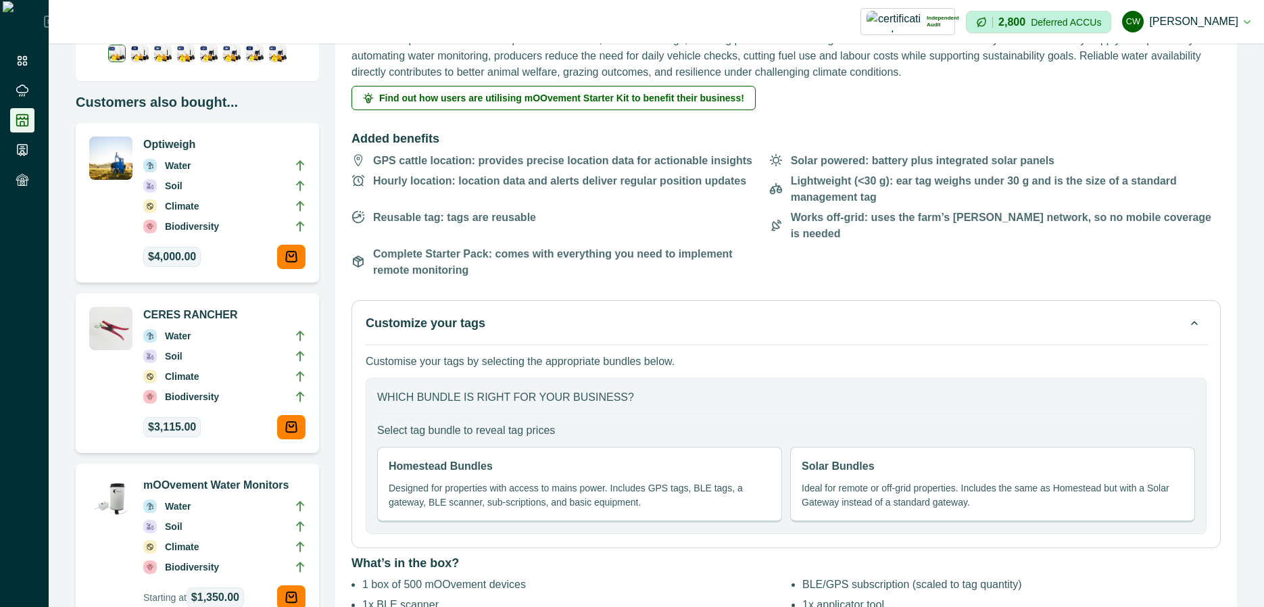
scroll to position [325, 0]
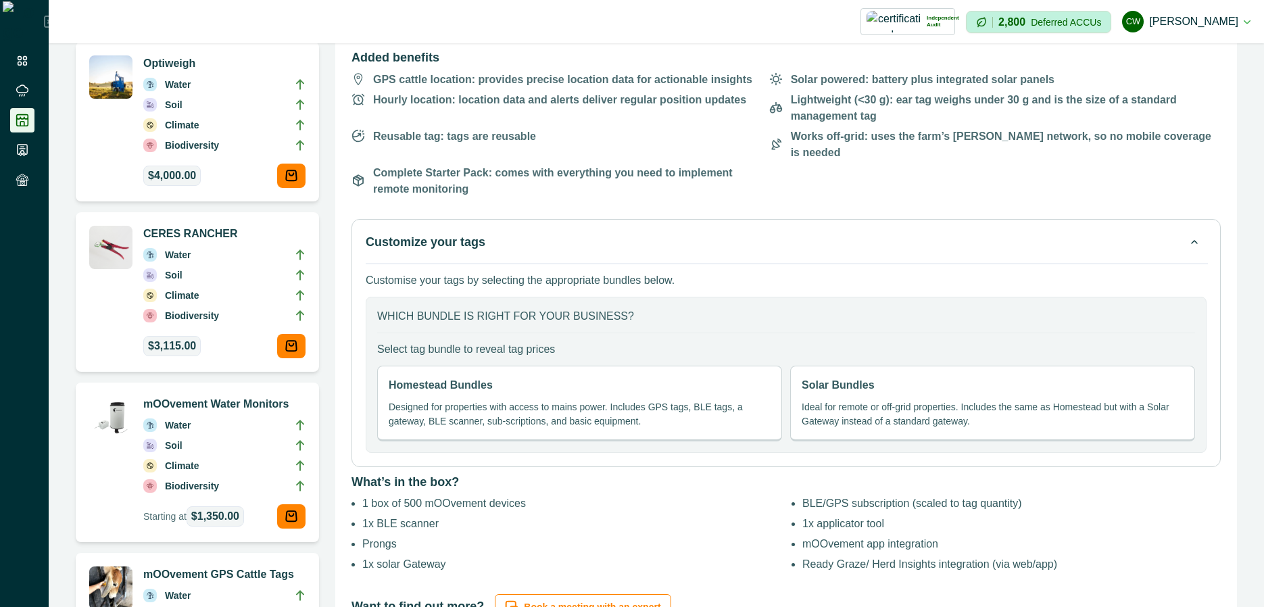
click at [582, 308] on p "which bundle is right for your business?" at bounding box center [786, 316] width 818 height 16
click at [662, 308] on p "which bundle is right for your business?" at bounding box center [786, 316] width 818 height 16
click at [566, 341] on p "Select tag bundle to reveal tag prices" at bounding box center [786, 349] width 818 height 16
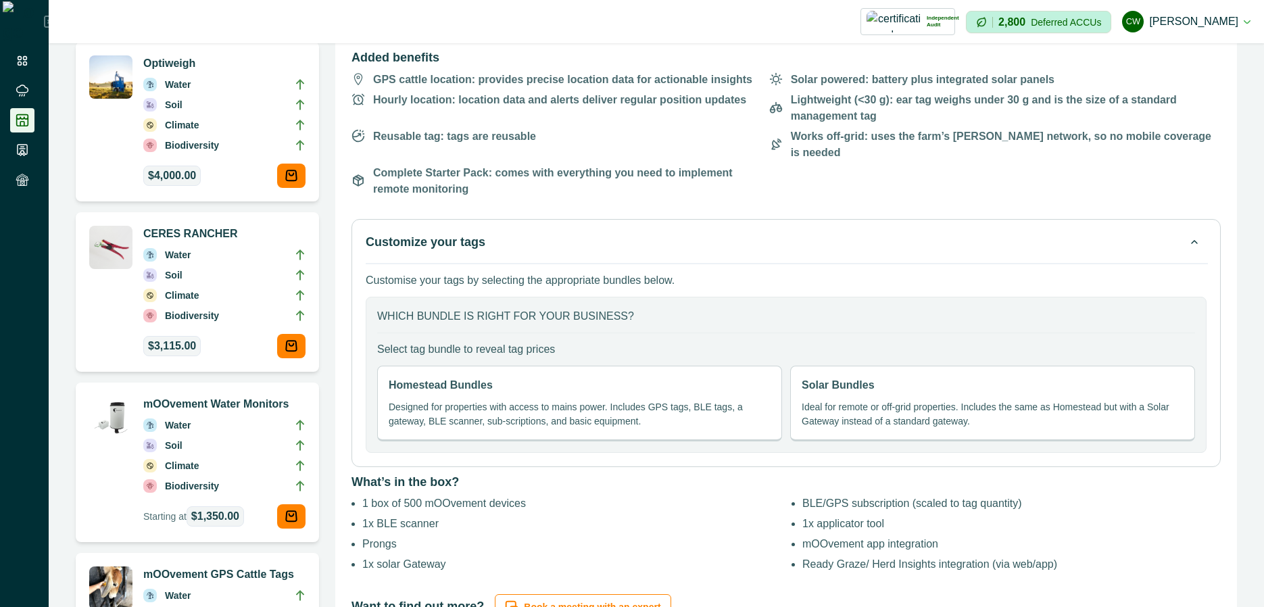
click at [566, 341] on p "Select tag bundle to reveal tag prices" at bounding box center [786, 349] width 818 height 16
click at [547, 341] on p "Select tag bundle to reveal tag prices" at bounding box center [786, 349] width 818 height 16
click at [583, 378] on div "Homestead Bundles Designed for properties with access to mains power. Includes …" at bounding box center [579, 404] width 405 height 76
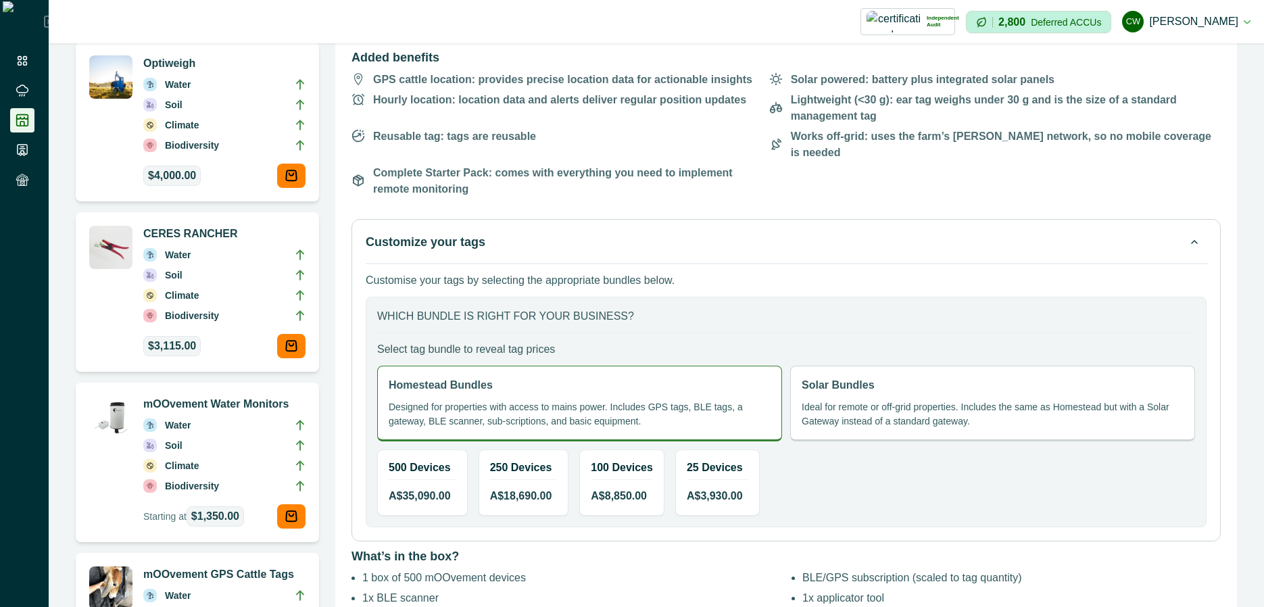
click at [533, 400] on p "Designed for properties with access to mains power. Includes GPS tags, BLE tags…" at bounding box center [580, 414] width 382 height 28
click at [614, 341] on p "Select tag bundle to reveal tag prices" at bounding box center [786, 349] width 818 height 16
click at [742, 380] on div "Homestead Bundles Designed for properties with access to mains power. Includes …" at bounding box center [579, 404] width 405 height 76
click at [717, 341] on p "Select tag bundle to reveal tag prices" at bounding box center [786, 349] width 818 height 16
click at [797, 381] on div "Solar Bundles Ideal for remote or off-grid properties. Includes the same as Hom…" at bounding box center [992, 404] width 405 height 76
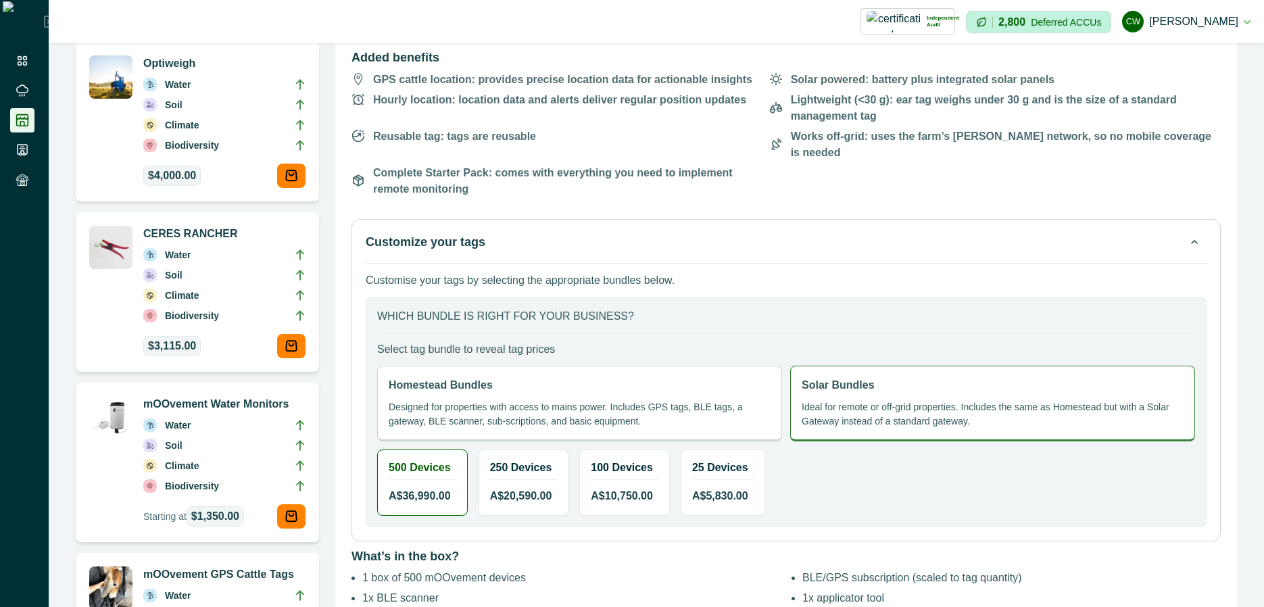
click at [666, 400] on p "Designed for properties with access to mains power. Includes GPS tags, BLE tags…" at bounding box center [580, 414] width 382 height 28
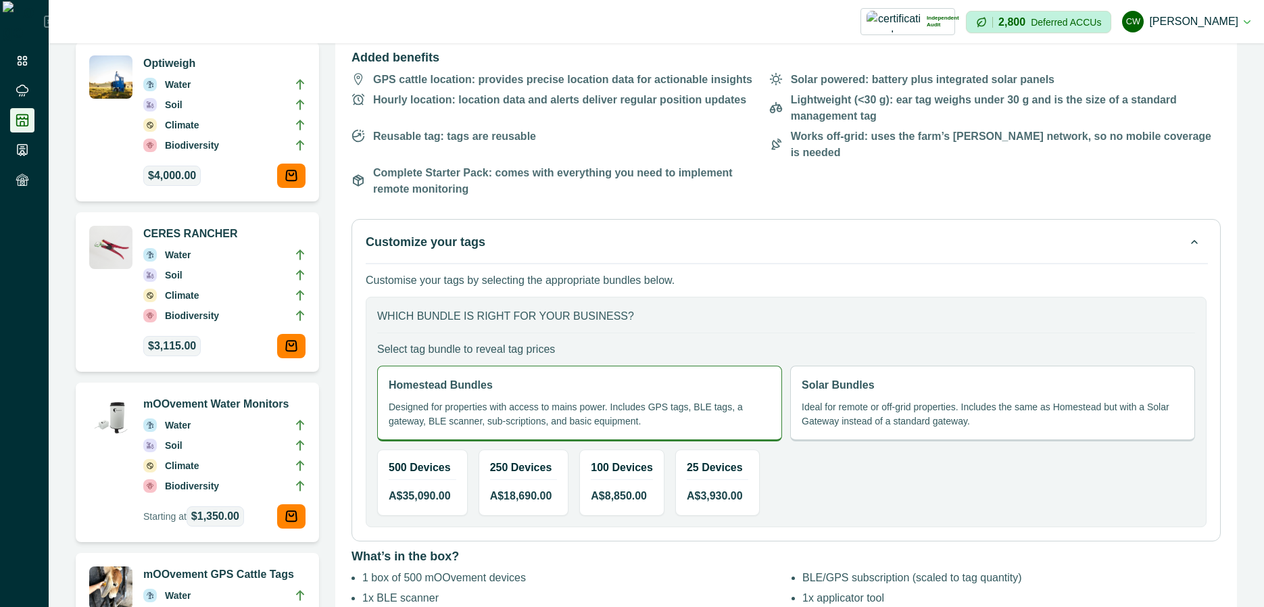
drag, startPoint x: 623, startPoint y: 313, endPoint x: 618, endPoint y: 305, distance: 9.4
click at [622, 313] on div "which bundle is right for your business? Select tag bundle to reveal tag prices…" at bounding box center [786, 412] width 841 height 231
click at [618, 308] on p "which bundle is right for your business?" at bounding box center [786, 316] width 818 height 16
click at [949, 308] on p "which bundle is right for your business?" at bounding box center [786, 316] width 818 height 16
click at [705, 272] on p "Customise your tags by selecting the appropriate bundles below." at bounding box center [786, 280] width 841 height 16
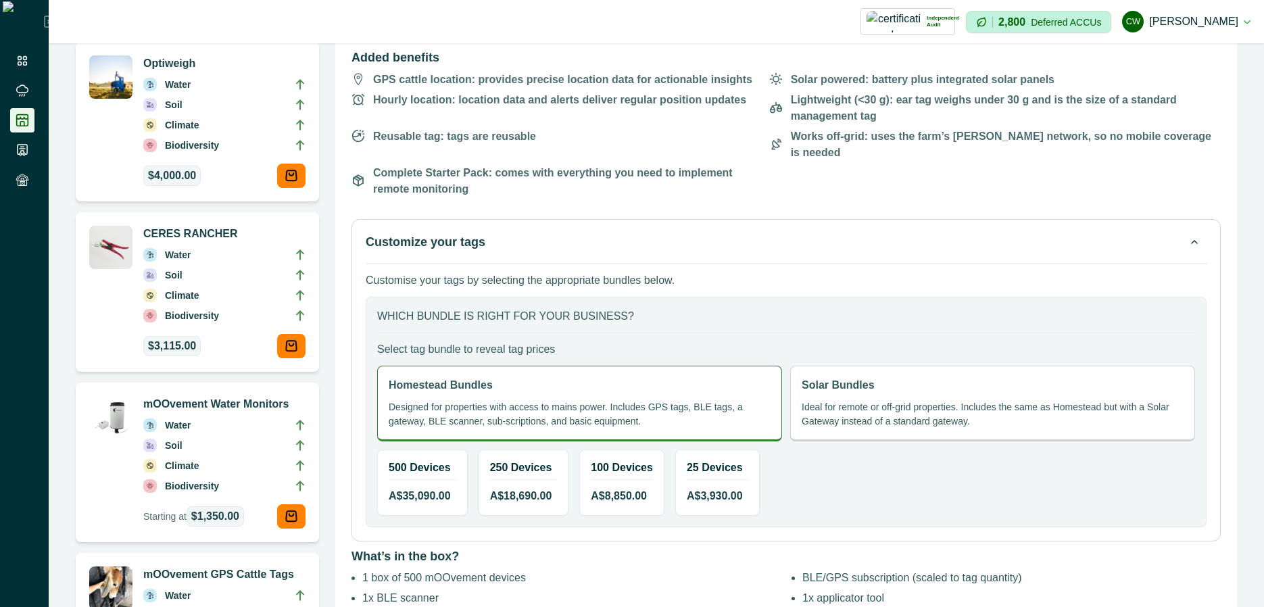
click at [726, 237] on div "Customize your tags Customise your tags by selecting the appropriate bundles be…" at bounding box center [787, 380] width 870 height 323
click at [1178, 233] on button "Customize your tags" at bounding box center [786, 242] width 841 height 19
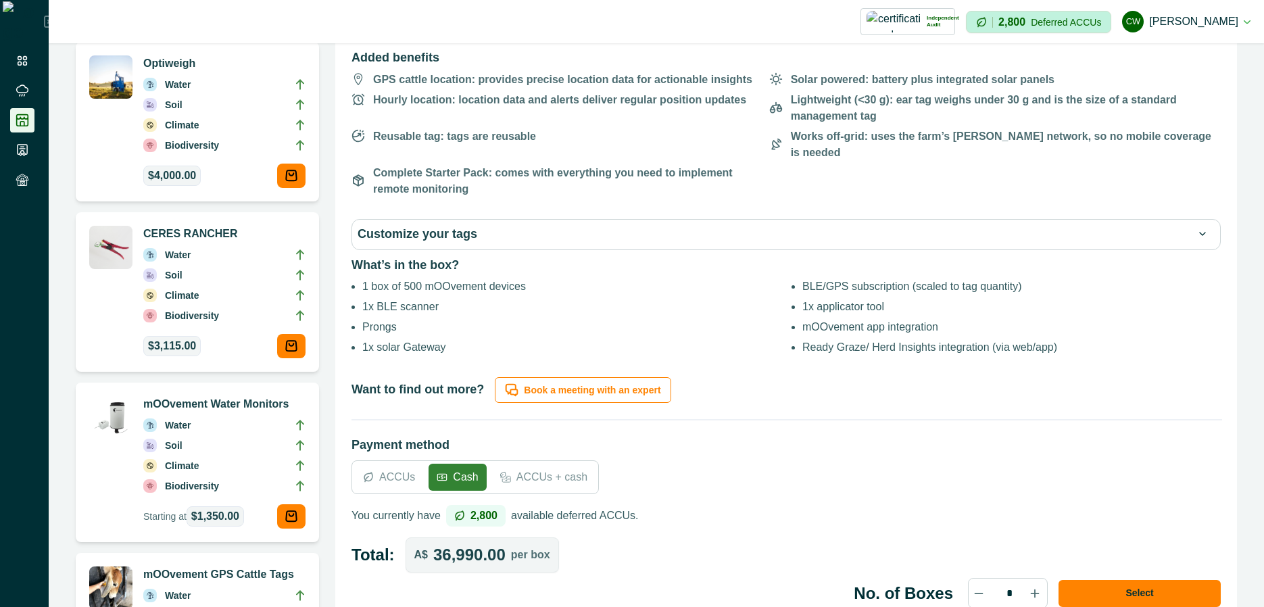
click at [1178, 225] on button "Customize your tags" at bounding box center [786, 234] width 857 height 19
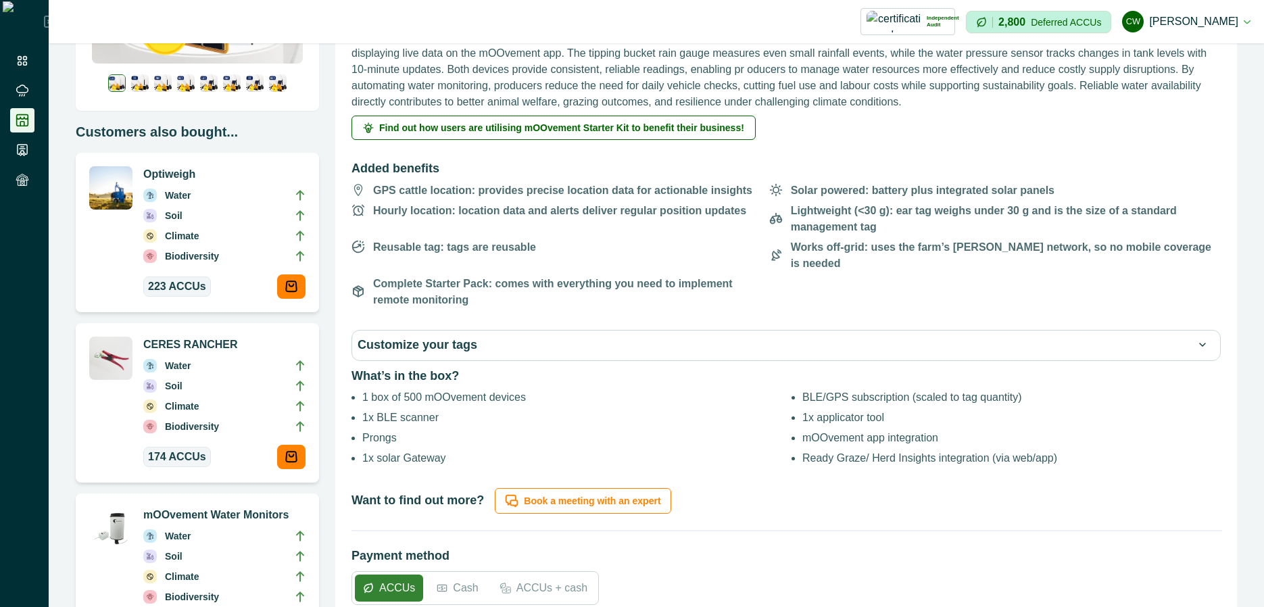
scroll to position [295, 0]
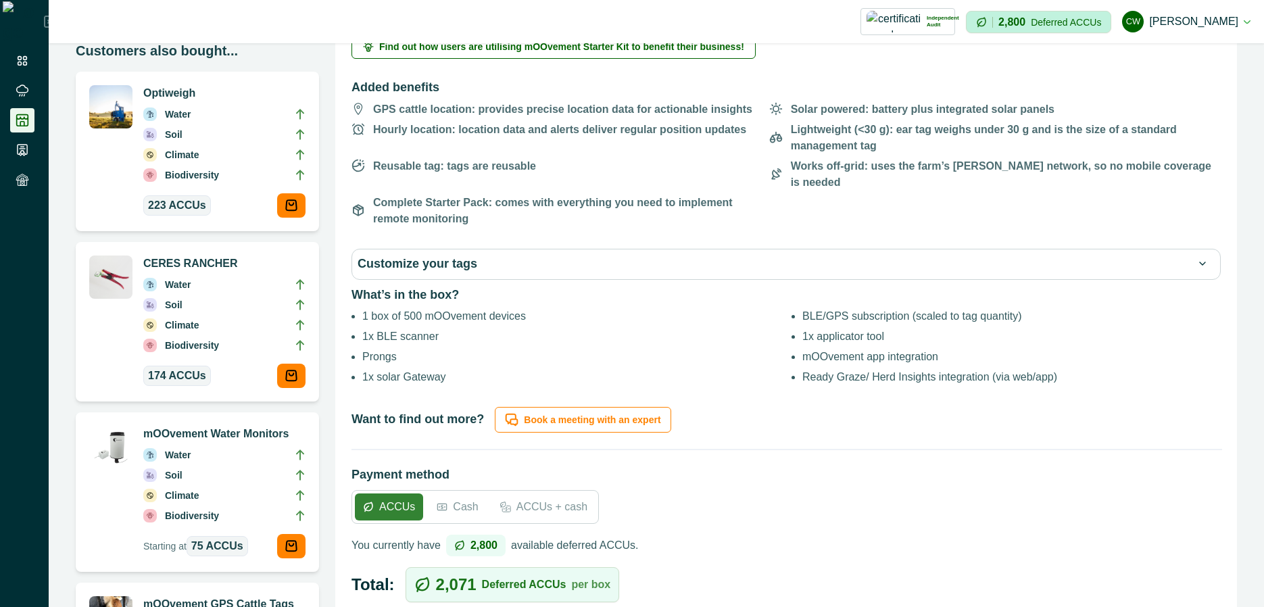
click at [484, 255] on button "Customize your tags" at bounding box center [786, 264] width 857 height 19
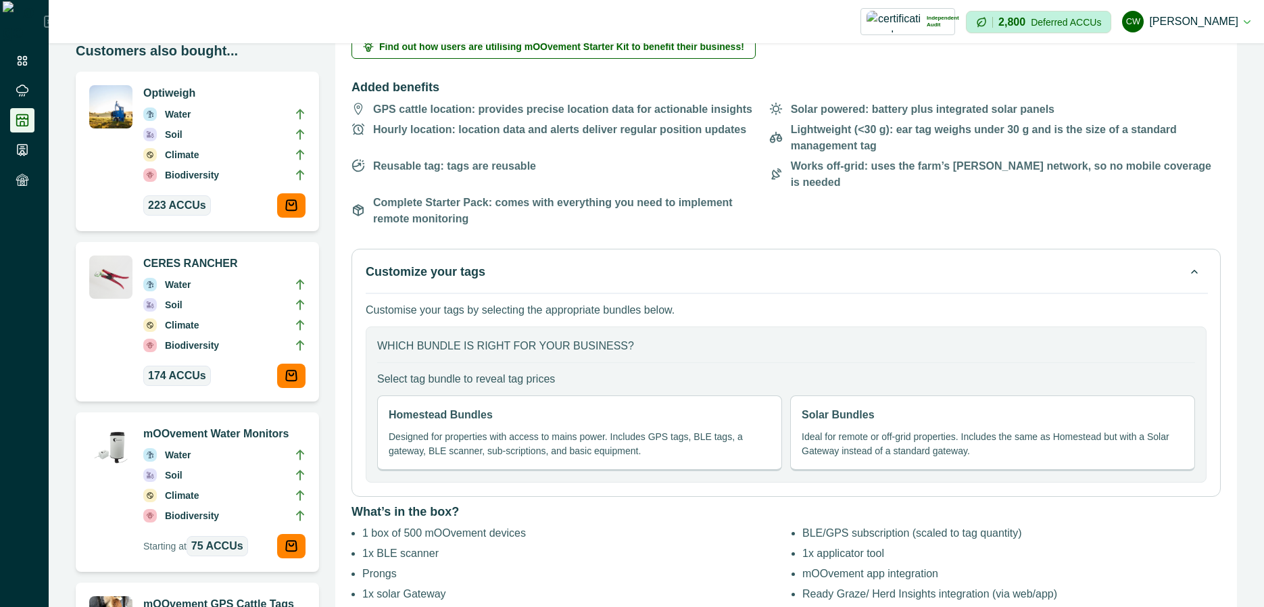
click at [856, 407] on p "Solar Bundles" at bounding box center [838, 415] width 73 height 16
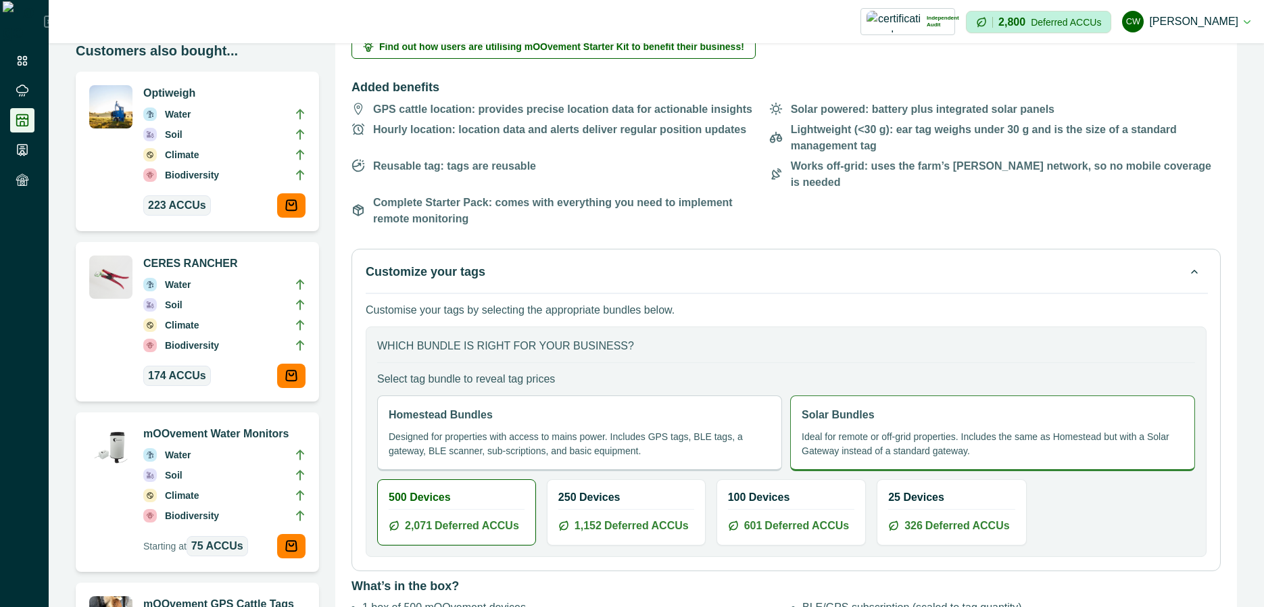
click at [722, 404] on div "Homestead Bundles Designed for properties with access to mains power. Includes …" at bounding box center [579, 434] width 405 height 76
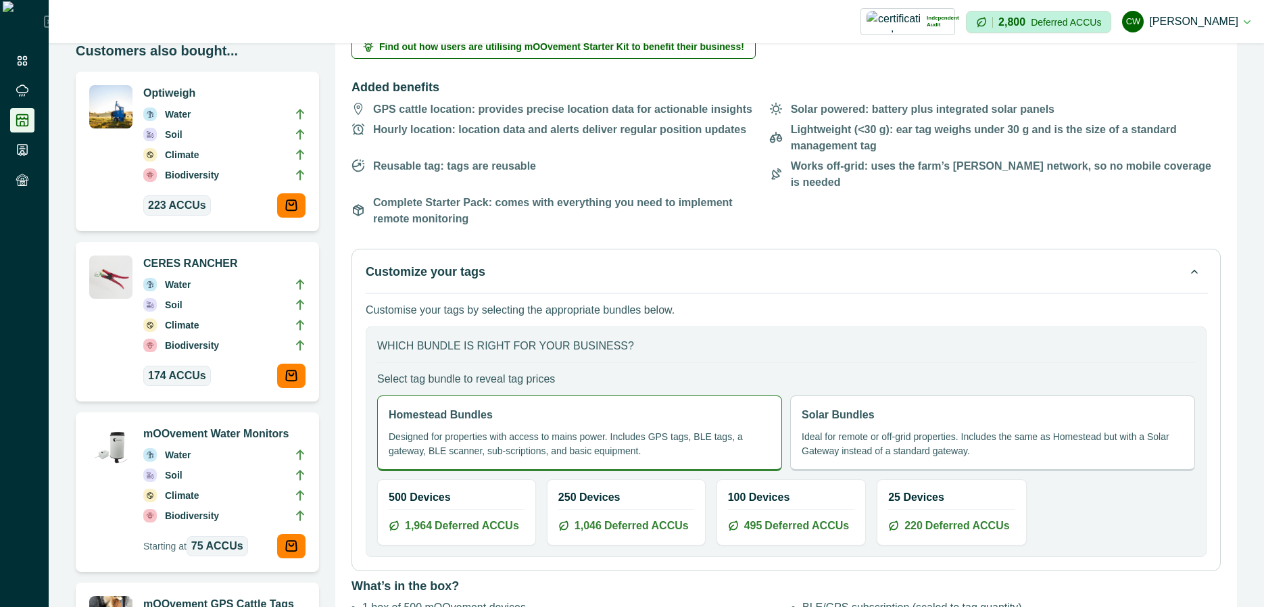
click at [913, 396] on div "Solar Bundles Ideal for remote or off-grid properties. Includes the same as Hom…" at bounding box center [992, 434] width 405 height 76
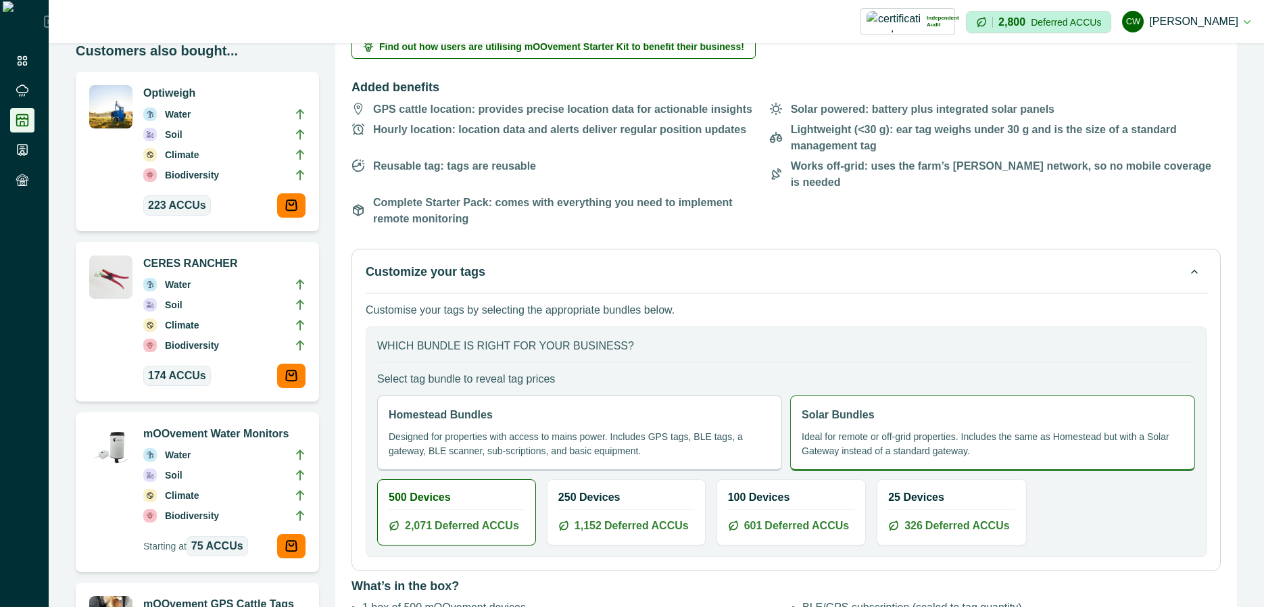
click at [713, 408] on div "Homestead Bundles Designed for properties with access to mains power. Includes …" at bounding box center [579, 434] width 405 height 76
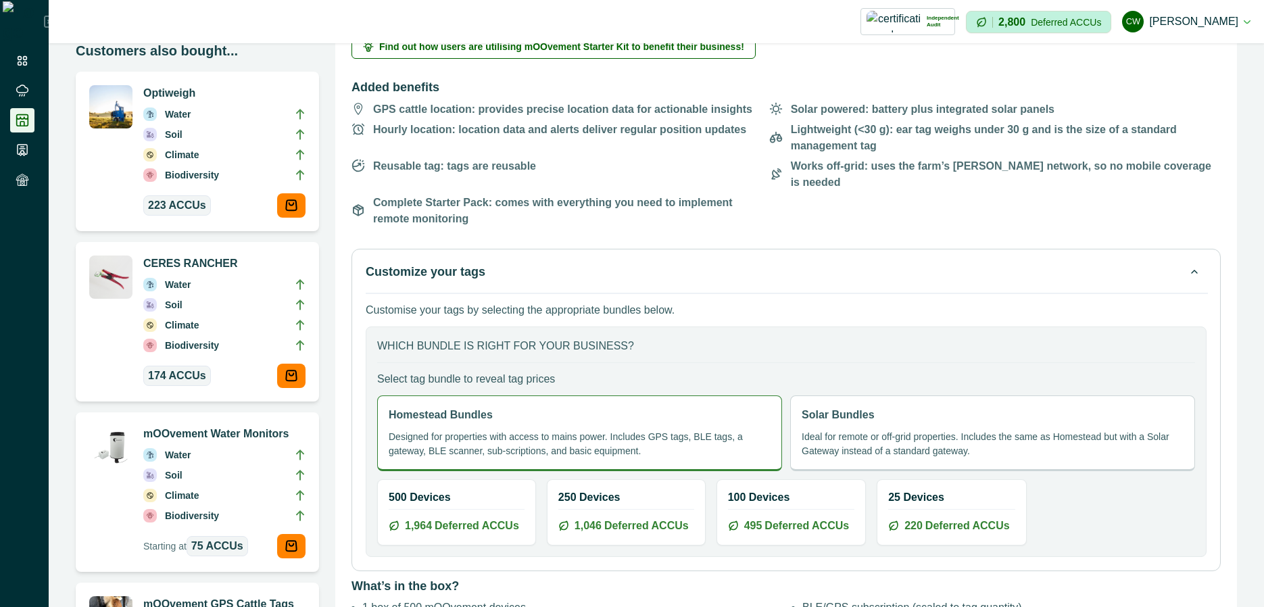
click at [911, 408] on div "Solar Bundles Ideal for remote or off-grid properties. Includes the same as Hom…" at bounding box center [992, 434] width 405 height 76
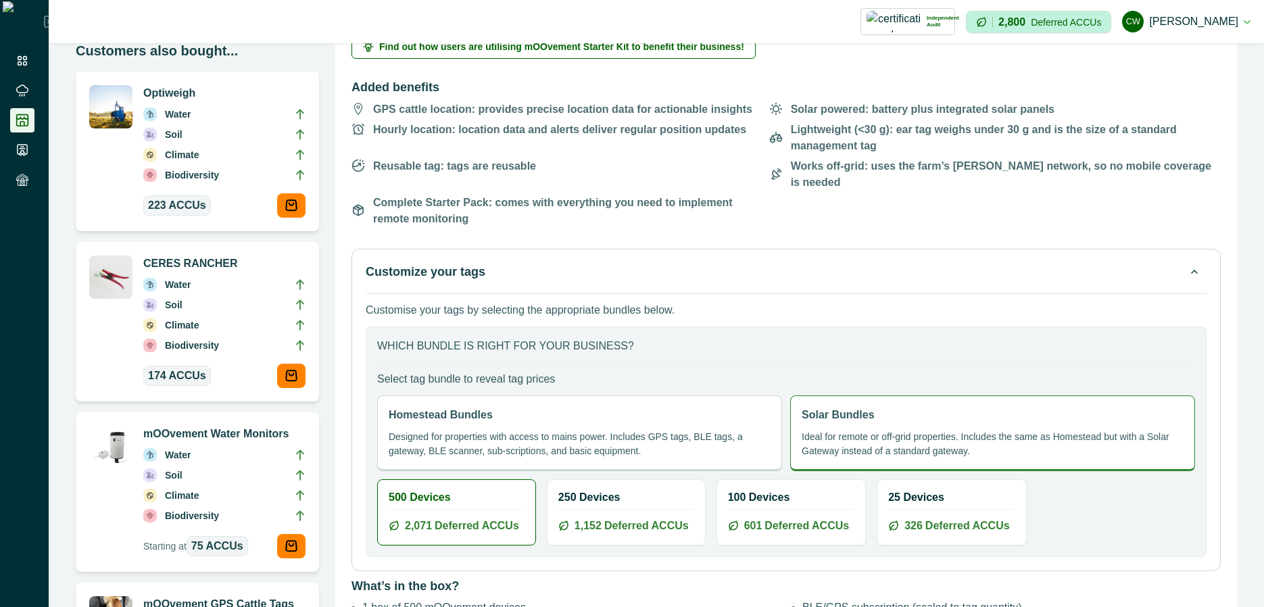
click at [693, 412] on div "Homestead Bundles Designed for properties with access to mains power. Includes …" at bounding box center [579, 434] width 405 height 76
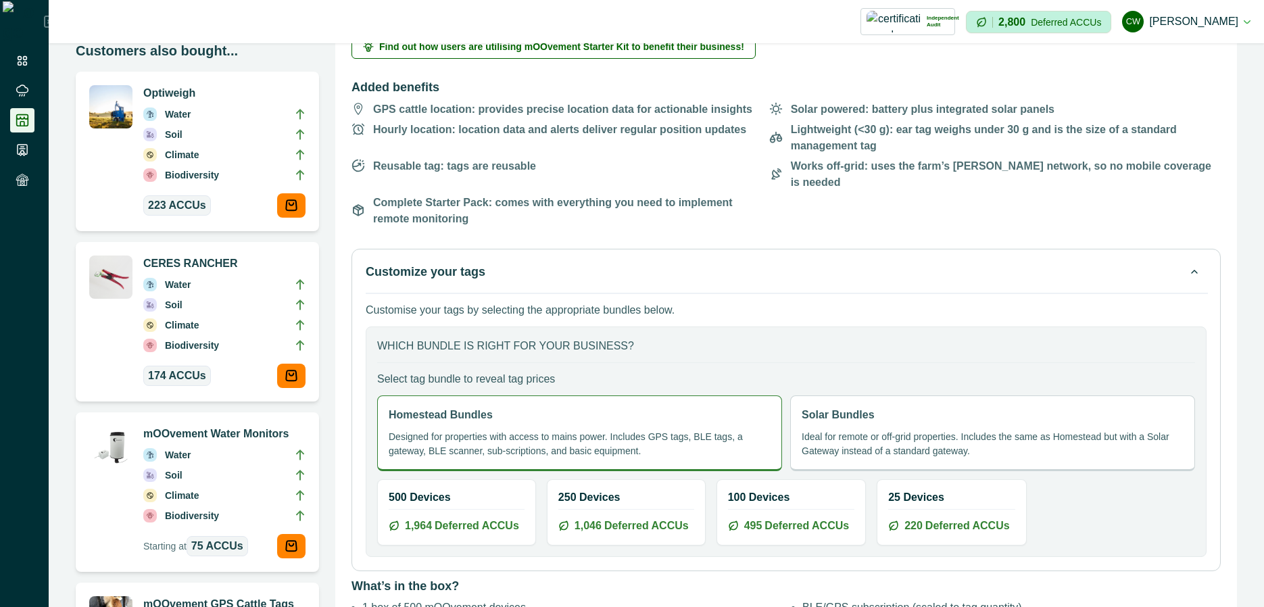
scroll to position [376, 0]
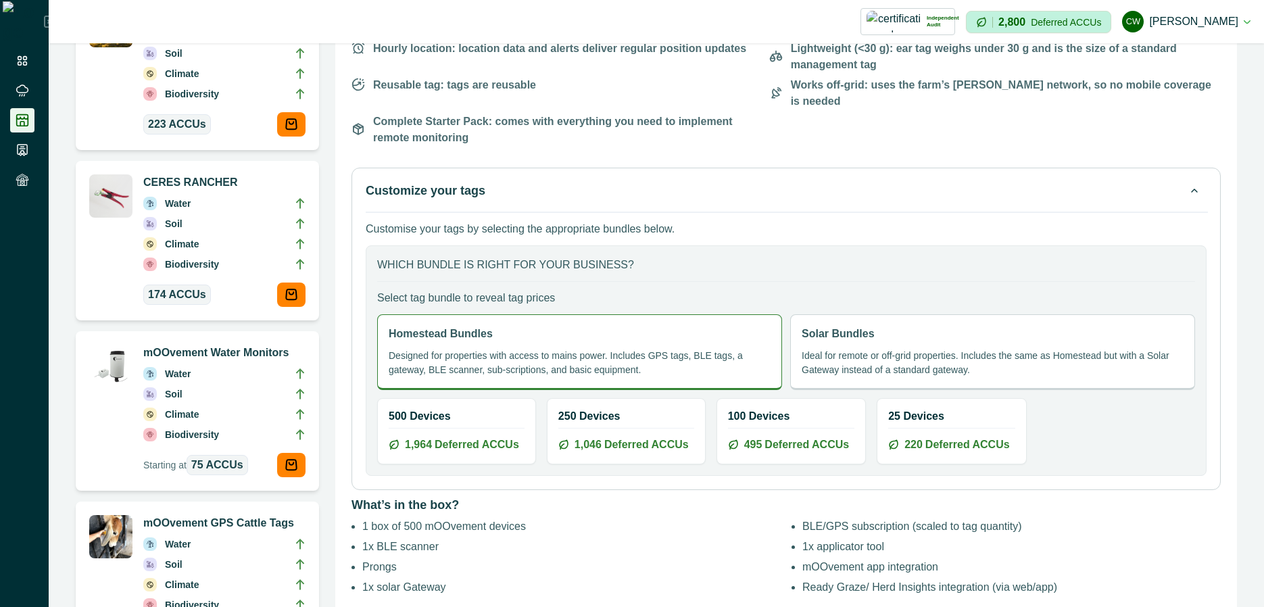
click at [870, 324] on div "Solar Bundles Ideal for remote or off-grid properties. Includes the same as Hom…" at bounding box center [992, 352] width 405 height 76
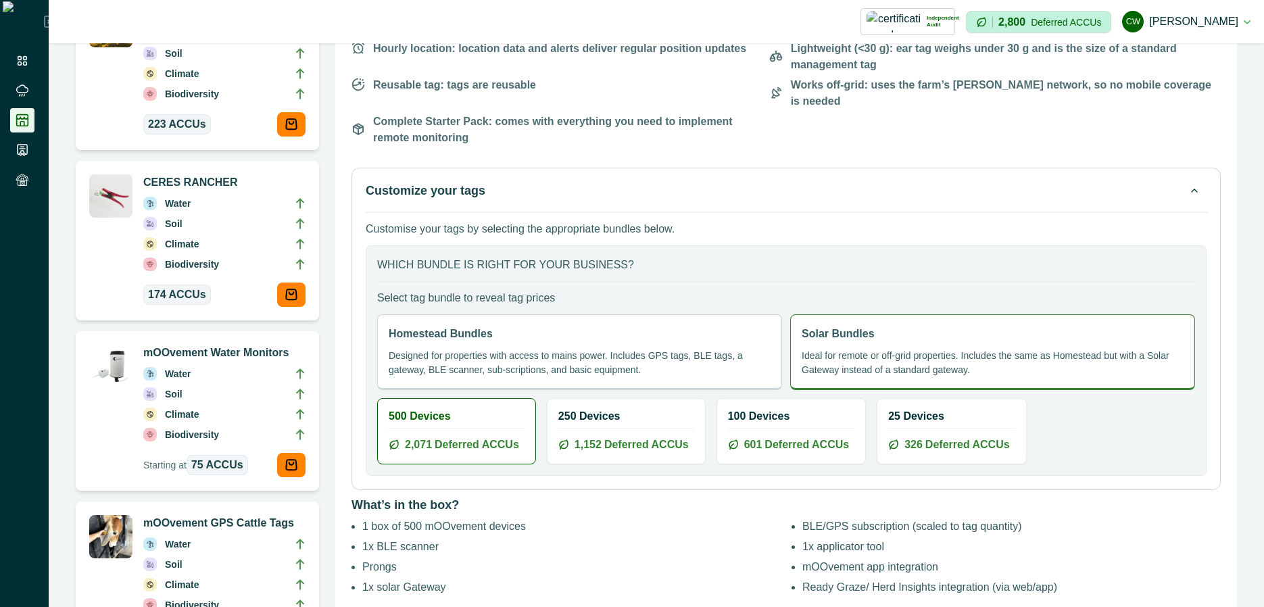
click at [678, 324] on div "Homestead Bundles Designed for properties with access to mains power. Includes …" at bounding box center [579, 352] width 405 height 76
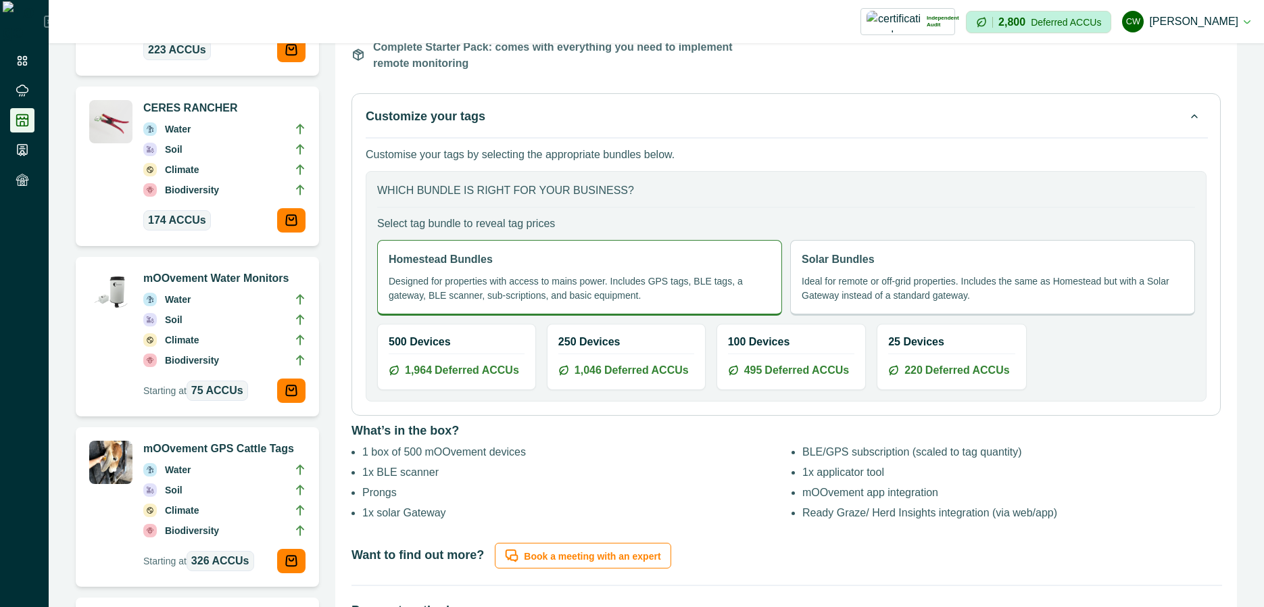
scroll to position [538, 0]
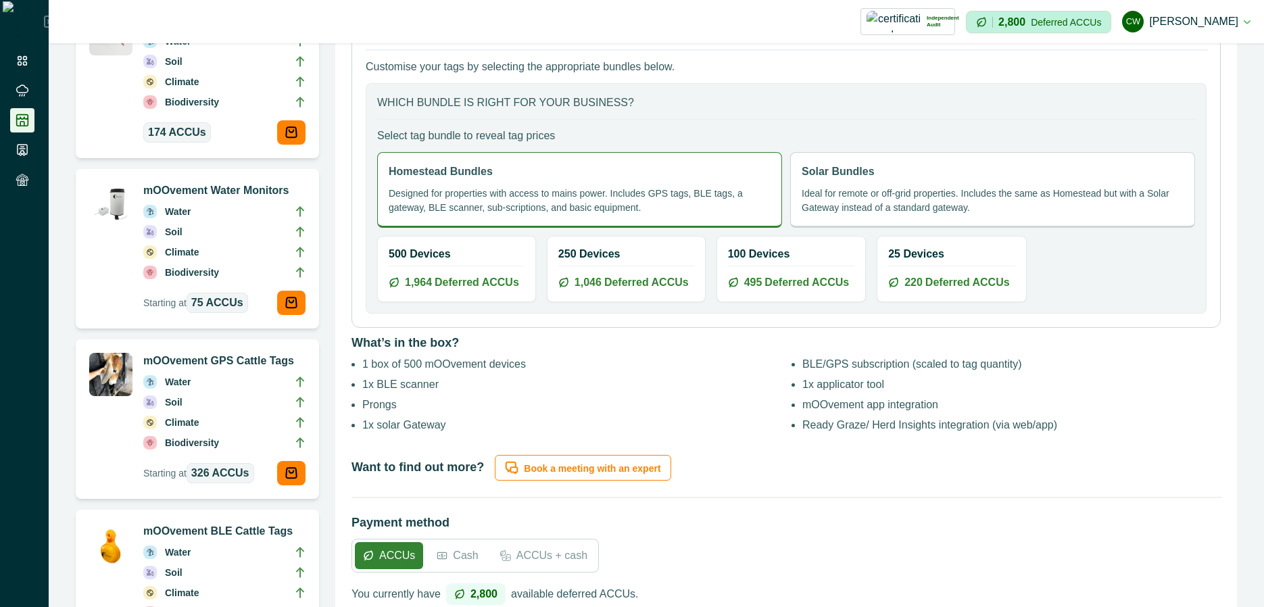
click at [459, 245] on div "500 Devices 1,964 Deferred ACCUs" at bounding box center [457, 269] width 158 height 65
click at [609, 275] on span "Deferred ACCUs" at bounding box center [646, 283] width 85 height 16
click at [945, 187] on p "Ideal for remote or off-grid properties. Includes the same as Homestead but wit…" at bounding box center [993, 201] width 382 height 28
click at [638, 189] on p "Designed for properties with access to mains power. Includes GPS tags, BLE tags…" at bounding box center [580, 201] width 382 height 28
click at [677, 377] on li "1x BLE scanner" at bounding box center [571, 385] width 419 height 16
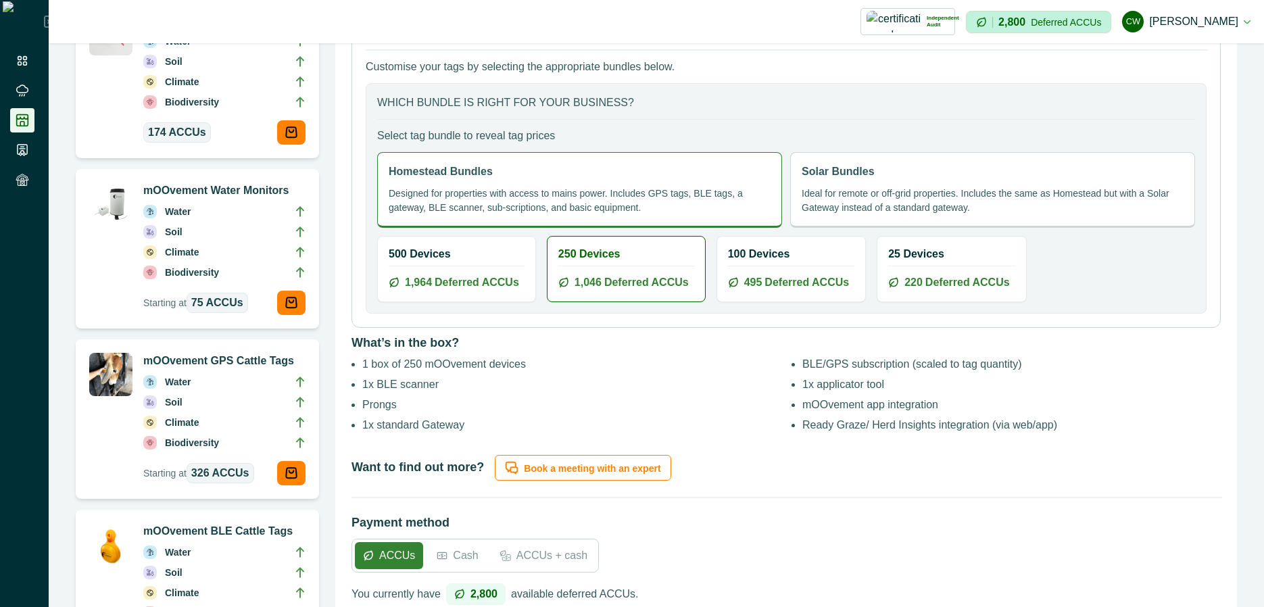
click at [903, 187] on p "Ideal for remote or off-grid properties. Includes the same as Homestead but wit…" at bounding box center [993, 201] width 382 height 28
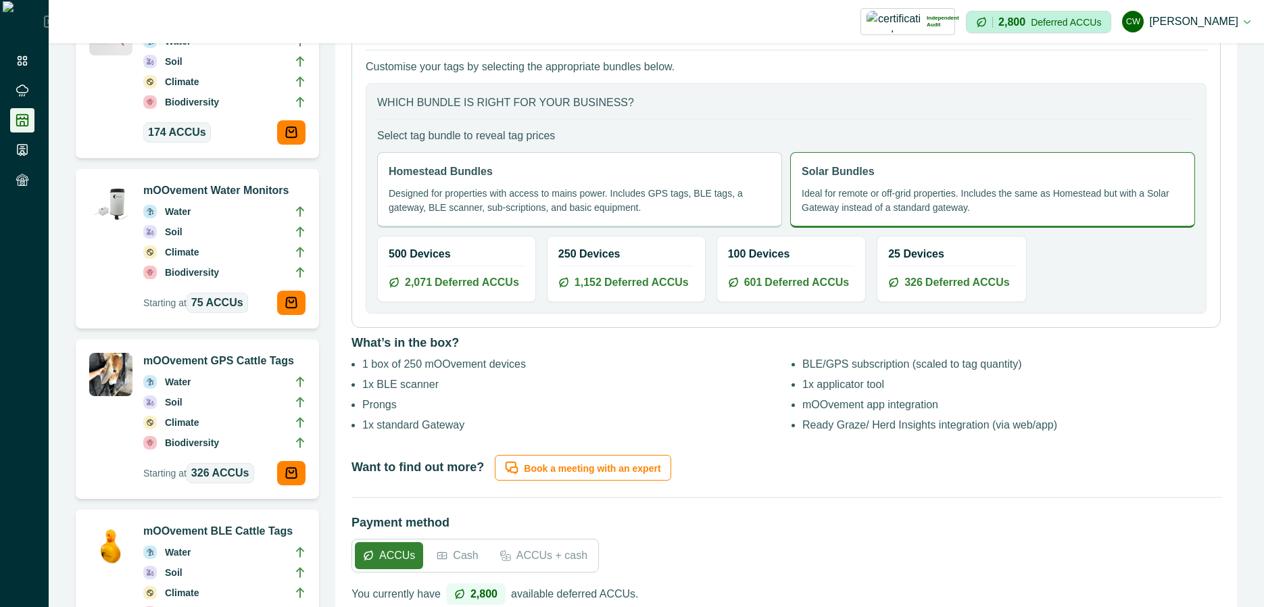
click at [791, 247] on h2 "100 Devices" at bounding box center [791, 253] width 126 height 13
click at [936, 247] on h2 "25 Devices" at bounding box center [951, 253] width 126 height 13
click at [558, 277] on icon at bounding box center [563, 282] width 11 height 11
click at [449, 275] on span "Deferred ACCUs" at bounding box center [477, 283] width 85 height 16
click at [941, 255] on div "25 Devices 326 Deferred ACCUs" at bounding box center [952, 269] width 148 height 65
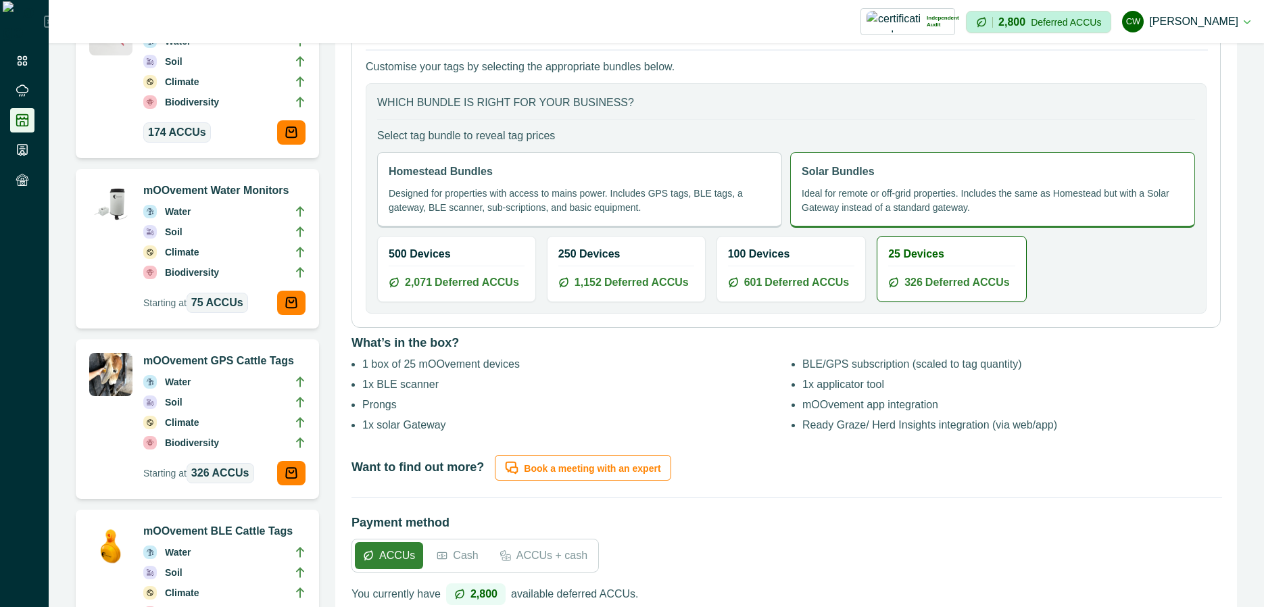
click at [805, 277] on div "100 Devices 601 Deferred ACCUs" at bounding box center [791, 269] width 148 height 65
click at [618, 277] on div "250 Devices 1,152 Deferred ACCUs" at bounding box center [627, 269] width 158 height 65
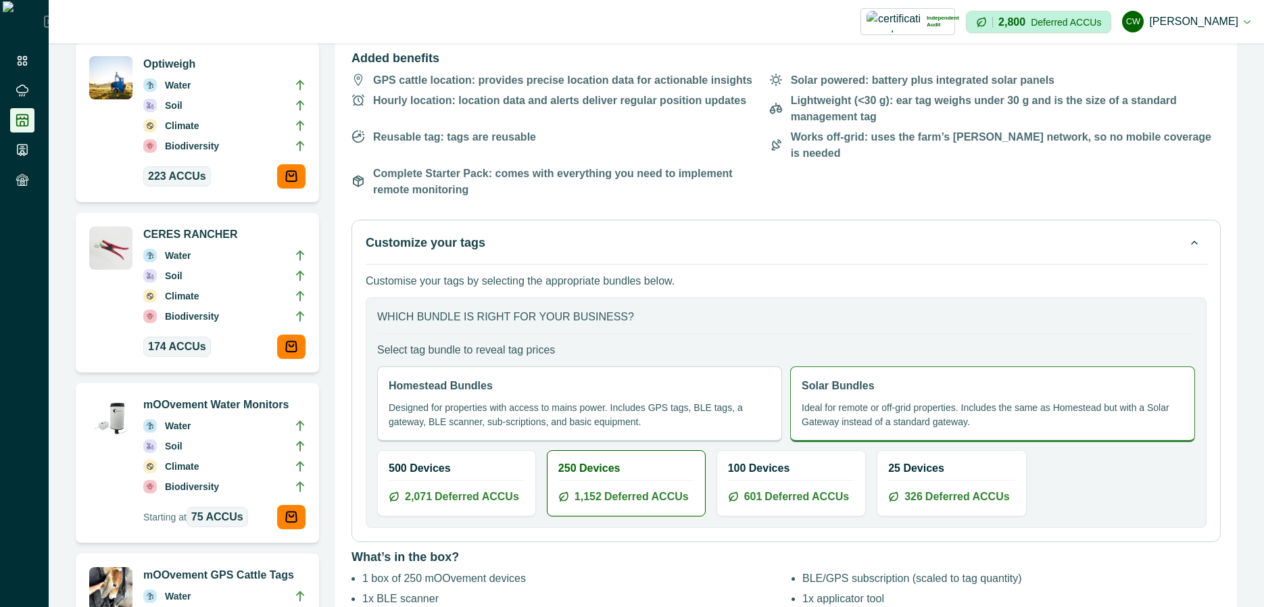
scroll to position [295, 0]
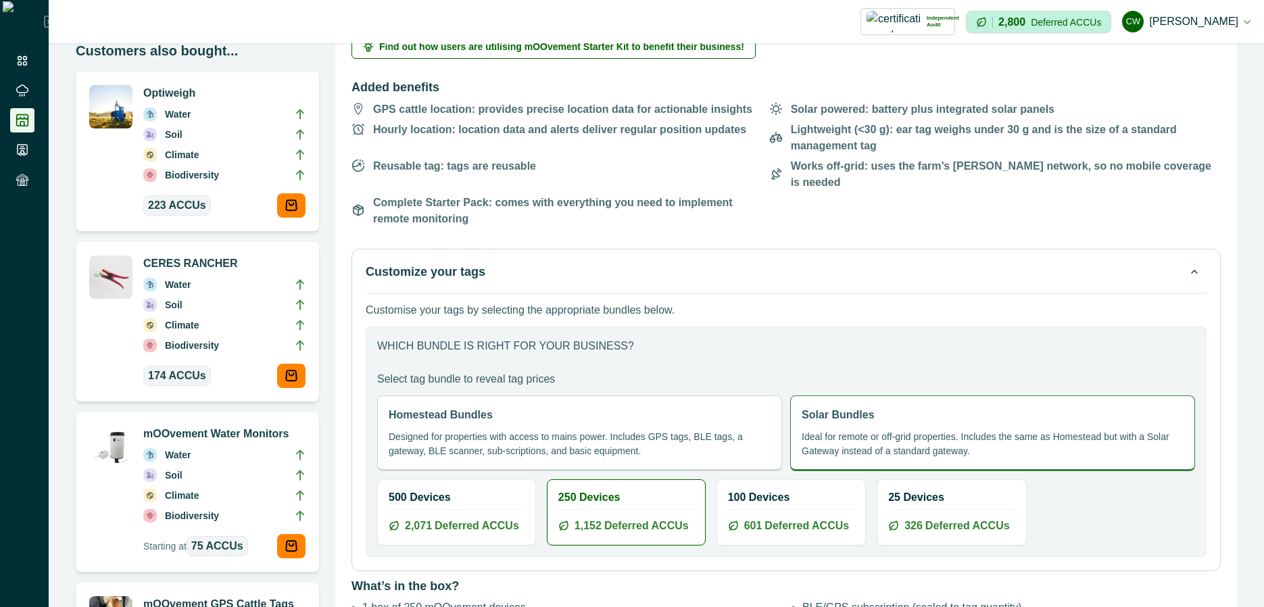
drag, startPoint x: 655, startPoint y: 389, endPoint x: 709, endPoint y: 400, distance: 55.0
click at [655, 396] on div "Homestead Bundles Designed for properties with access to mains power. Includes …" at bounding box center [579, 434] width 405 height 76
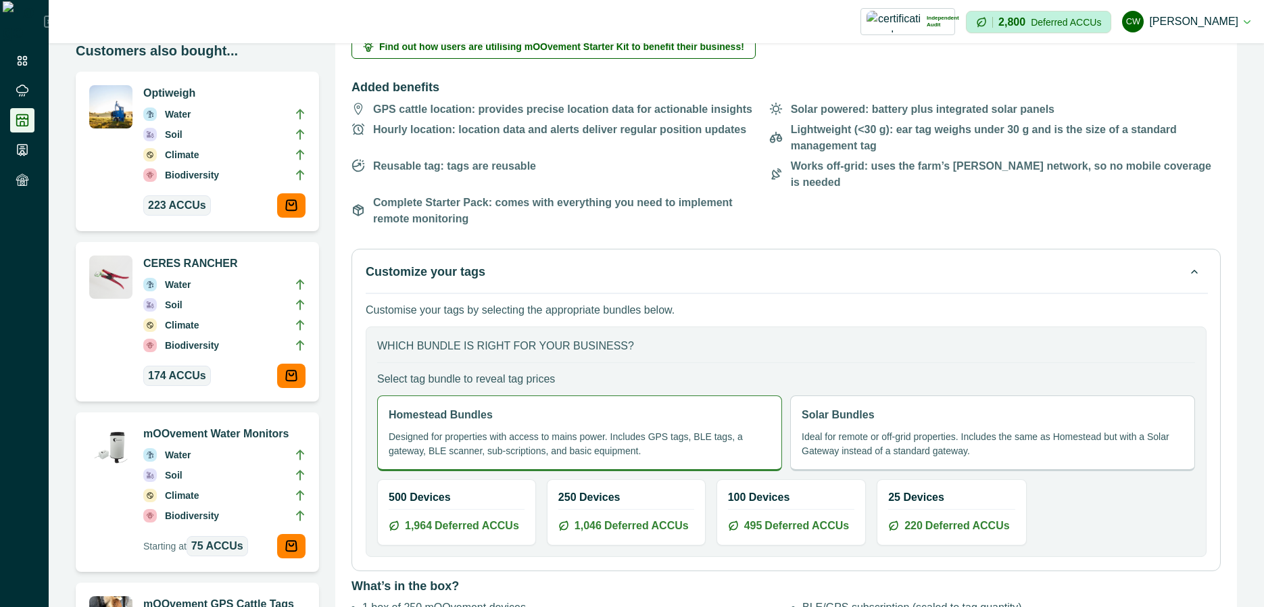
click at [730, 338] on p "which bundle is right for your business?" at bounding box center [786, 346] width 818 height 16
click at [599, 338] on p "which bundle is right for your business?" at bounding box center [786, 346] width 818 height 16
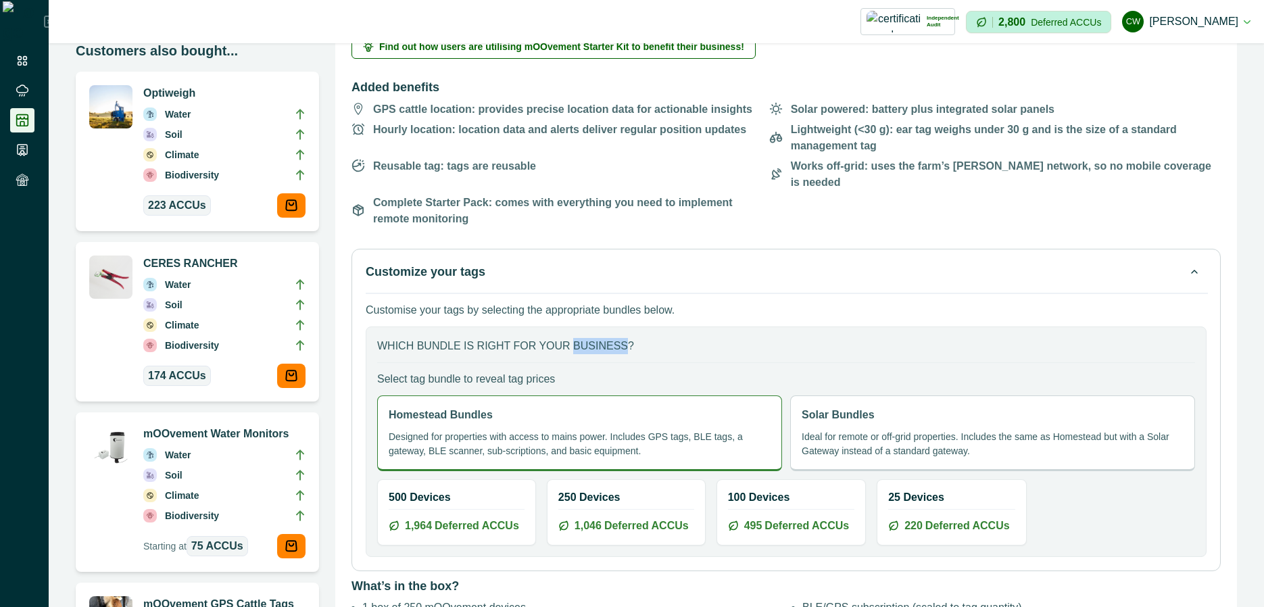
click at [599, 338] on p "which bundle is right for your business?" at bounding box center [786, 346] width 818 height 16
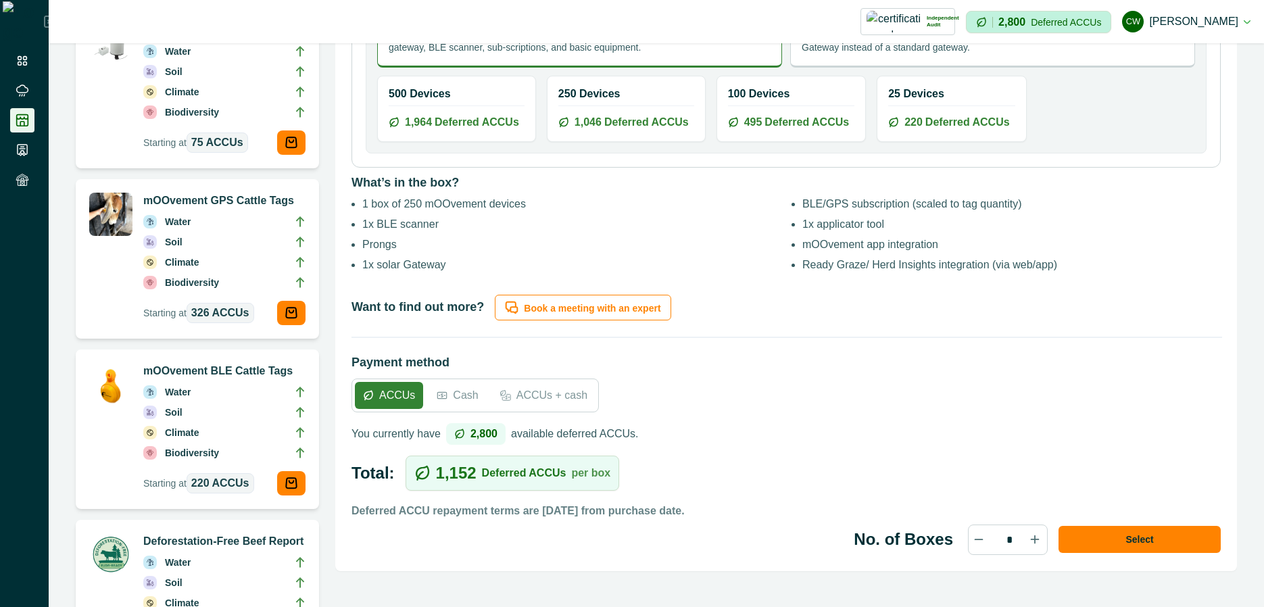
scroll to position [700, 0]
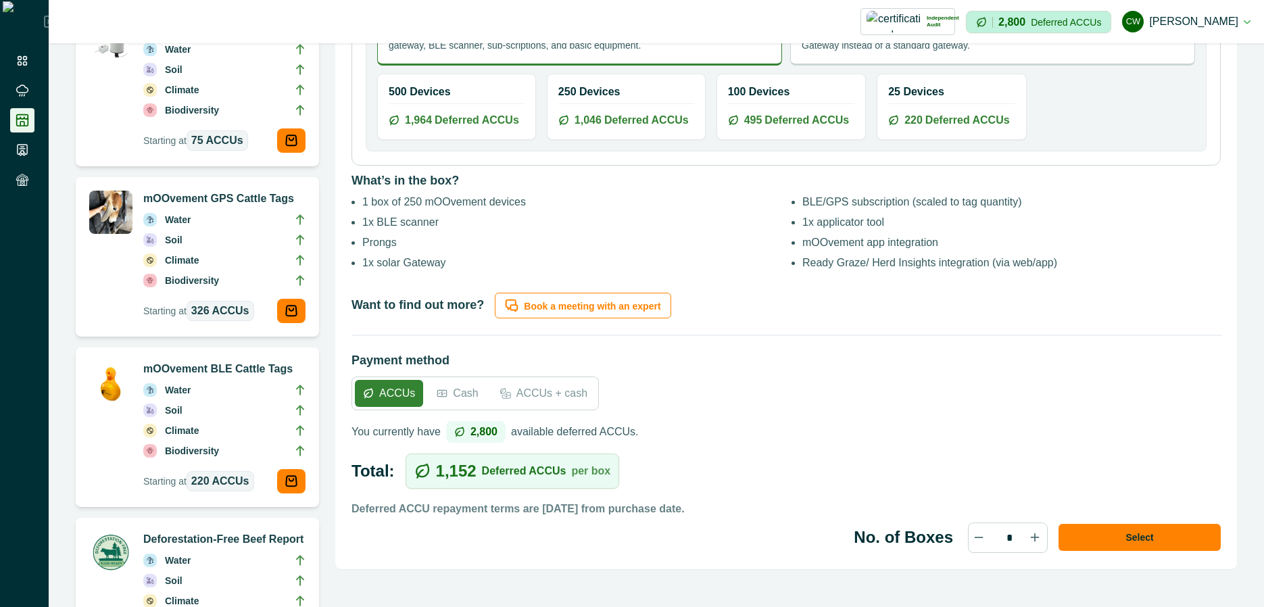
click at [577, 424] on p "available deferred ACCUs." at bounding box center [575, 432] width 128 height 16
click at [571, 466] on p "per box" at bounding box center [590, 471] width 39 height 11
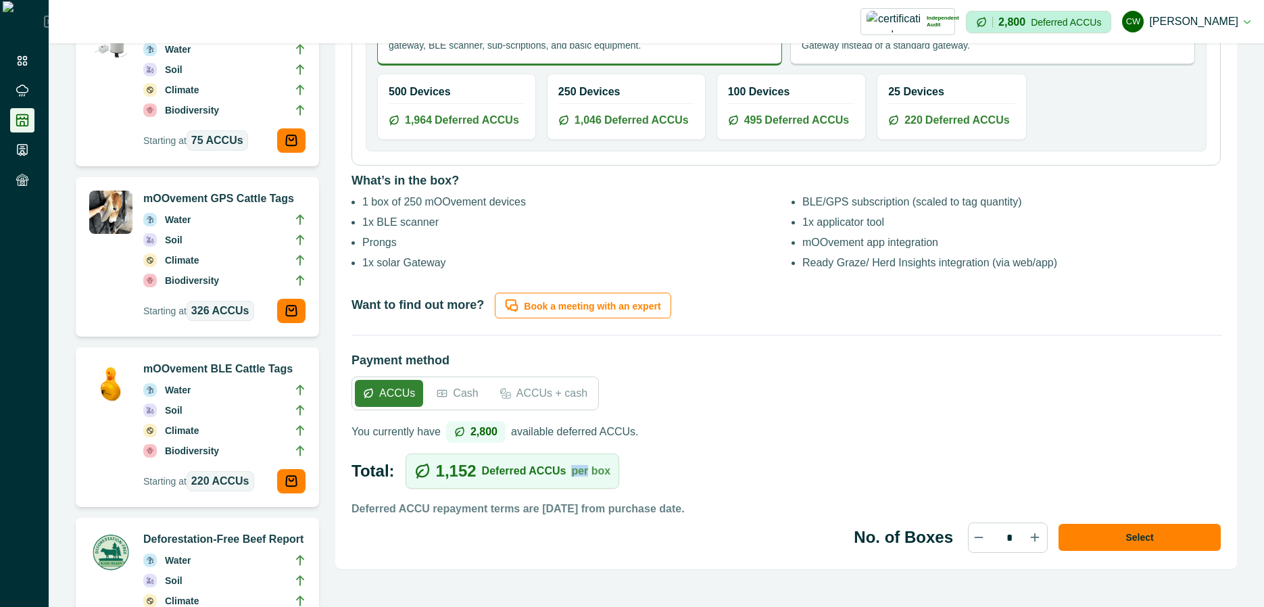
click at [571, 466] on p "per box" at bounding box center [590, 471] width 39 height 11
click at [571, 501] on p "Deferred ACCU repayment terms are [DATE] from purchase date." at bounding box center [518, 509] width 333 height 16
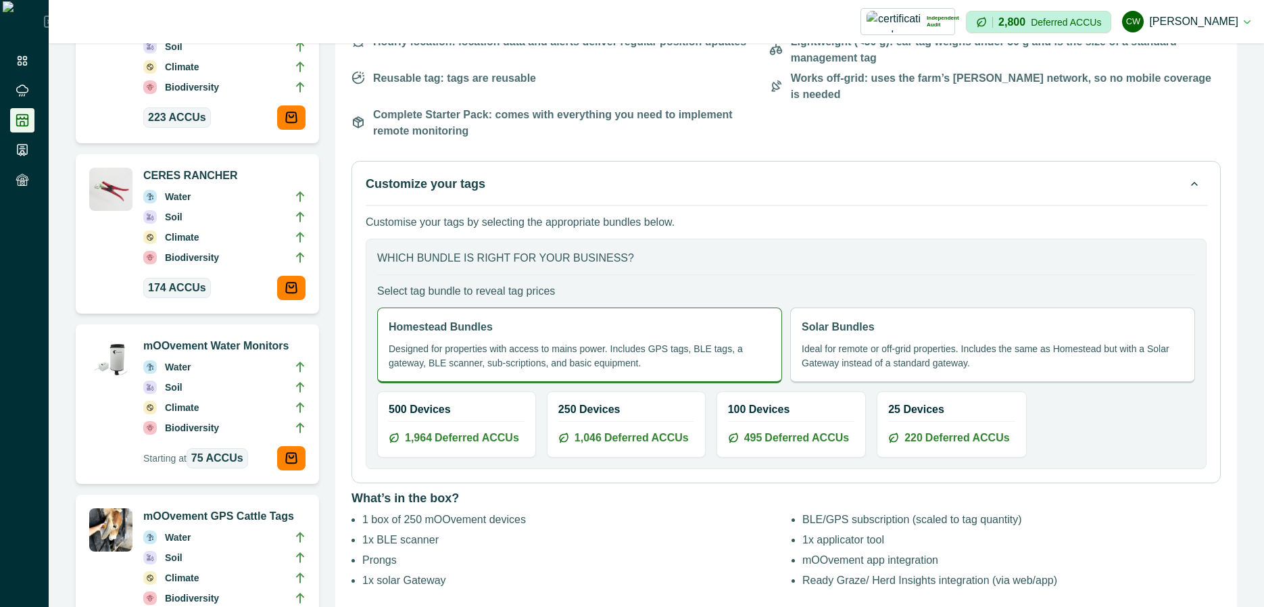
scroll to position [295, 0]
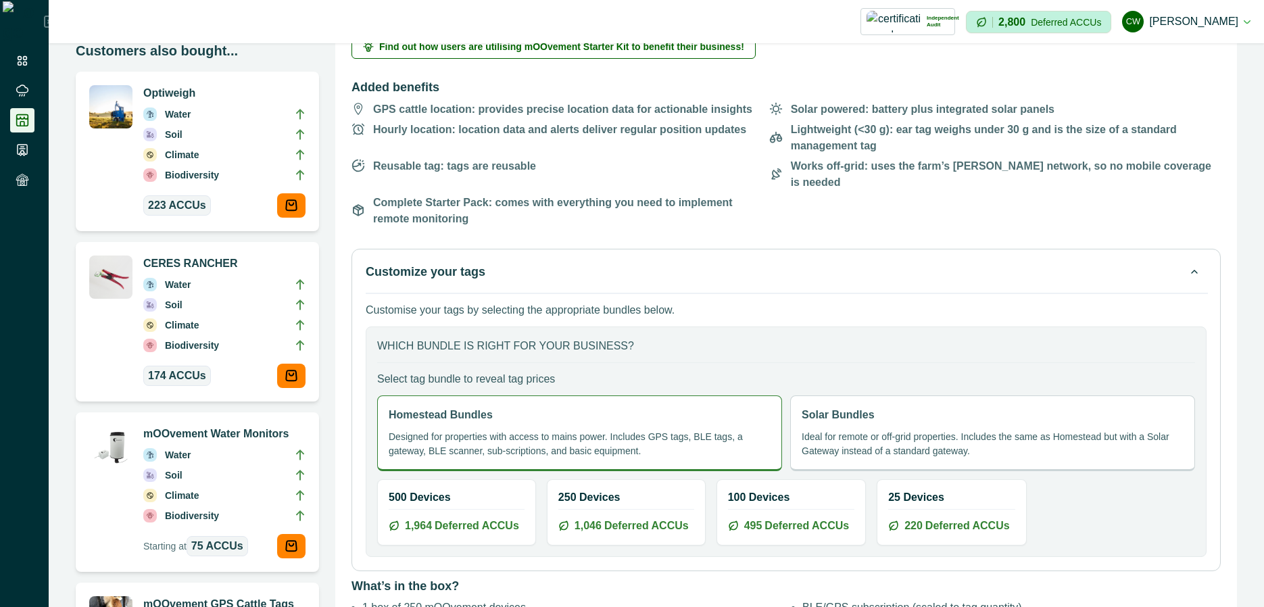
click at [843, 430] on p "Ideal for remote or off-grid properties. Includes the same as Homestead but wit…" at bounding box center [993, 444] width 382 height 28
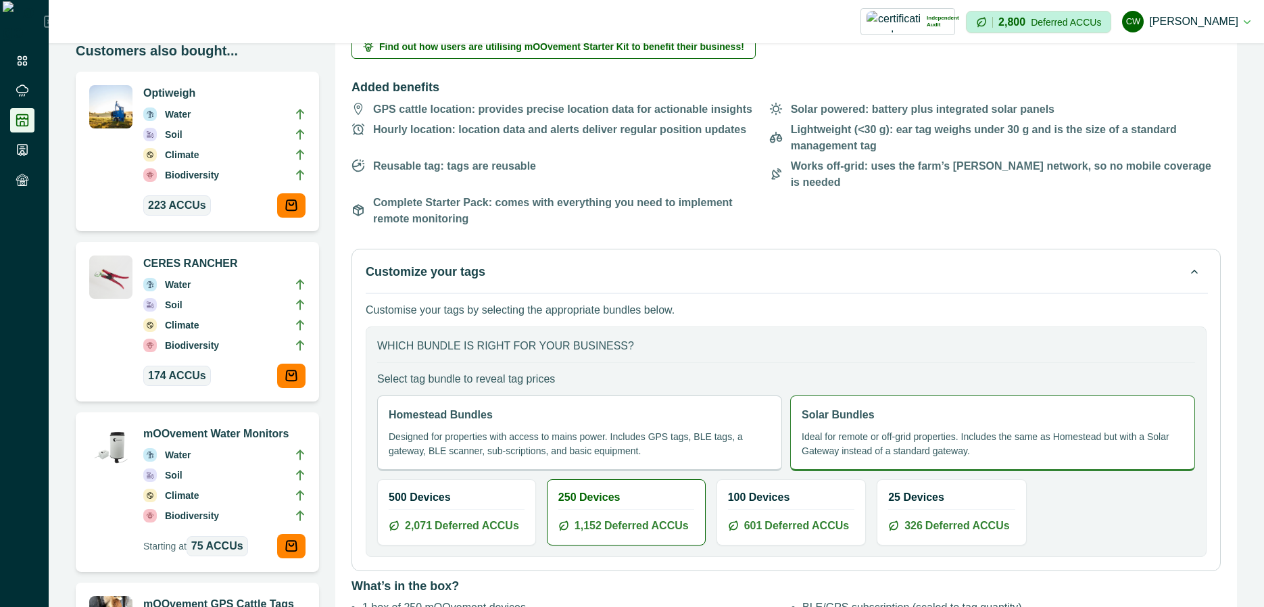
click at [654, 430] on p "Designed for properties with access to mains power. Includes GPS tags, BLE tags…" at bounding box center [580, 444] width 382 height 28
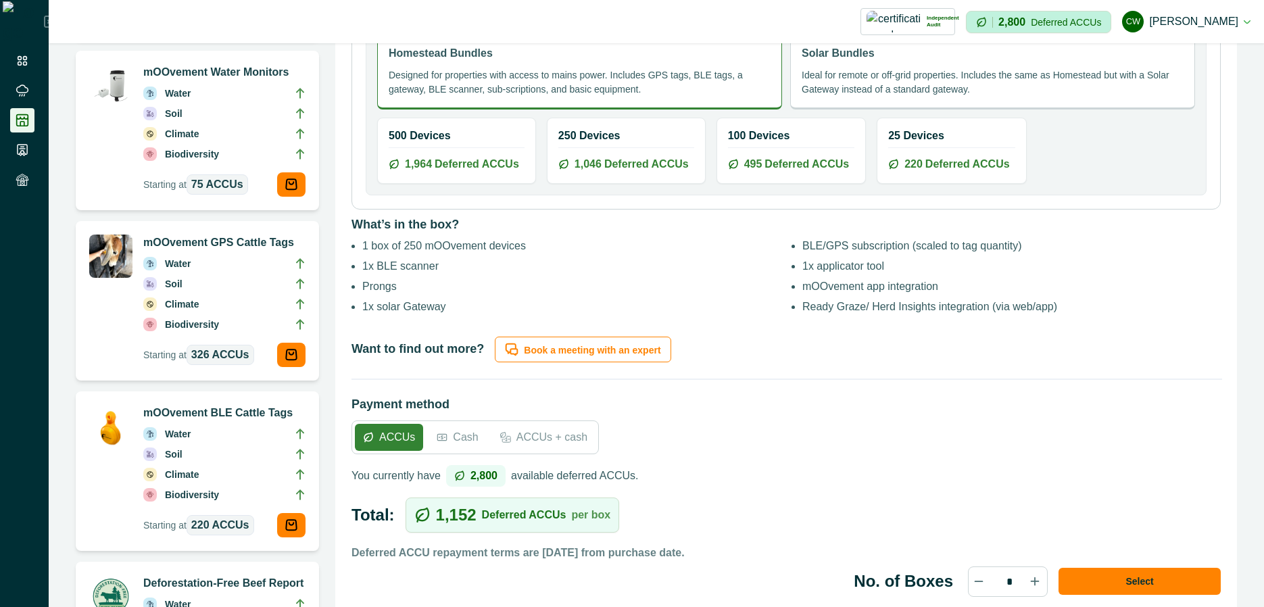
scroll to position [619, 0]
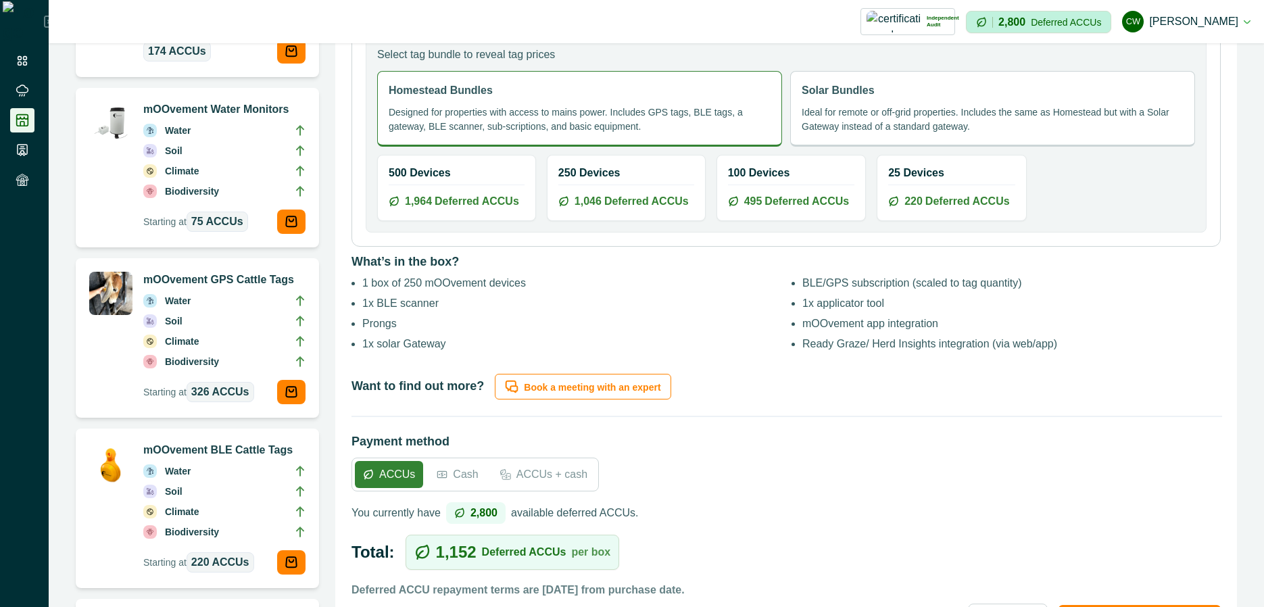
click at [663, 193] on span "Deferred ACCUs" at bounding box center [646, 201] width 85 height 16
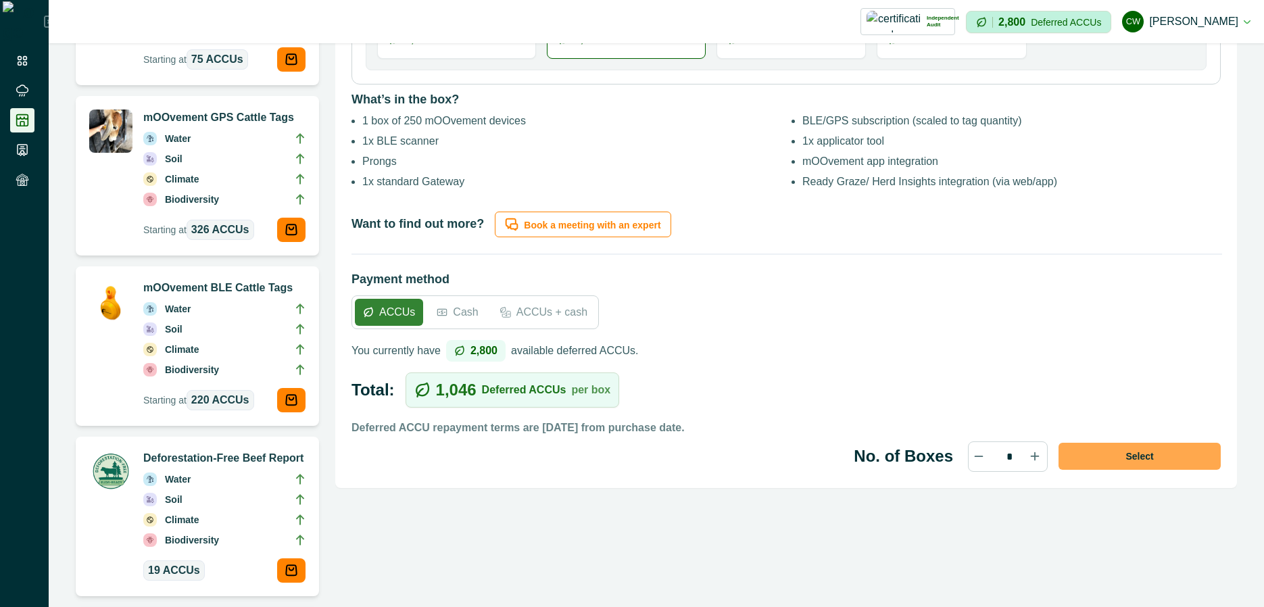
click at [1143, 448] on button "Select" at bounding box center [1140, 456] width 162 height 27
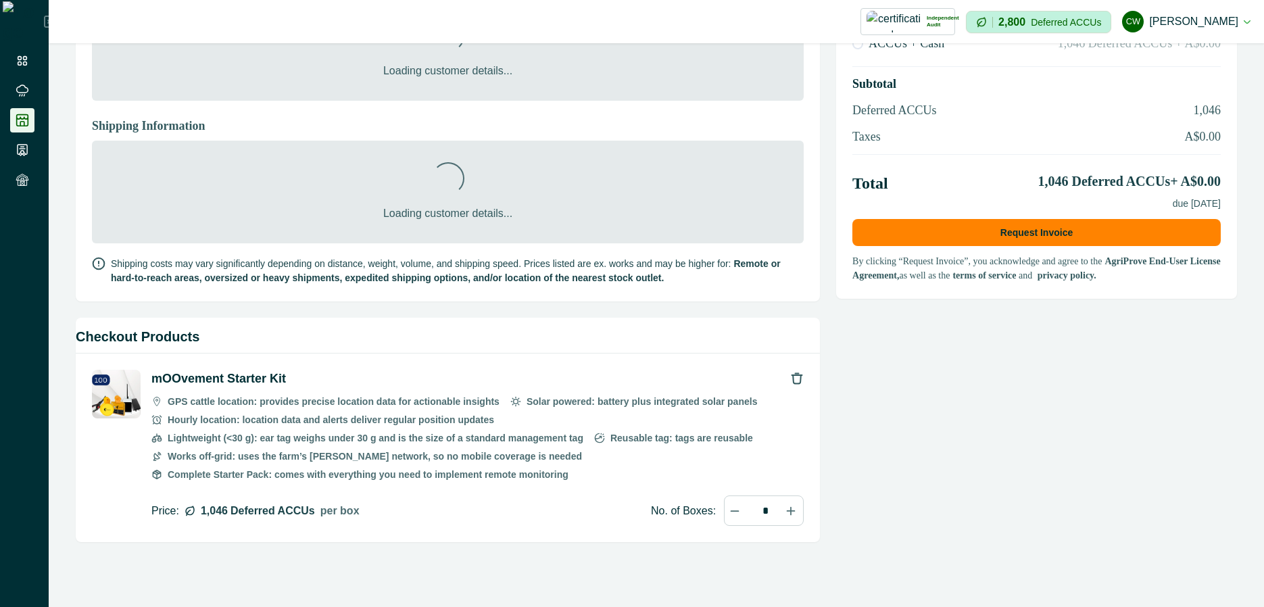
scroll to position [241, 0]
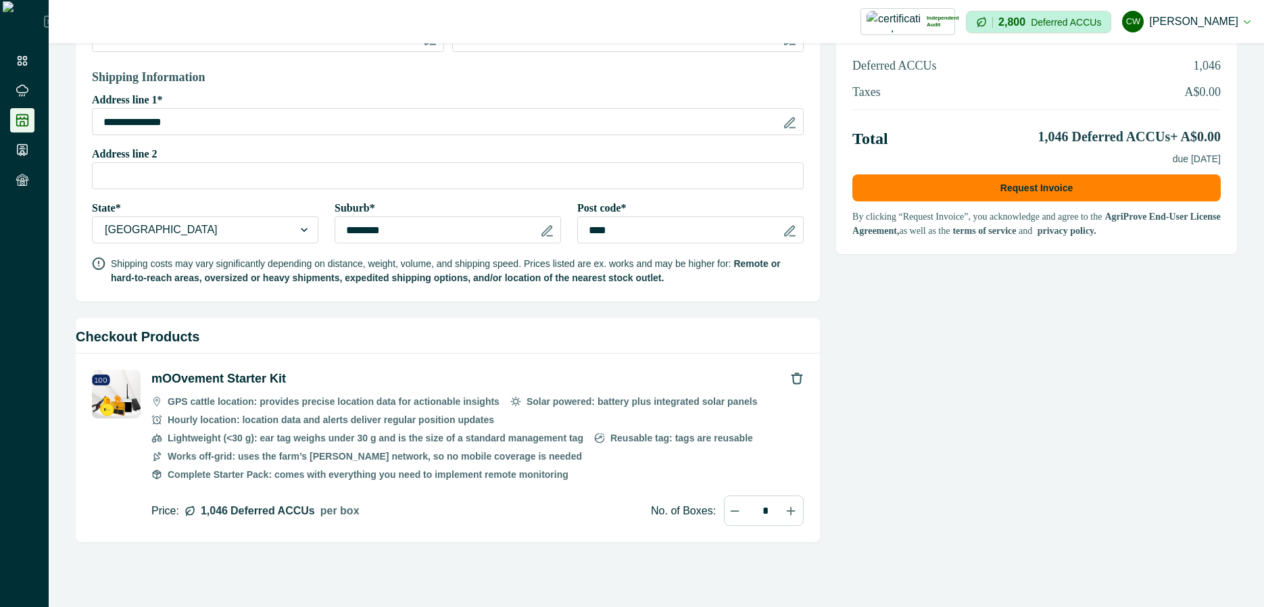
click at [105, 383] on img at bounding box center [116, 394] width 49 height 49
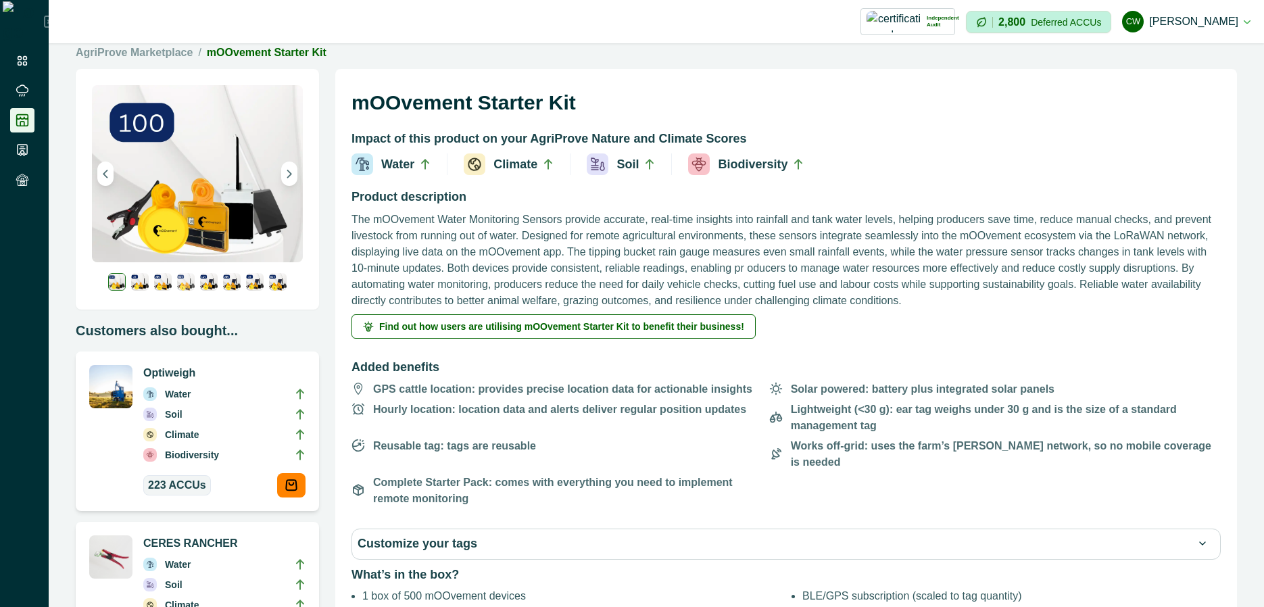
click at [185, 278] on img at bounding box center [186, 282] width 18 height 18
click at [192, 278] on img at bounding box center [186, 282] width 18 height 18
click at [177, 284] on img at bounding box center [186, 282] width 18 height 18
click at [165, 284] on img at bounding box center [163, 282] width 18 height 18
click at [184, 276] on img at bounding box center [186, 282] width 18 height 18
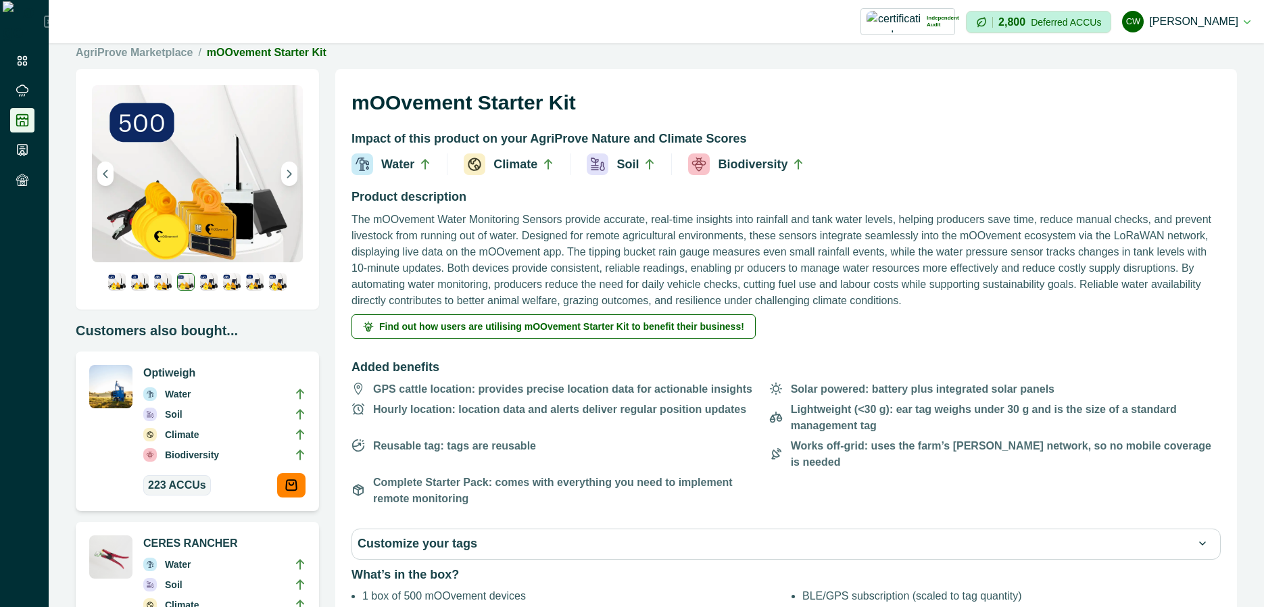
click at [487, 535] on button "Customize your tags" at bounding box center [786, 544] width 857 height 19
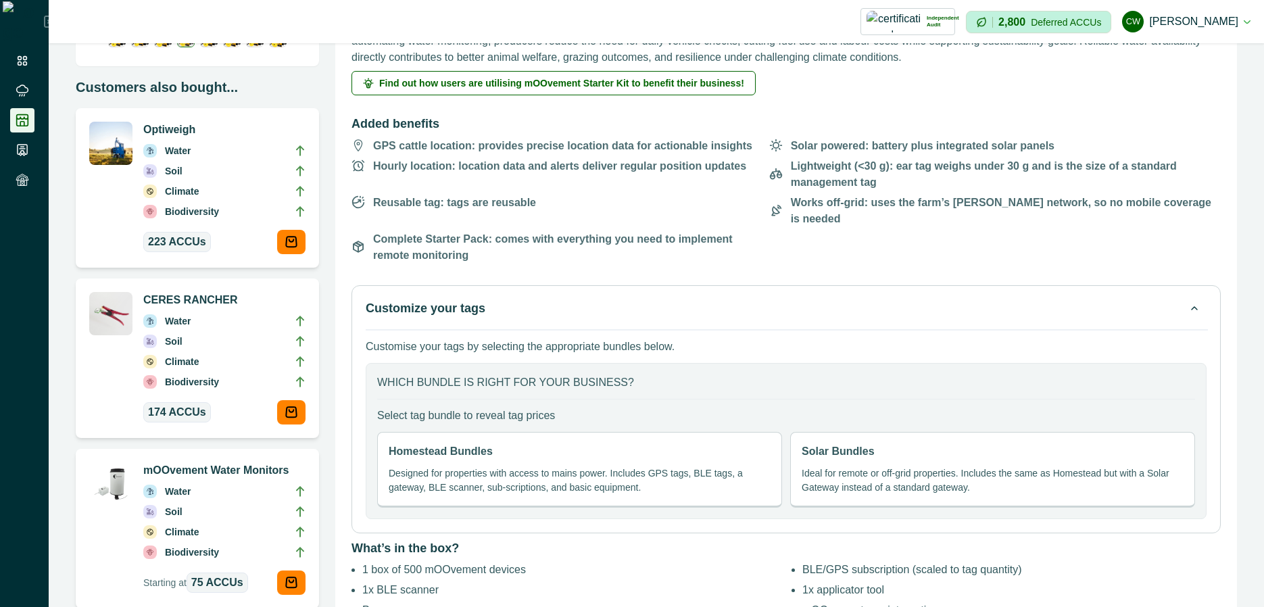
click at [429, 301] on p "Customize your tags" at bounding box center [426, 309] width 120 height 19
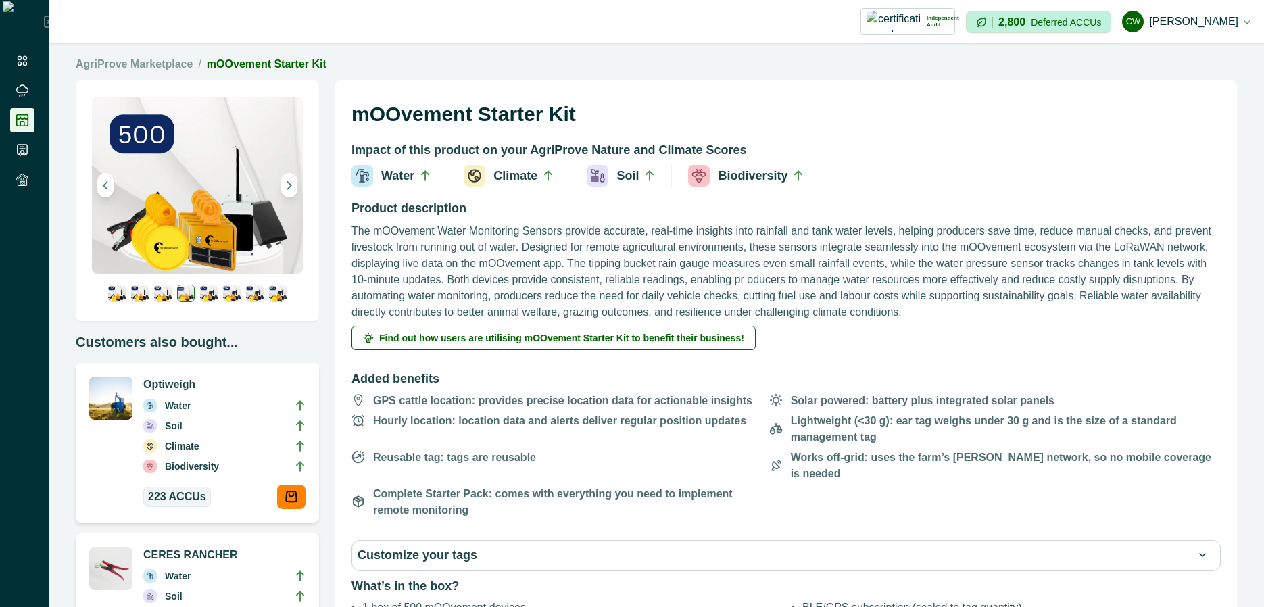
scroll to position [0, 0]
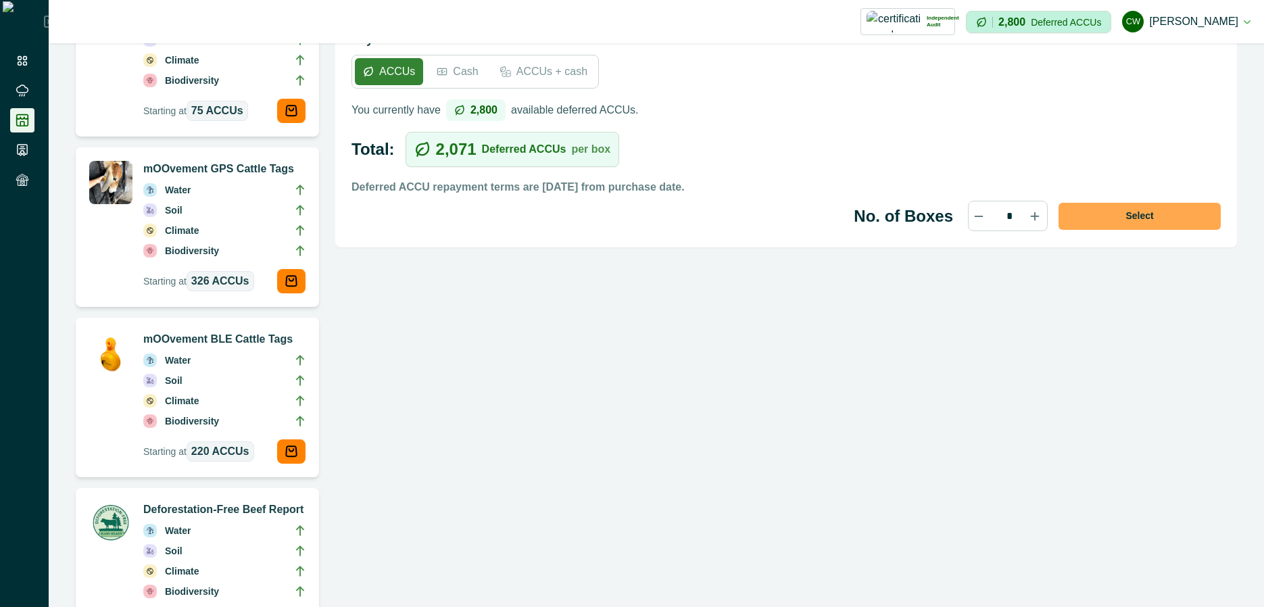
click at [1118, 203] on button "Select" at bounding box center [1140, 216] width 162 height 27
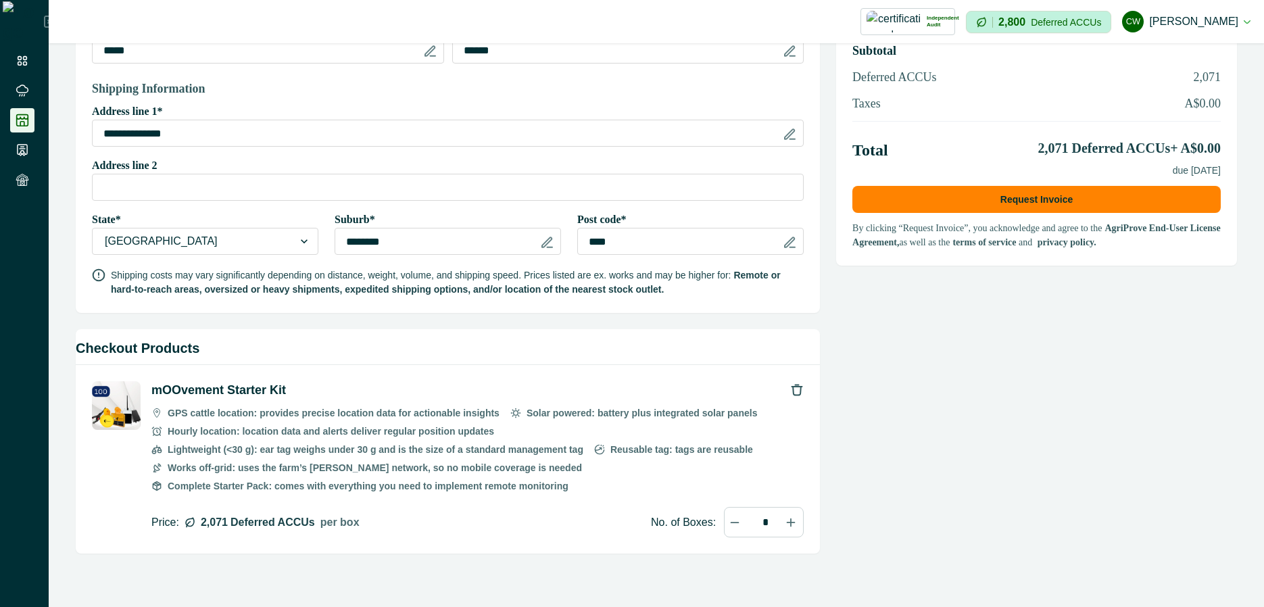
scroll to position [241, 0]
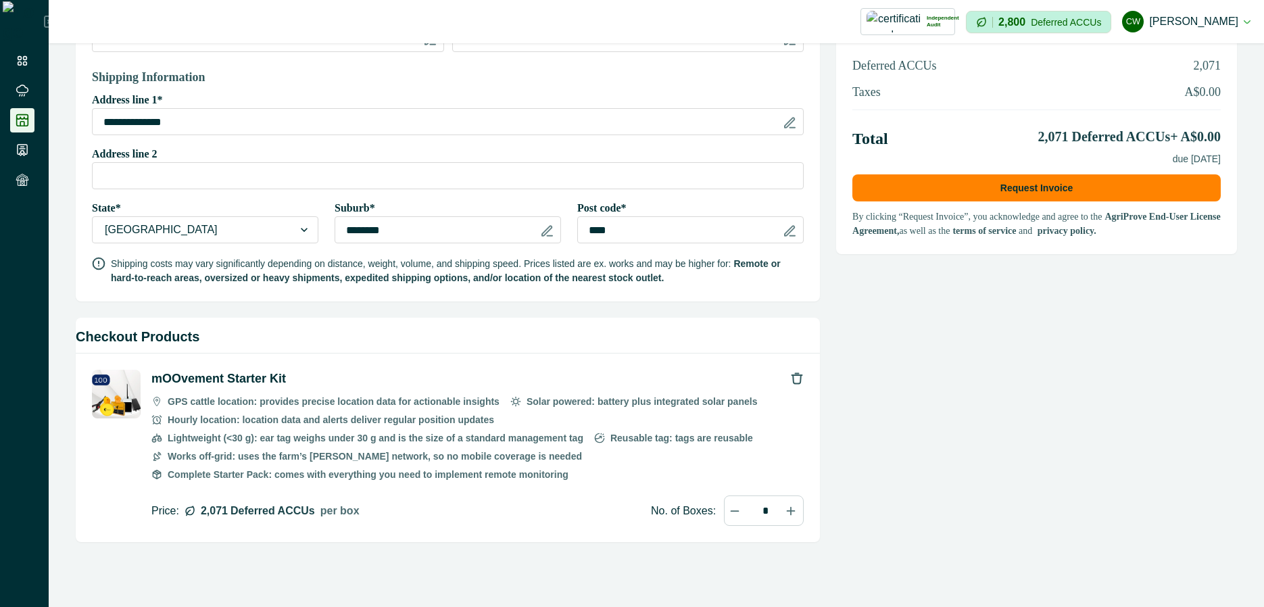
click at [270, 399] on p "GPS cattle location: provides precise location data for actionable insights" at bounding box center [334, 402] width 332 height 14
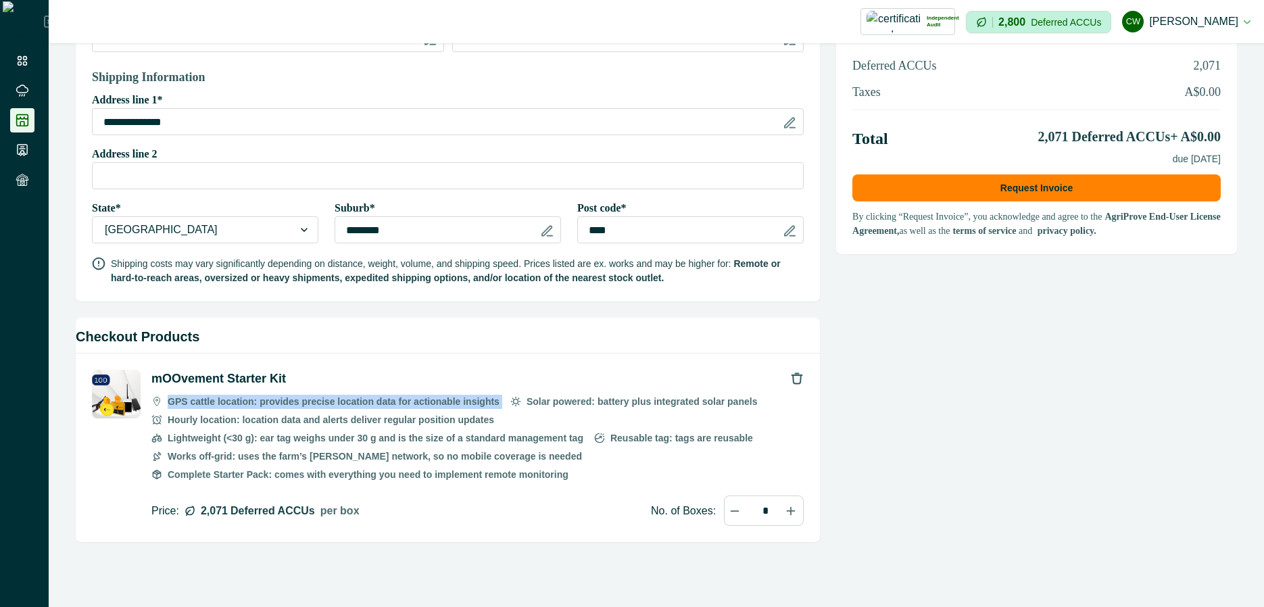
click at [270, 399] on p "GPS cattle location: provides precise location data for actionable insights" at bounding box center [334, 402] width 332 height 14
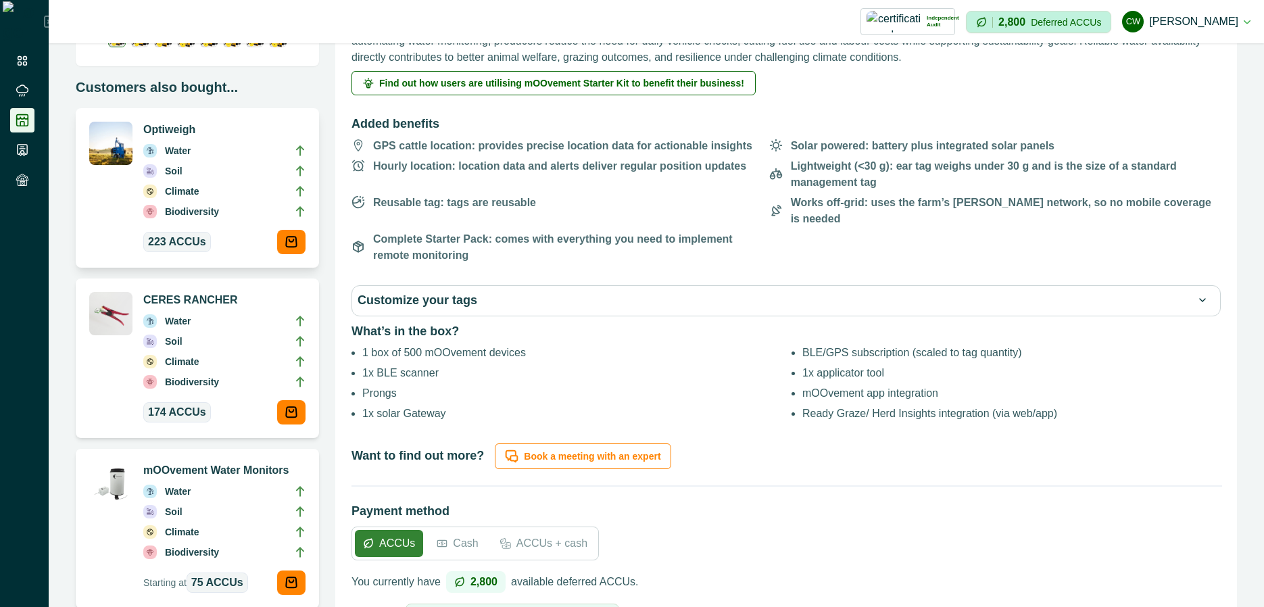
scroll to position [421, 0]
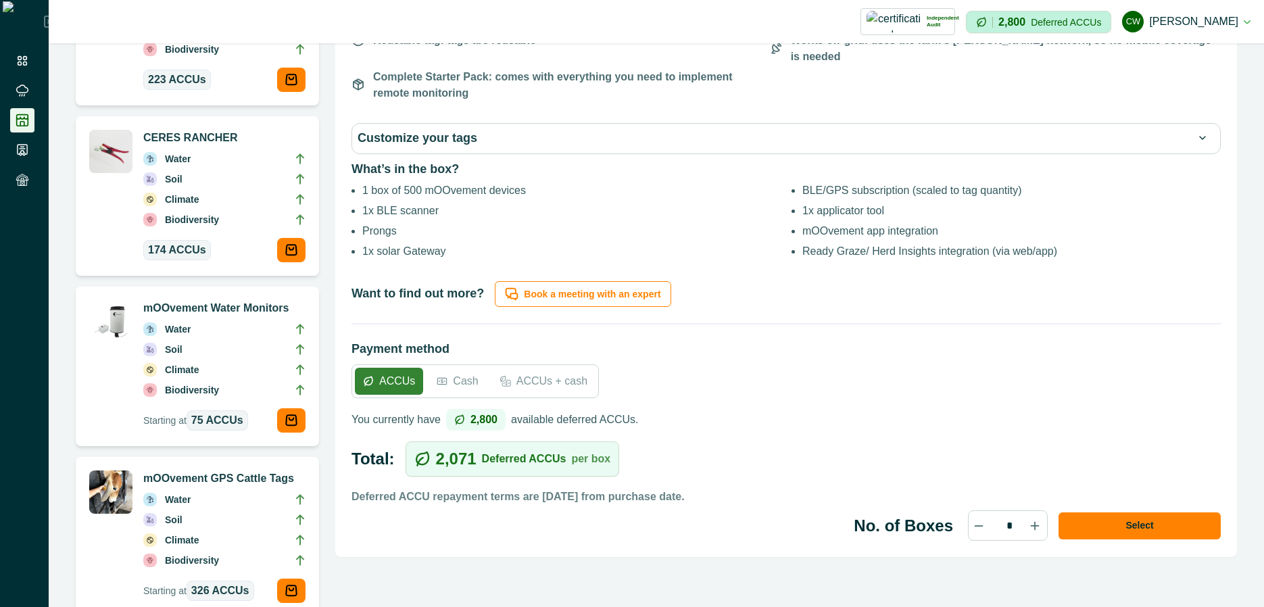
click at [519, 129] on button "Customize your tags" at bounding box center [786, 138] width 857 height 19
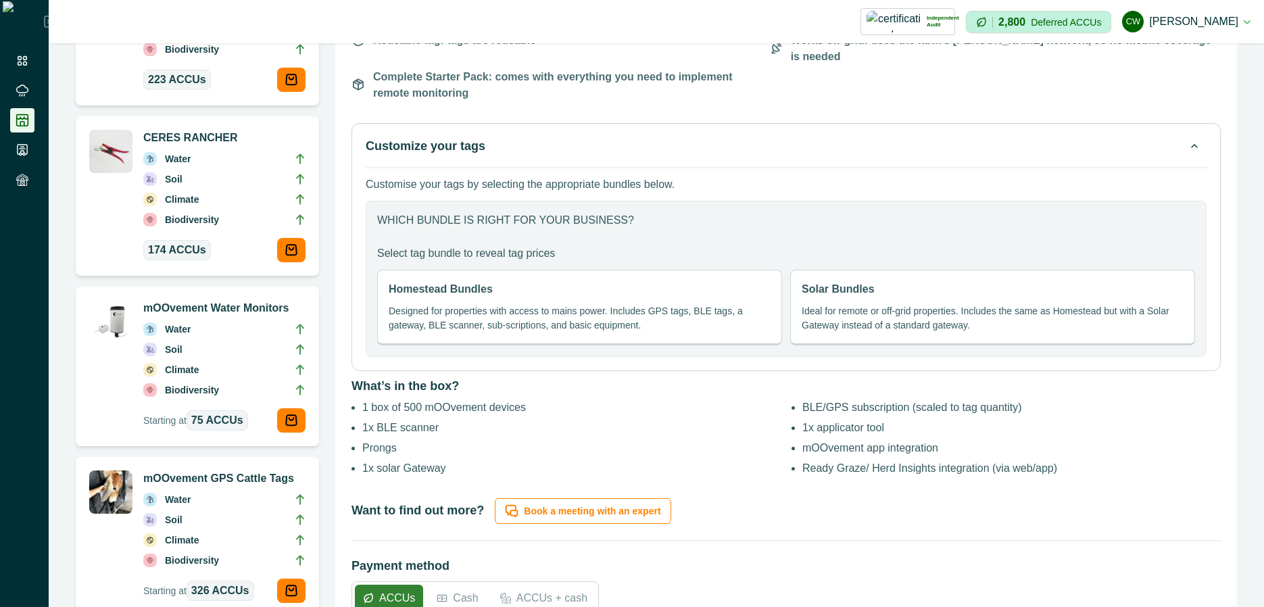
click at [506, 278] on div "Homestead Bundles Designed for properties with access to mains power. Includes …" at bounding box center [579, 308] width 405 height 76
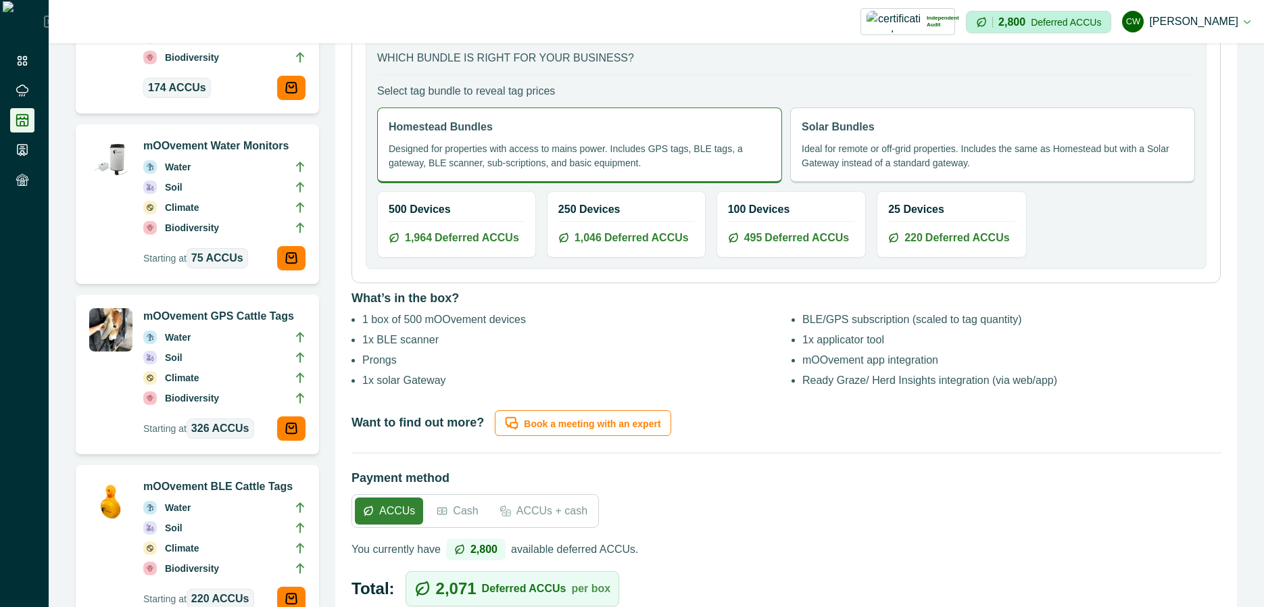
scroll to position [502, 0]
